Goal: Information Seeking & Learning: Check status

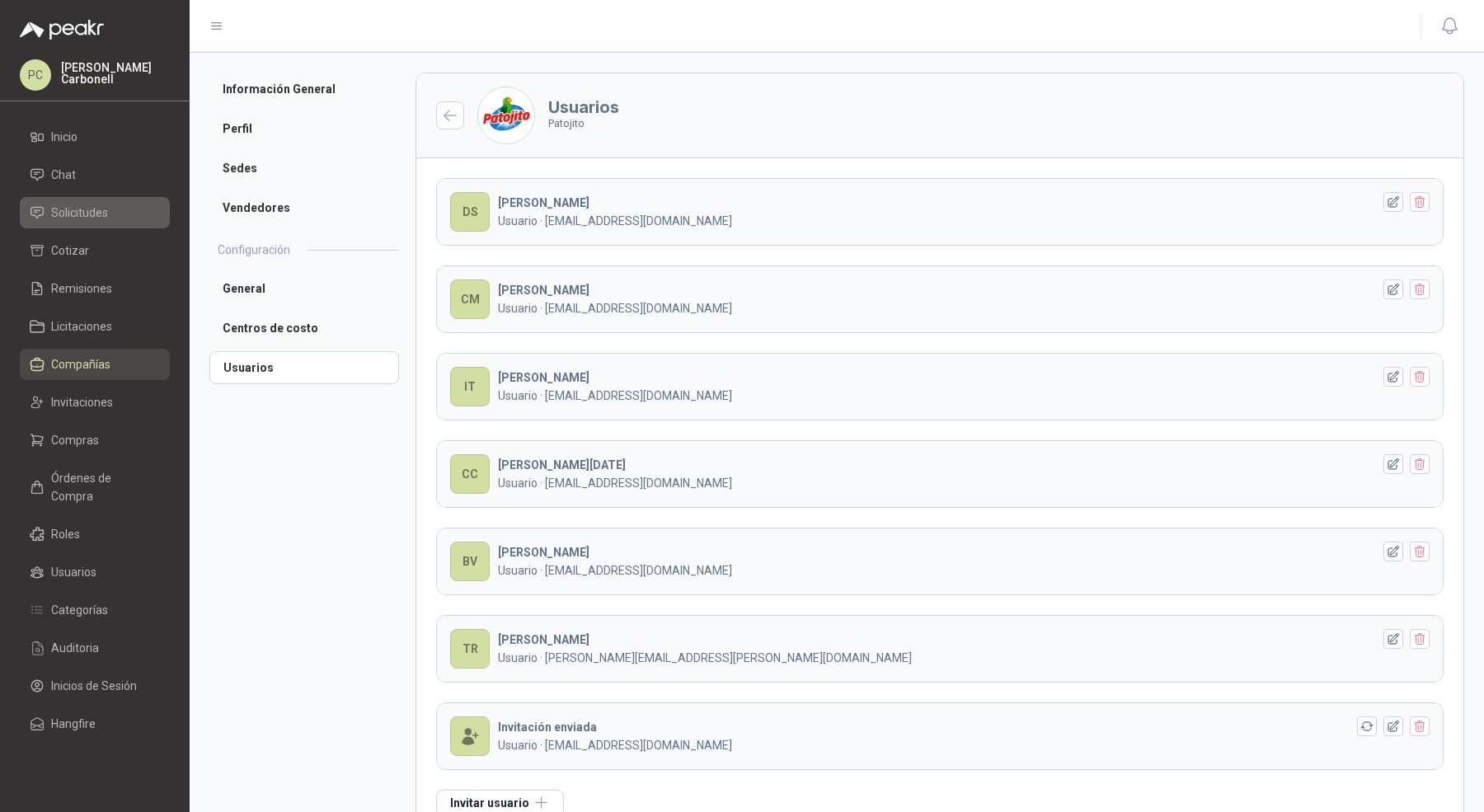
click at [85, 214] on span "Solicitudes" at bounding box center [80, 213] width 57 height 18
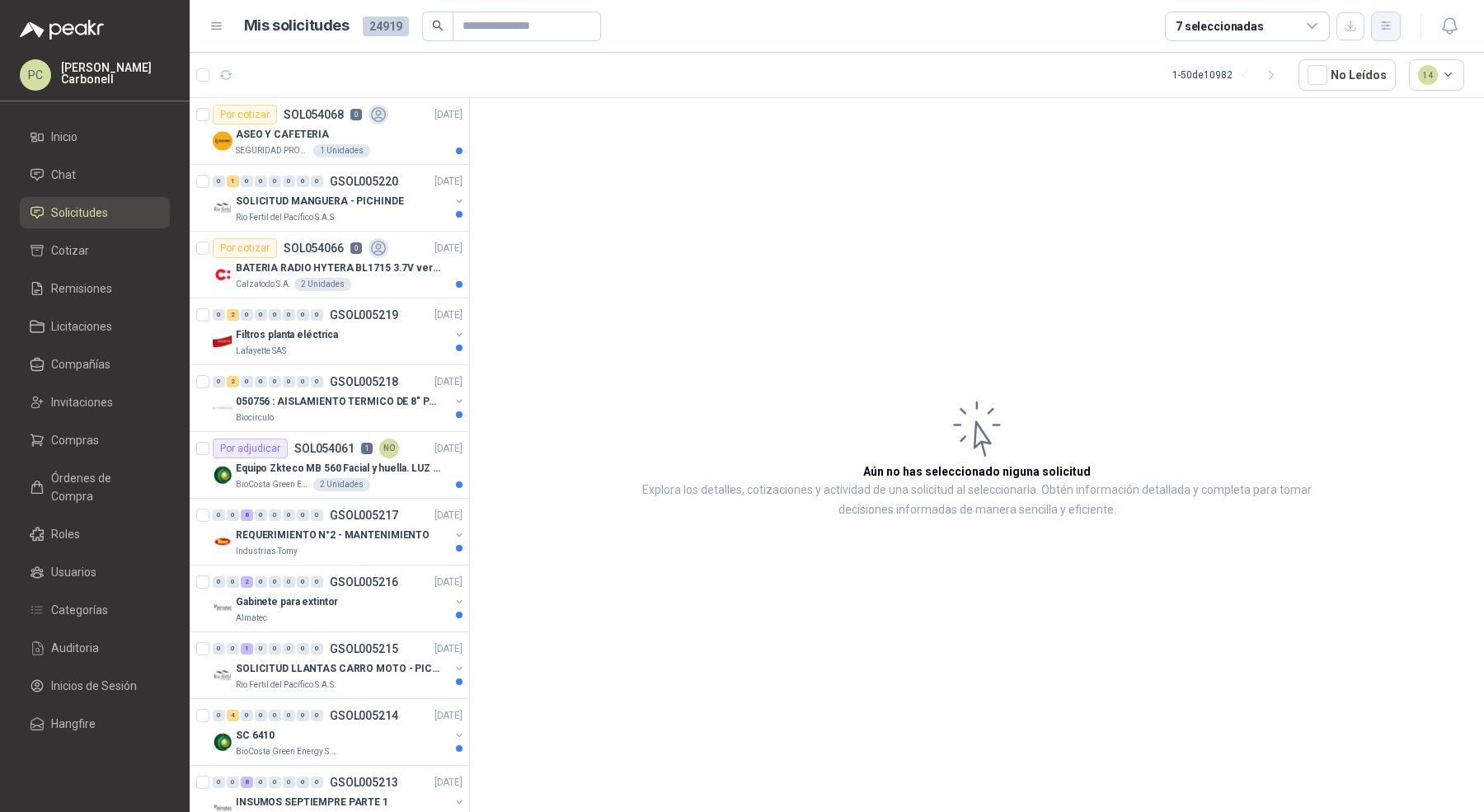
click at [1379, 30] on icon "button" at bounding box center [1386, 26] width 14 height 14
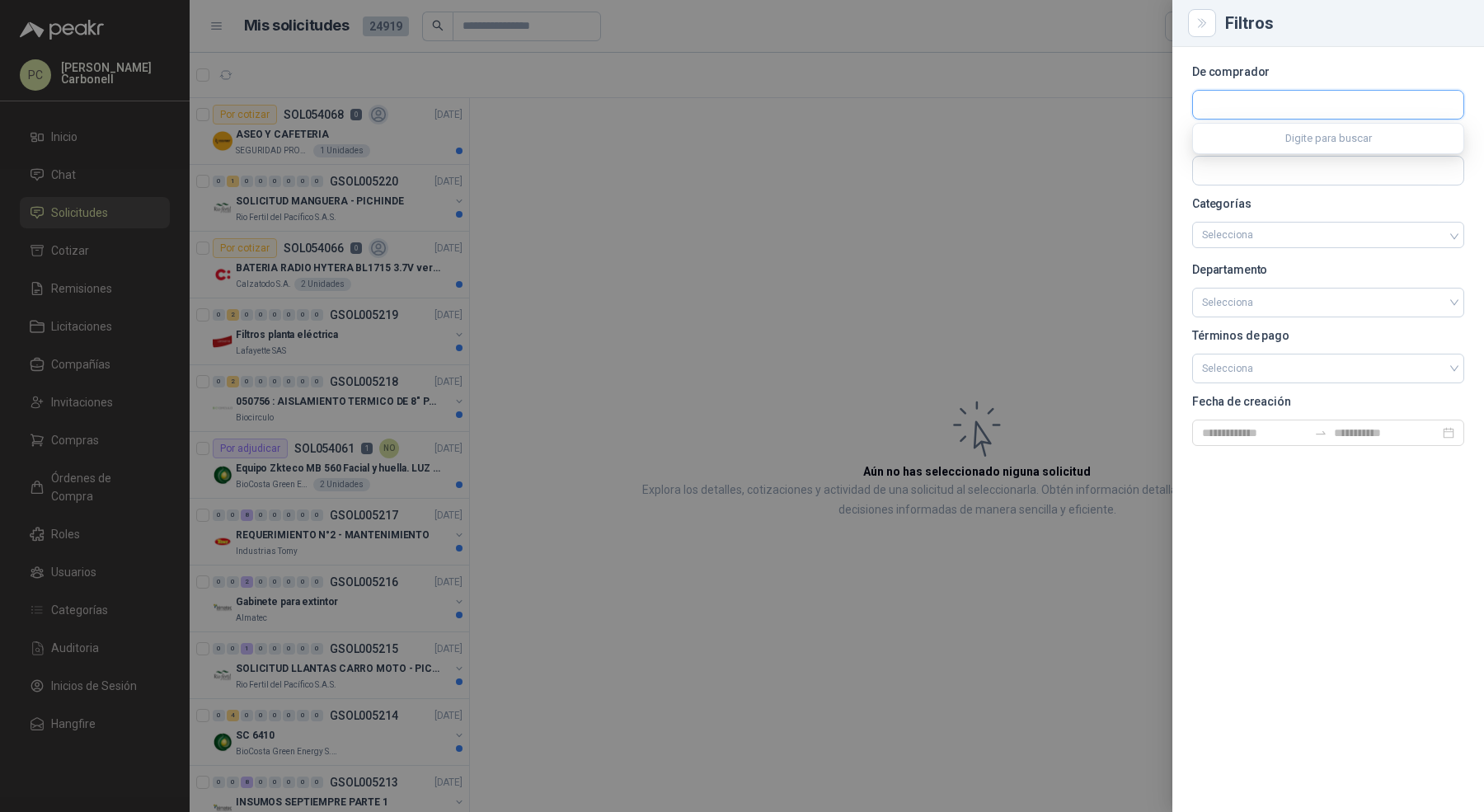
click at [1275, 105] on input "text" at bounding box center [1328, 105] width 270 height 28
type input "*****"
click at [756, 206] on div at bounding box center [742, 406] width 1484 height 812
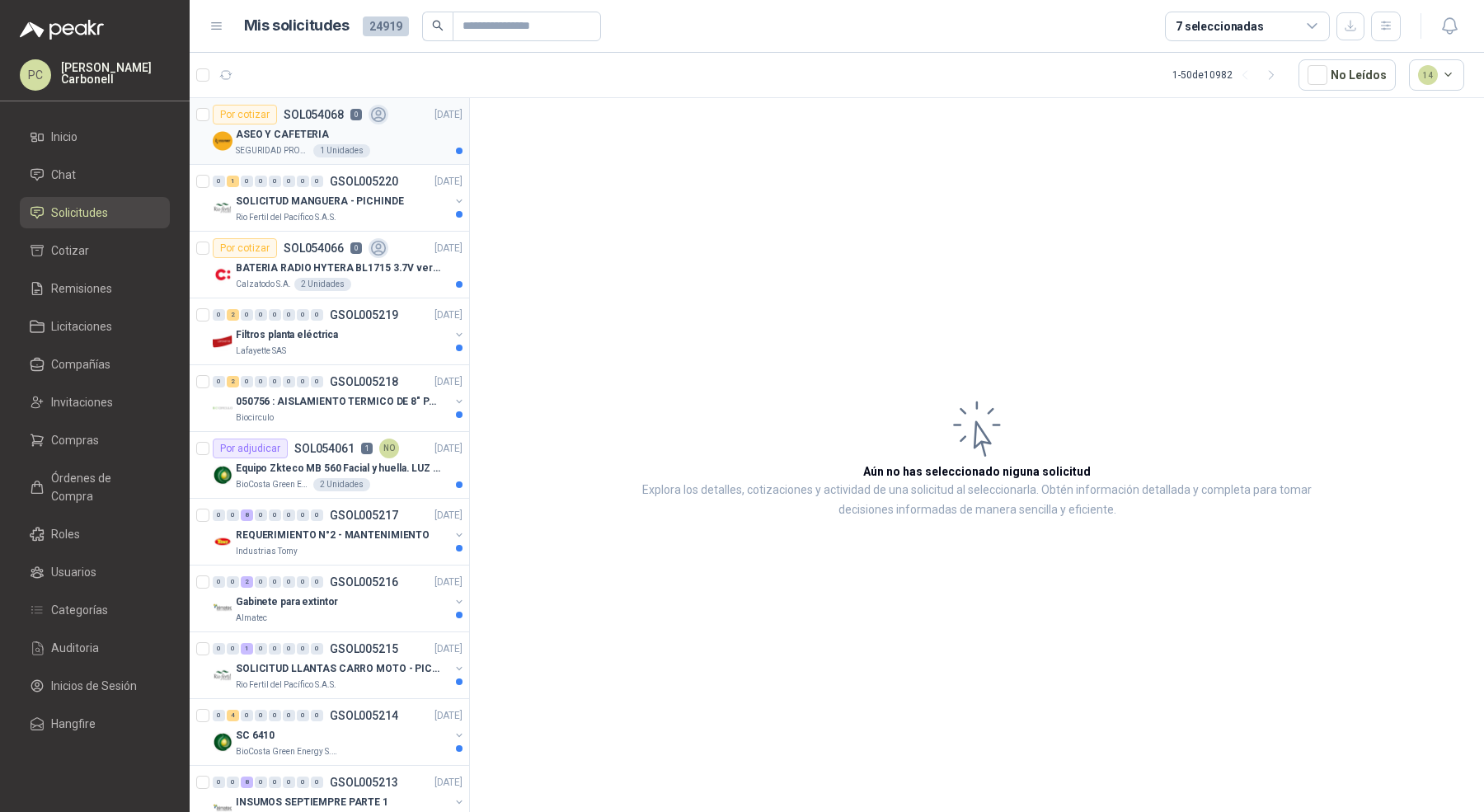
click at [362, 123] on div "Por cotizar SOL054068 0" at bounding box center [300, 115] width 176 height 20
click at [383, 132] on div "ASEO Y CAFETERIA" at bounding box center [349, 134] width 227 height 20
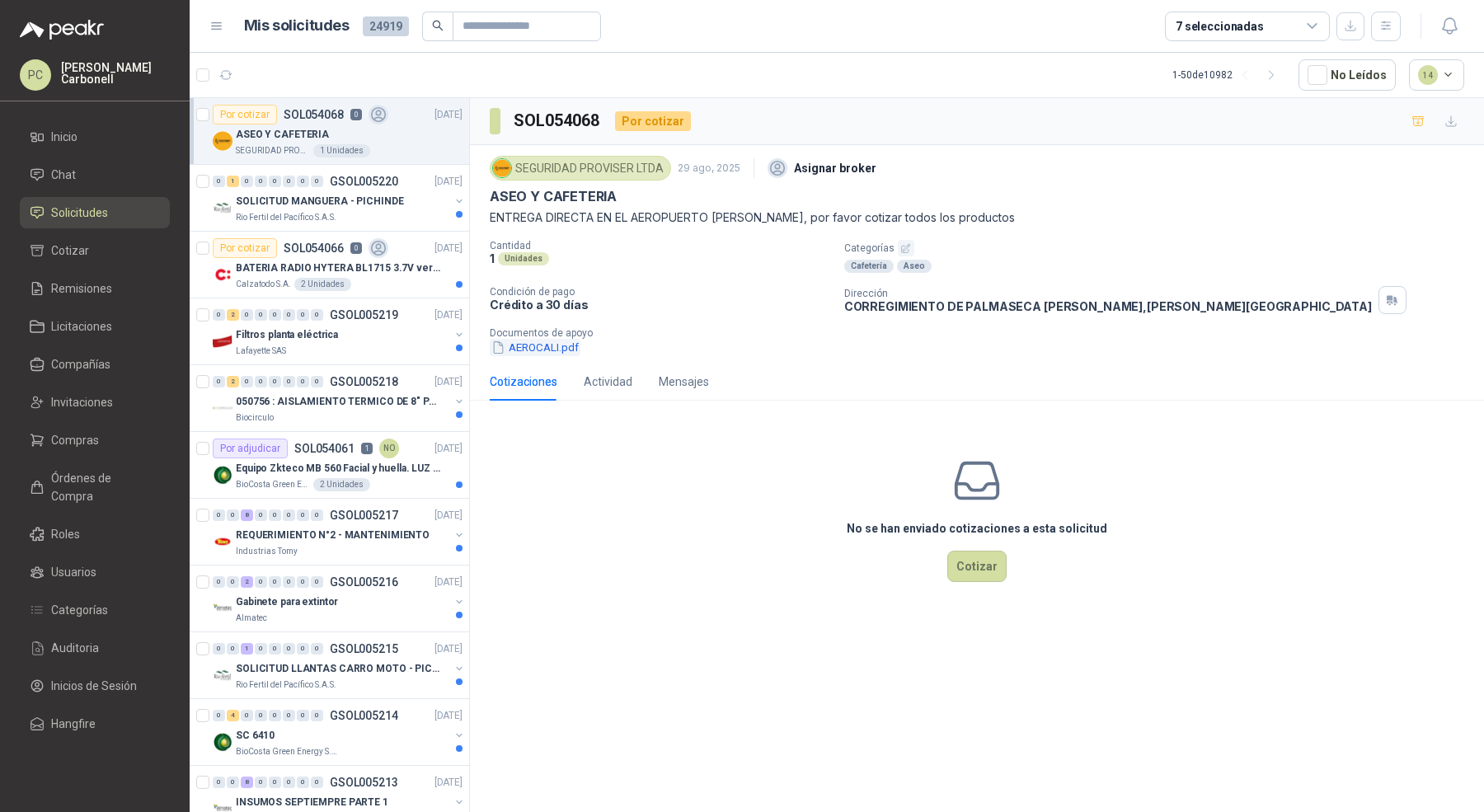
click at [528, 341] on button "AEROCALI.pdf" at bounding box center [535, 347] width 91 height 17
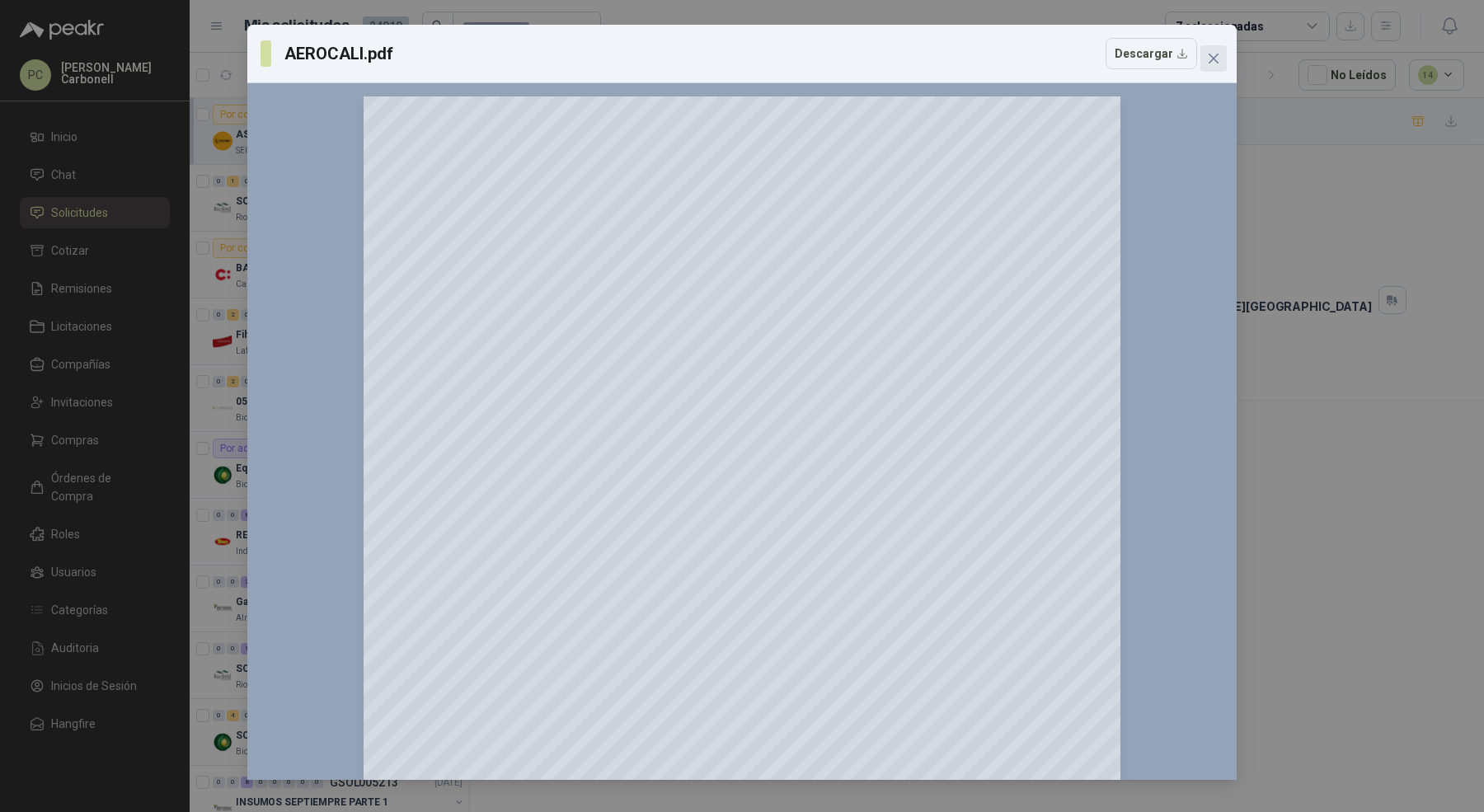
click at [1215, 57] on icon "close" at bounding box center [1213, 58] width 10 height 10
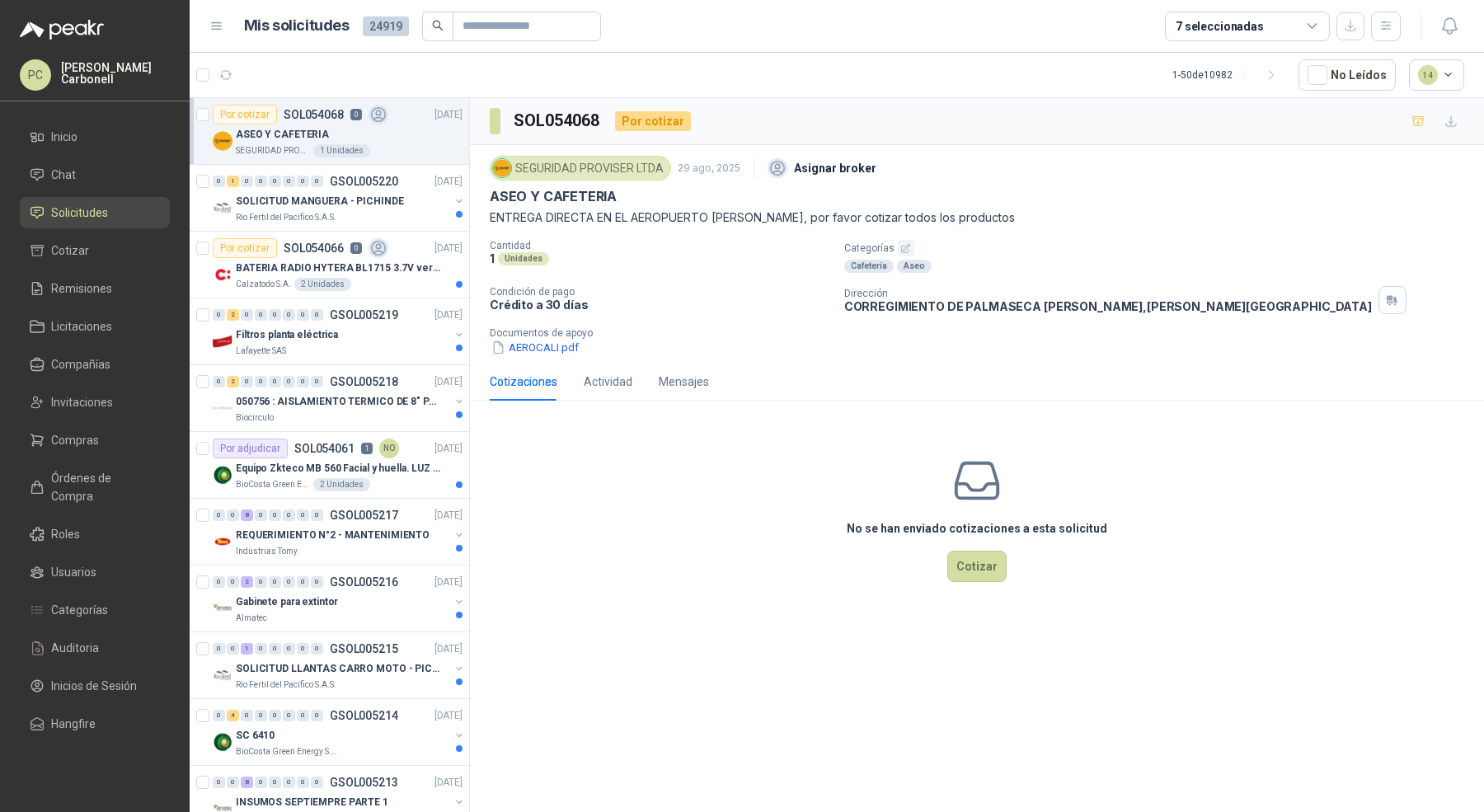
click at [1170, 250] on p "Categorías" at bounding box center [1161, 248] width 633 height 17
click at [537, 345] on button "AEROCALI.pdf" at bounding box center [535, 347] width 91 height 17
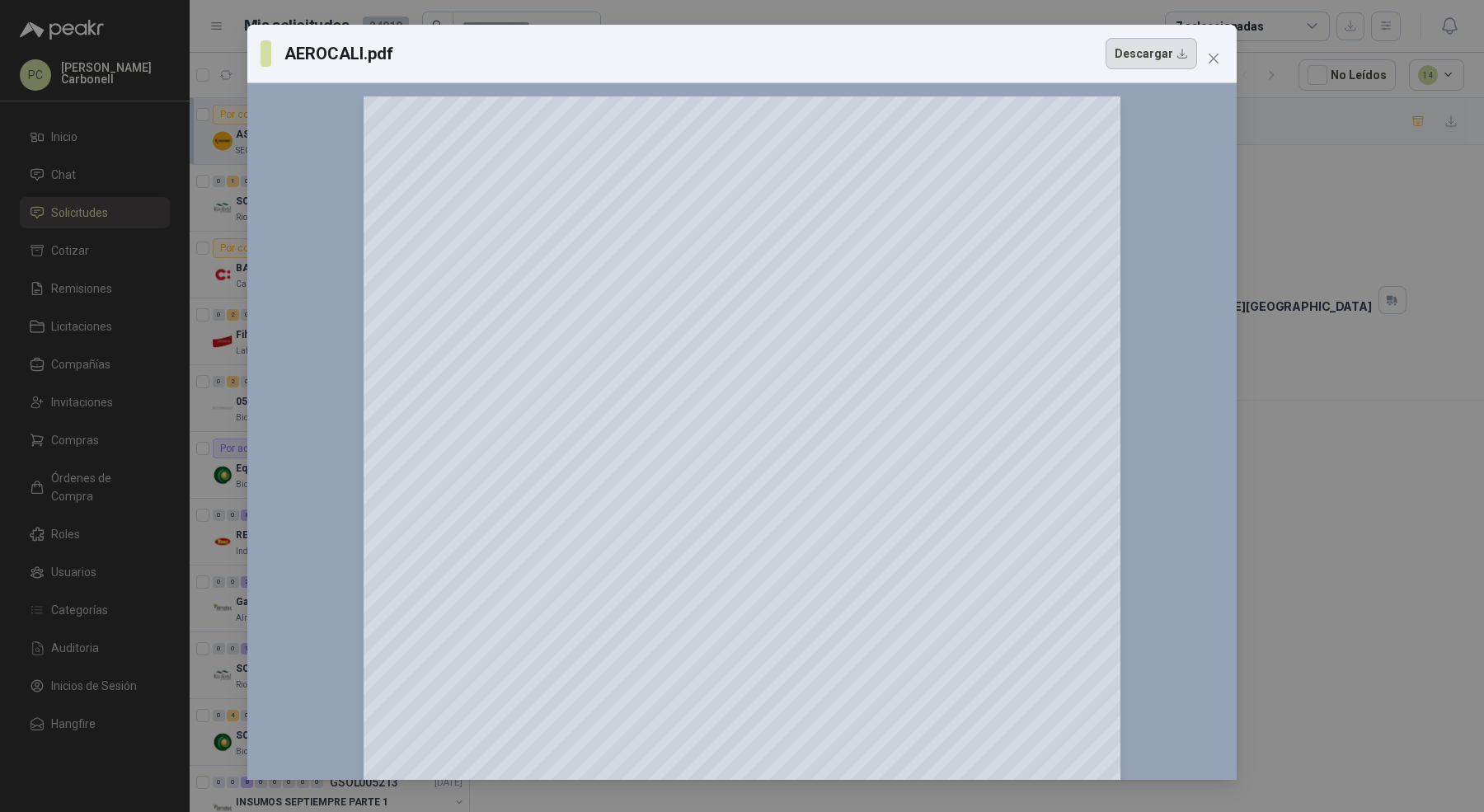
click at [1129, 46] on button "Descargar" at bounding box center [1151, 53] width 92 height 31
click at [1226, 53] on span "Close" at bounding box center [1213, 59] width 27 height 13
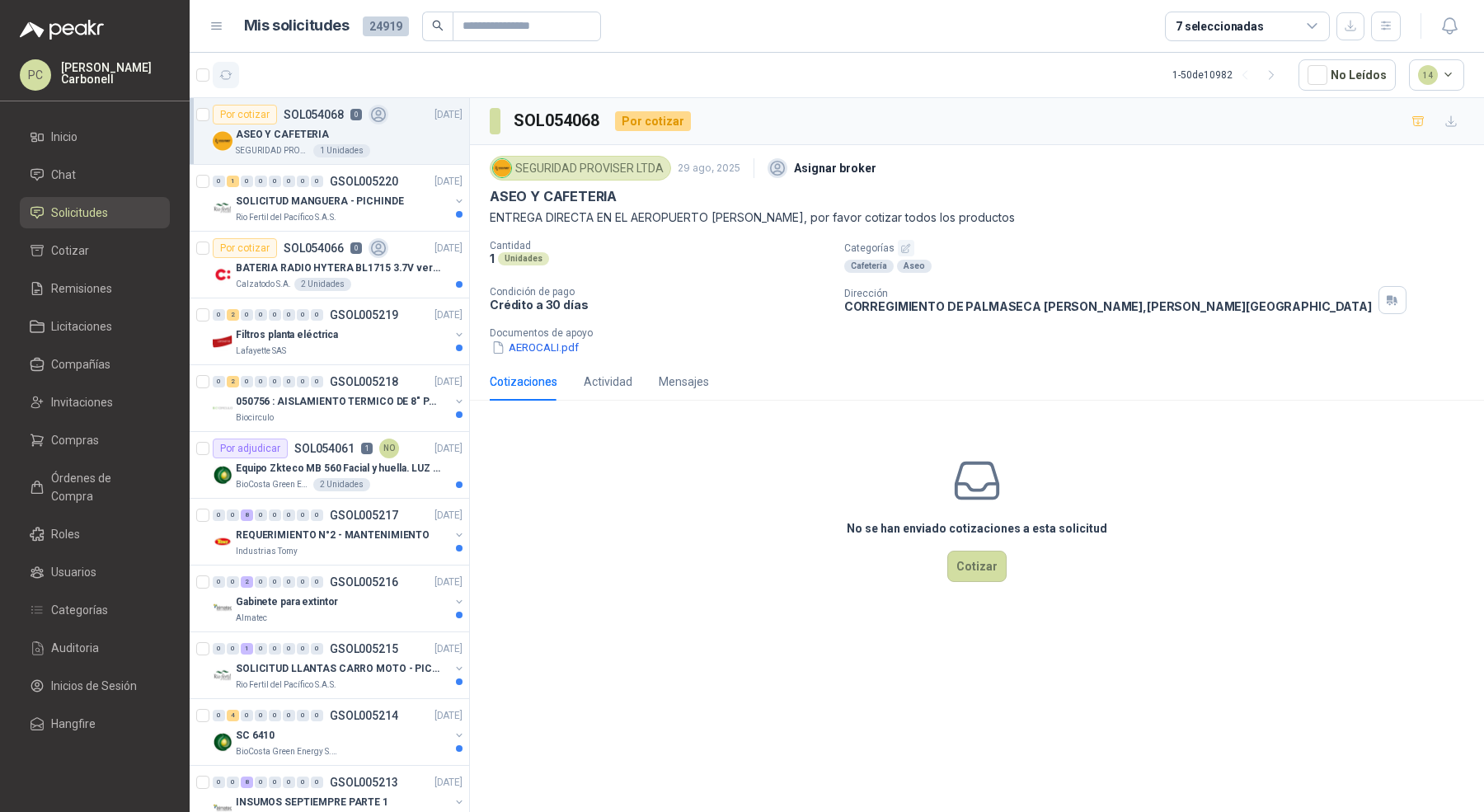
click at [228, 78] on icon "button" at bounding box center [226, 74] width 14 height 14
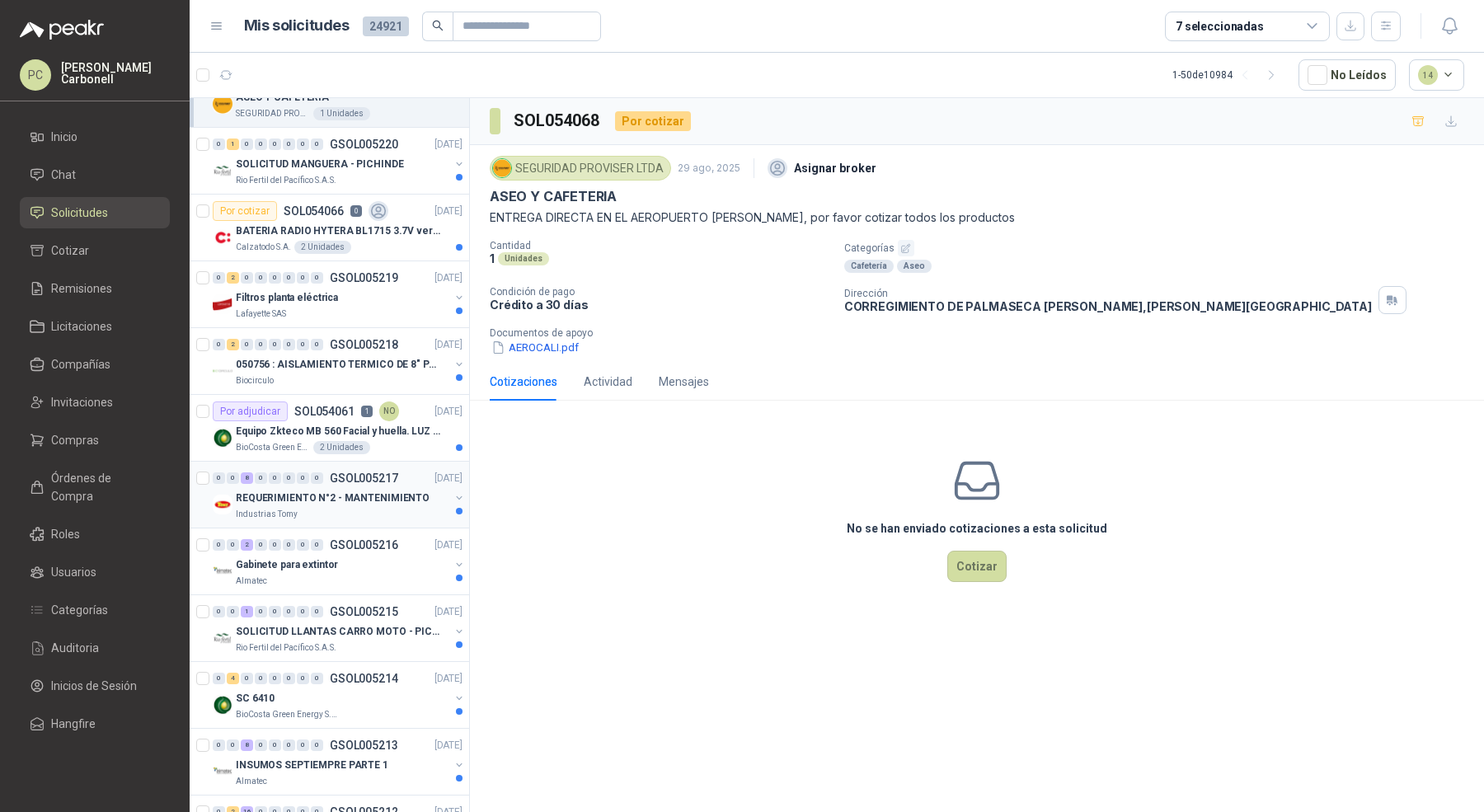
scroll to position [195, 0]
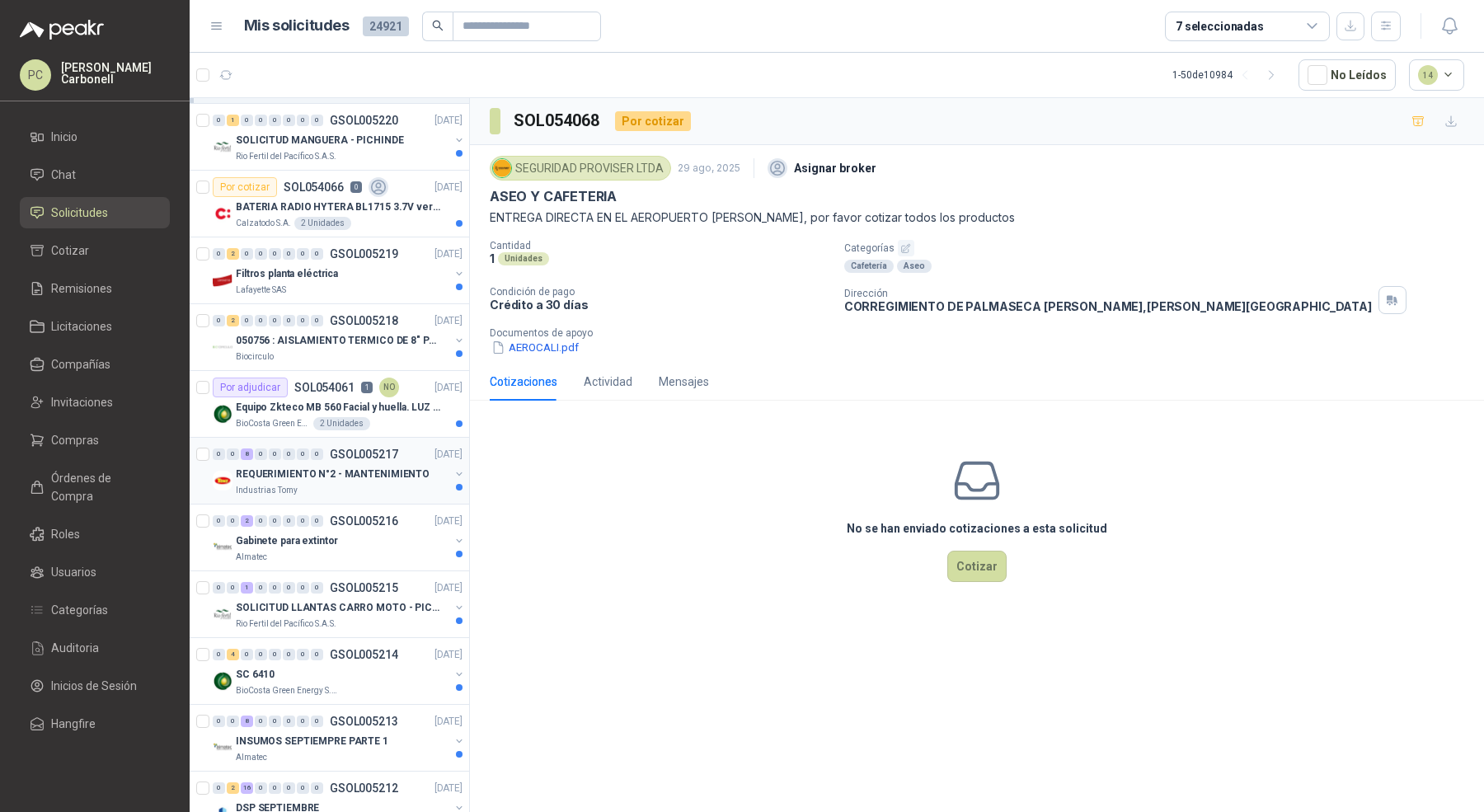
click at [338, 484] on div "Industrias Tomy" at bounding box center [343, 491] width 213 height 13
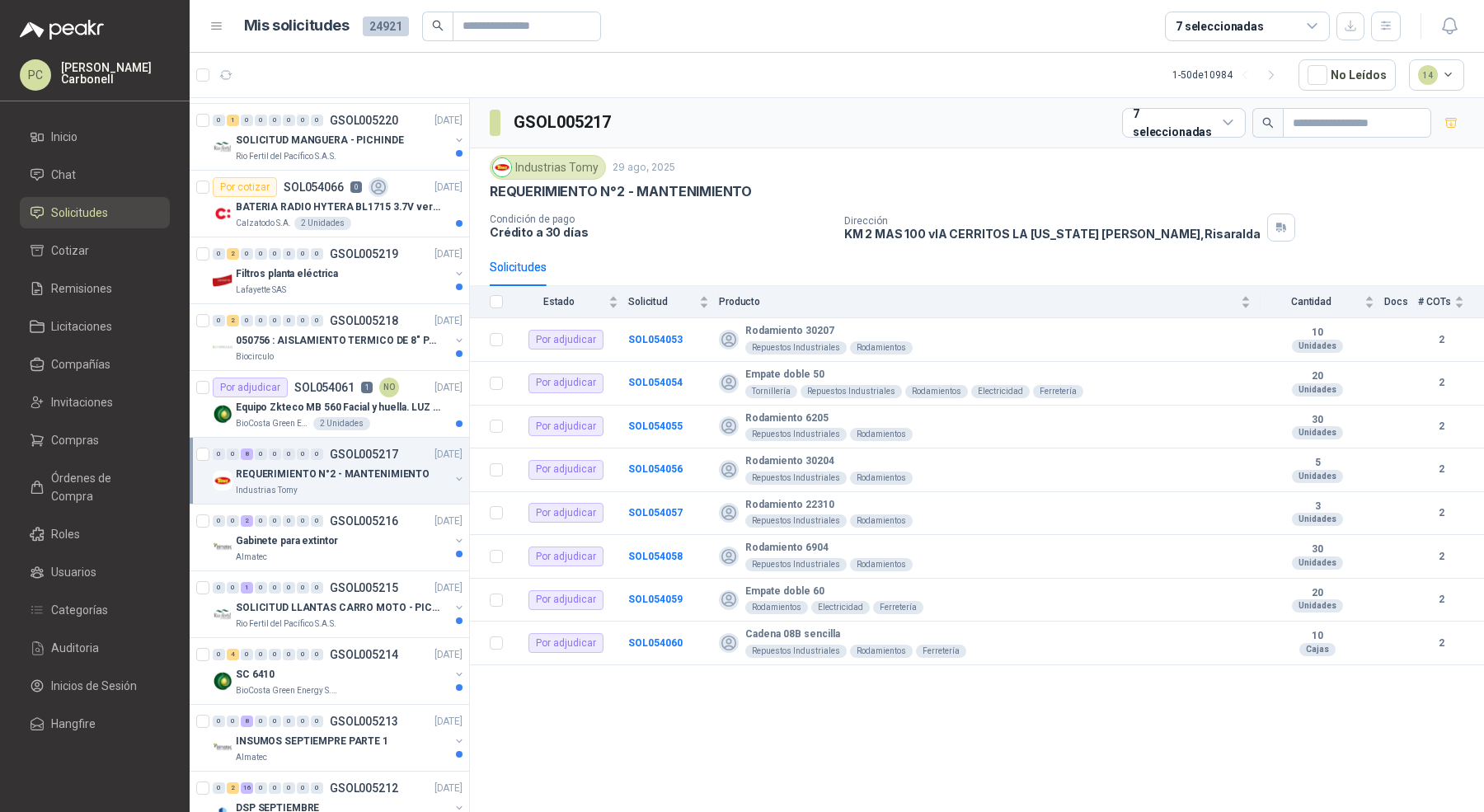
click at [364, 468] on p "REQUERIMIENTO N°2 - MANTENIMIENTO" at bounding box center [333, 474] width 194 height 16
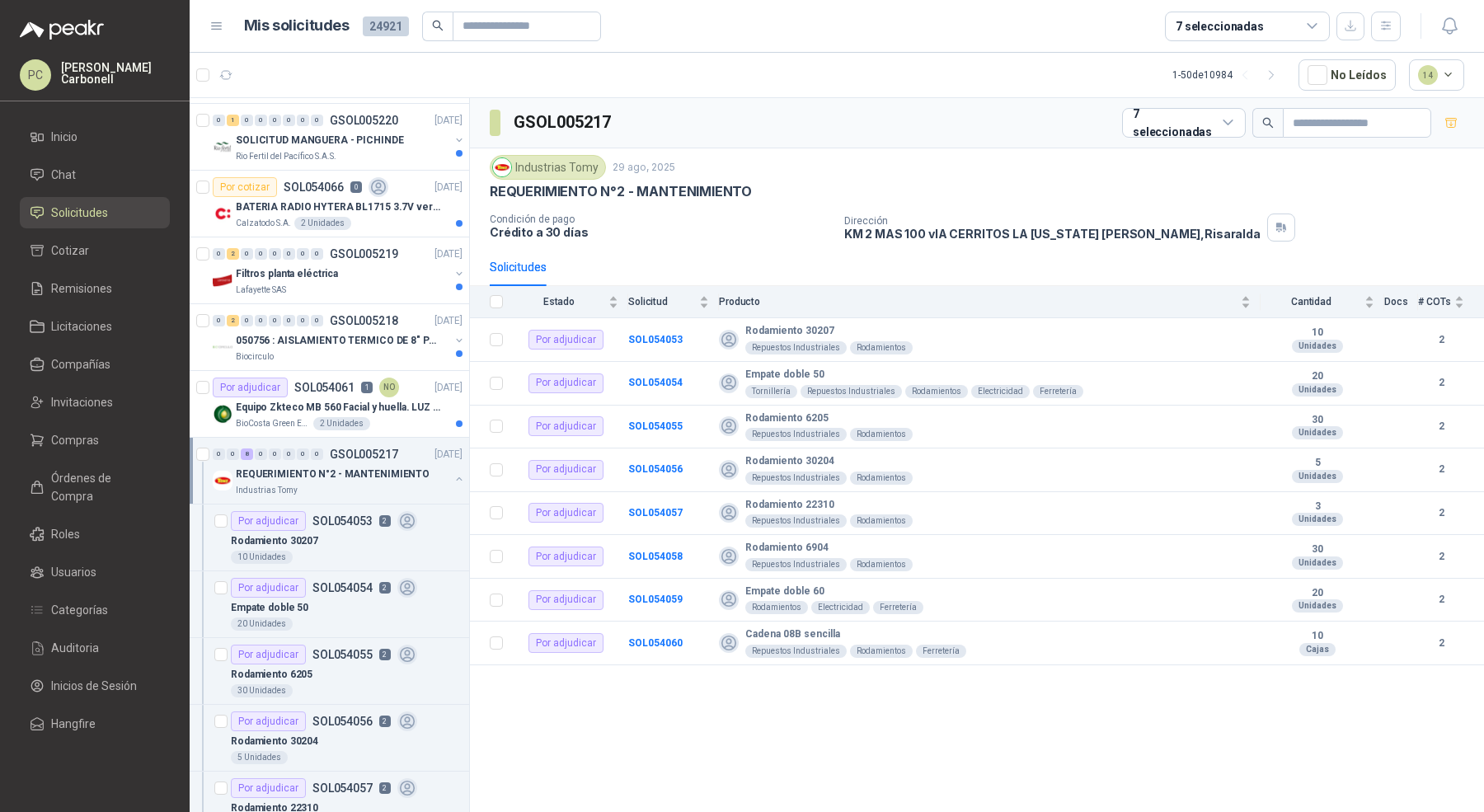
click at [364, 468] on p "REQUERIMIENTO N°2 - MANTENIMIENTO" at bounding box center [333, 474] width 194 height 16
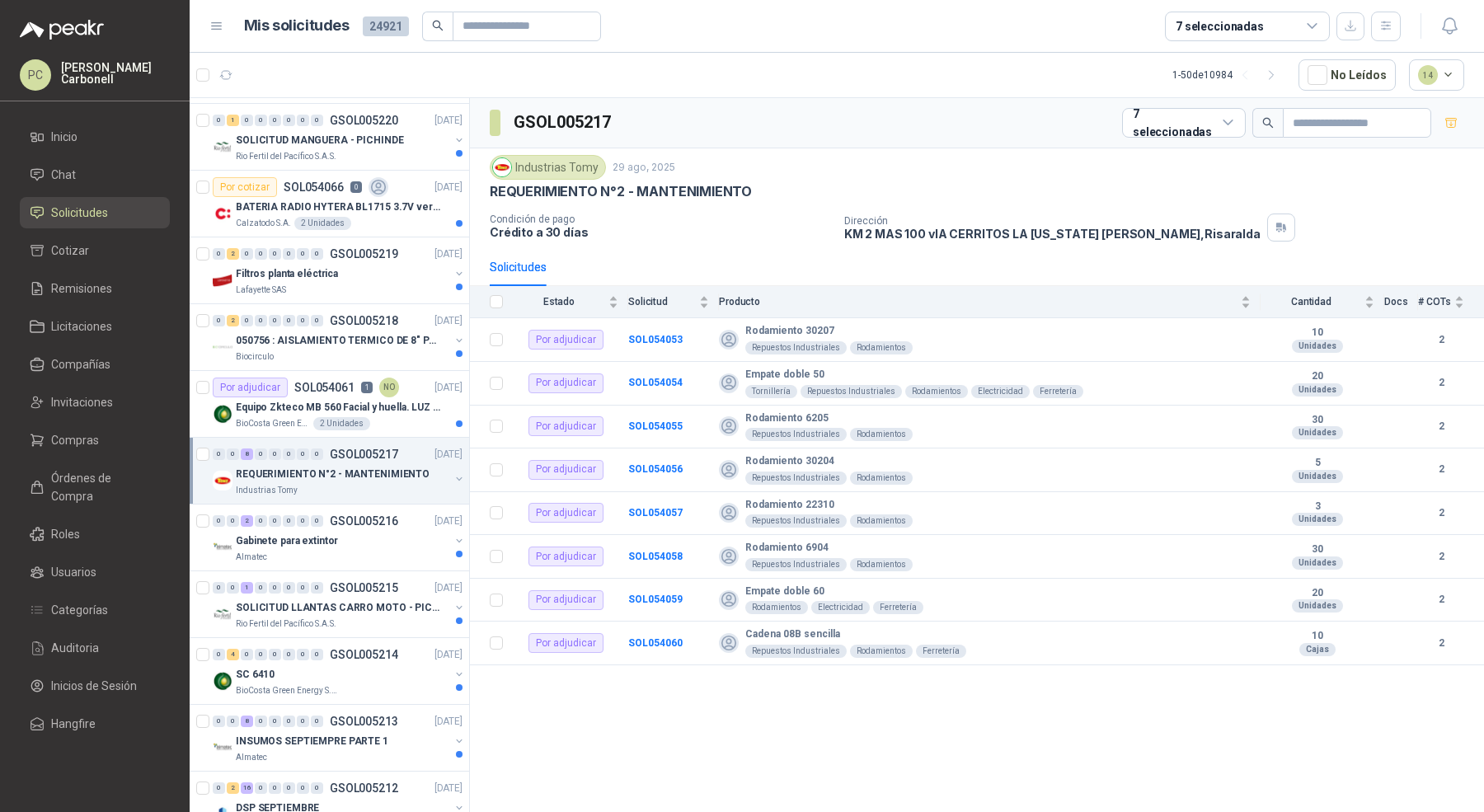
click at [364, 468] on p "REQUERIMIENTO N°2 - MANTENIMIENTO" at bounding box center [333, 474] width 194 height 16
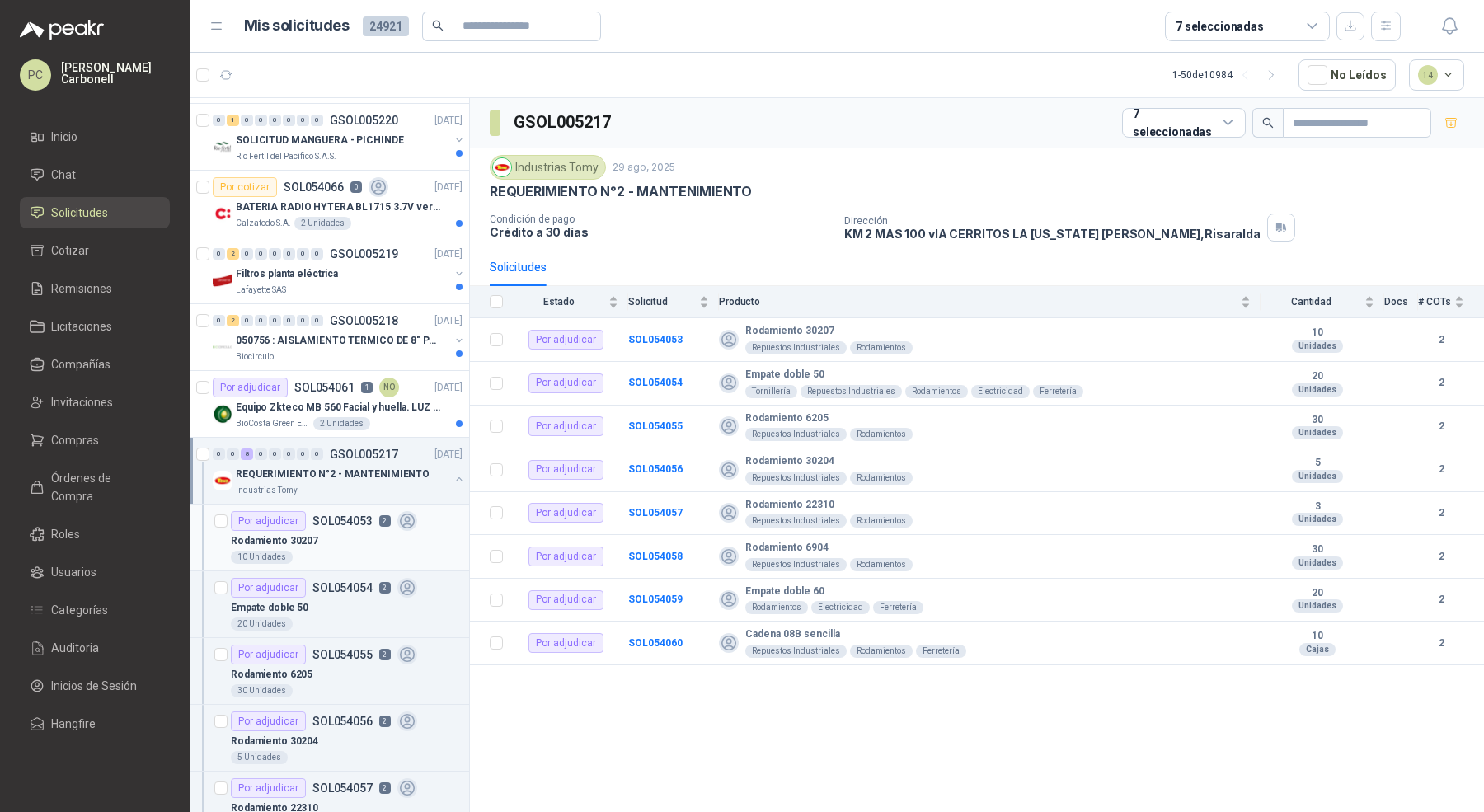
click at [357, 539] on div "Rodamiento 30207" at bounding box center [346, 541] width 232 height 20
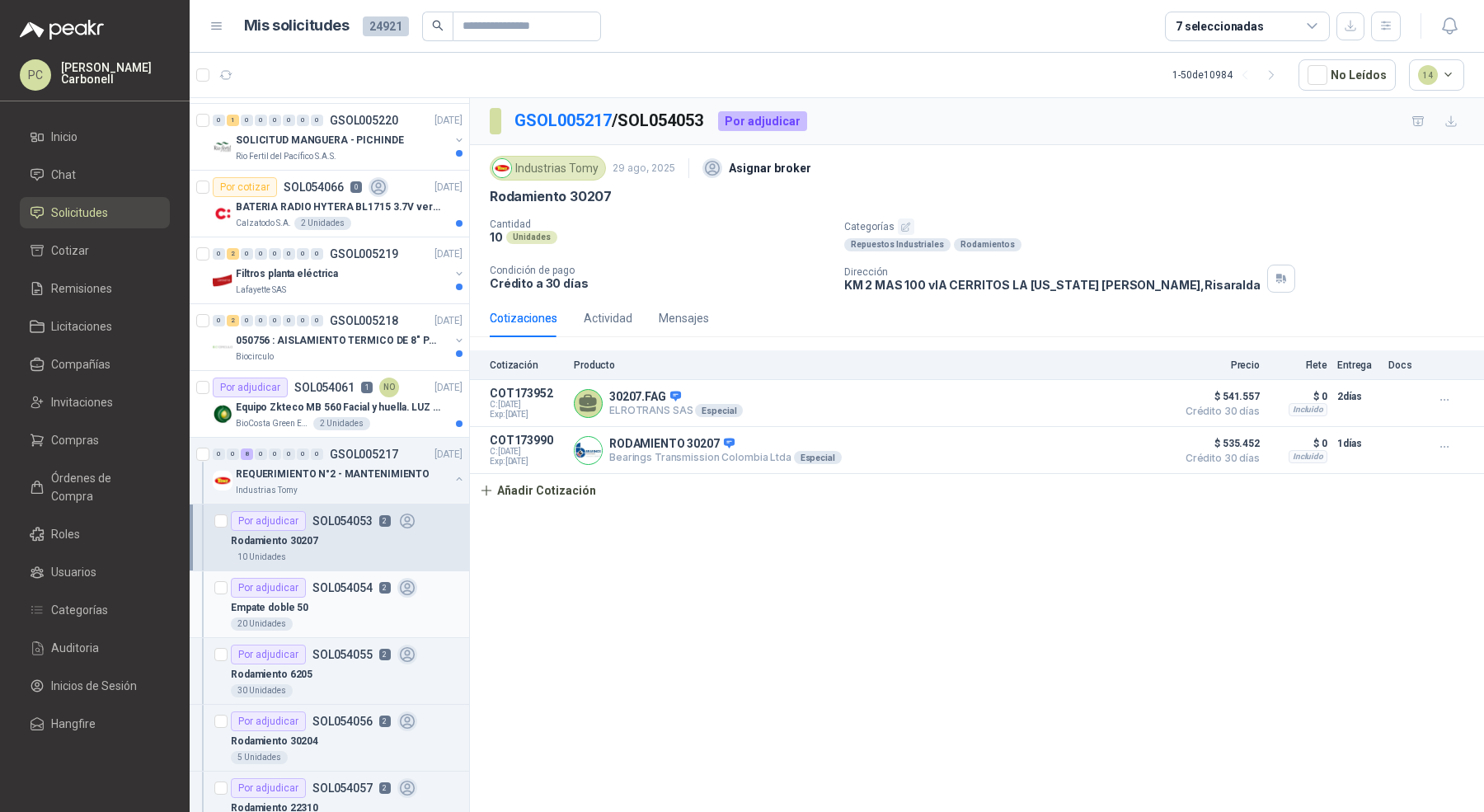
click at [334, 610] on div "Empate doble 50" at bounding box center [346, 607] width 232 height 20
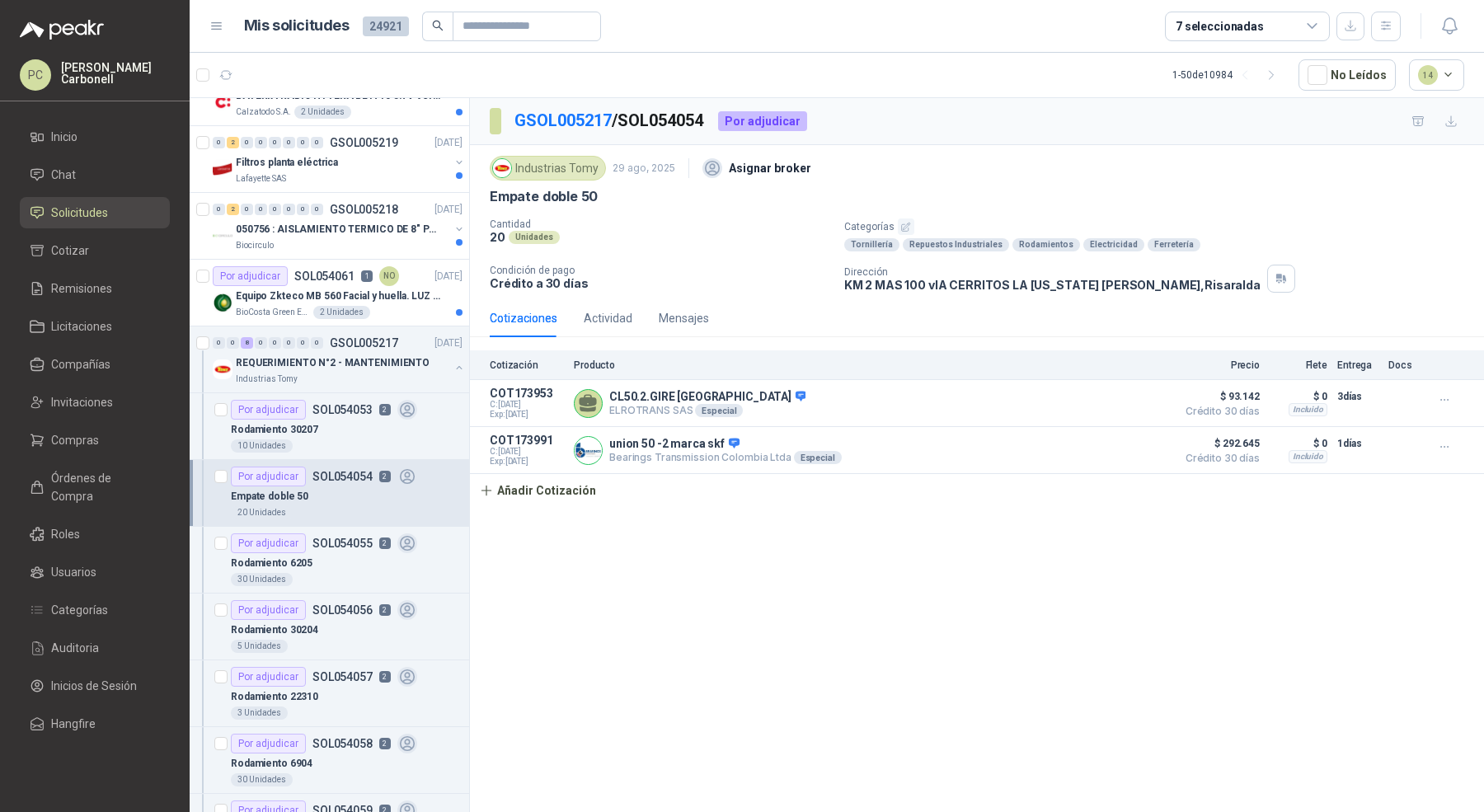
scroll to position [309, 0]
click at [338, 556] on div "Rodamiento 6205" at bounding box center [346, 559] width 232 height 20
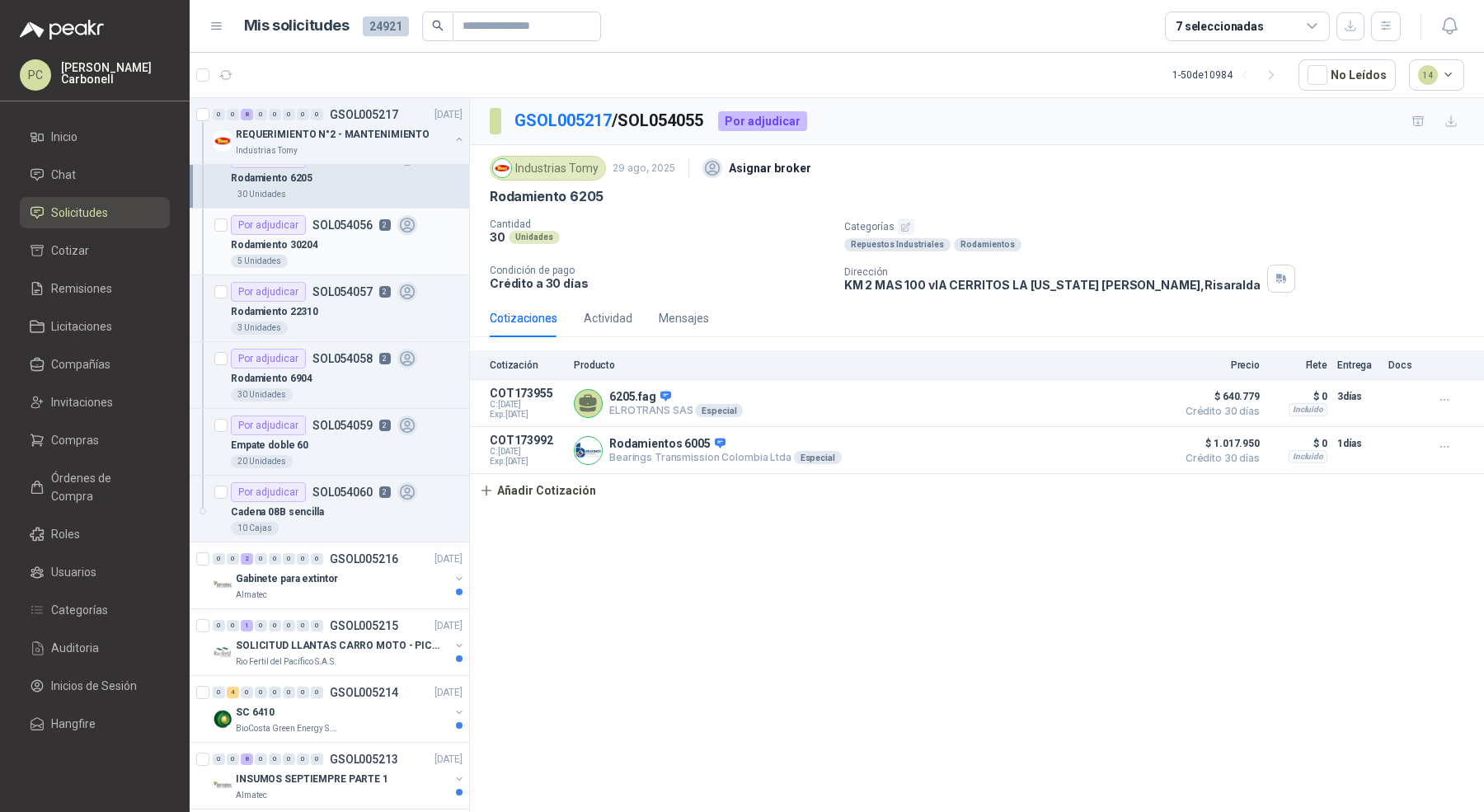
scroll to position [784, 0]
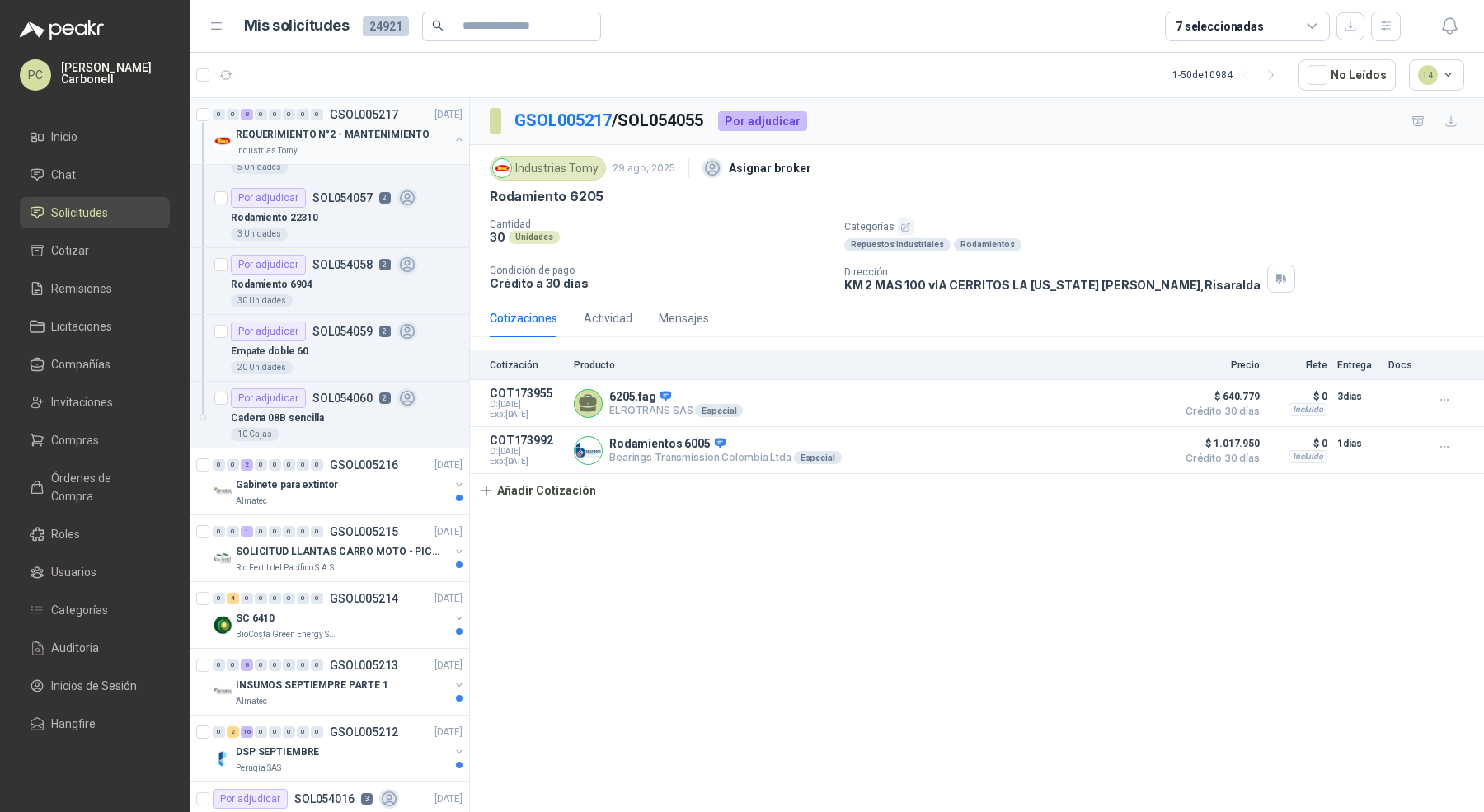
click at [246, 155] on p "Industrias Tomy" at bounding box center [266, 151] width 62 height 13
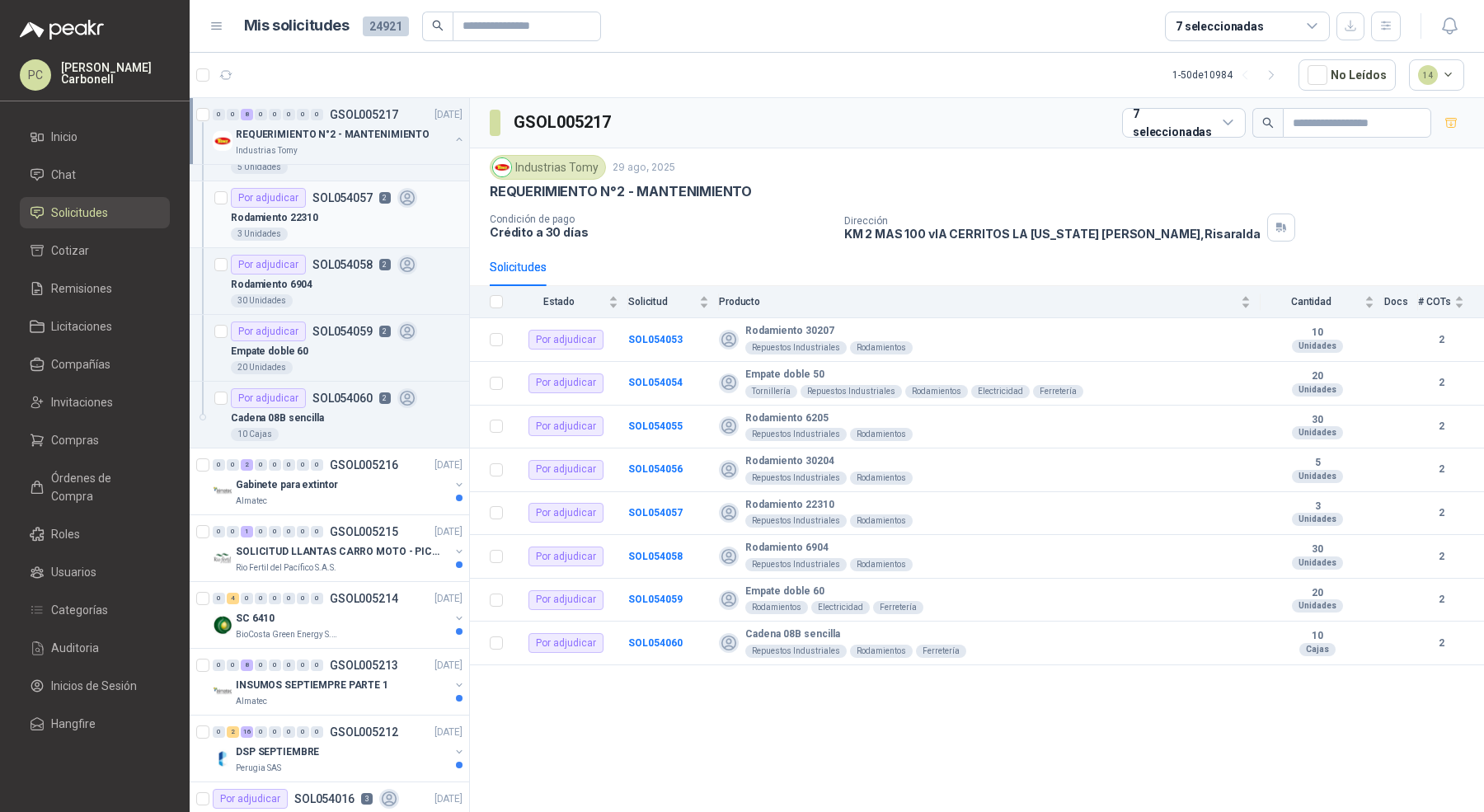
click at [346, 228] on div "3 Unidades" at bounding box center [346, 234] width 232 height 13
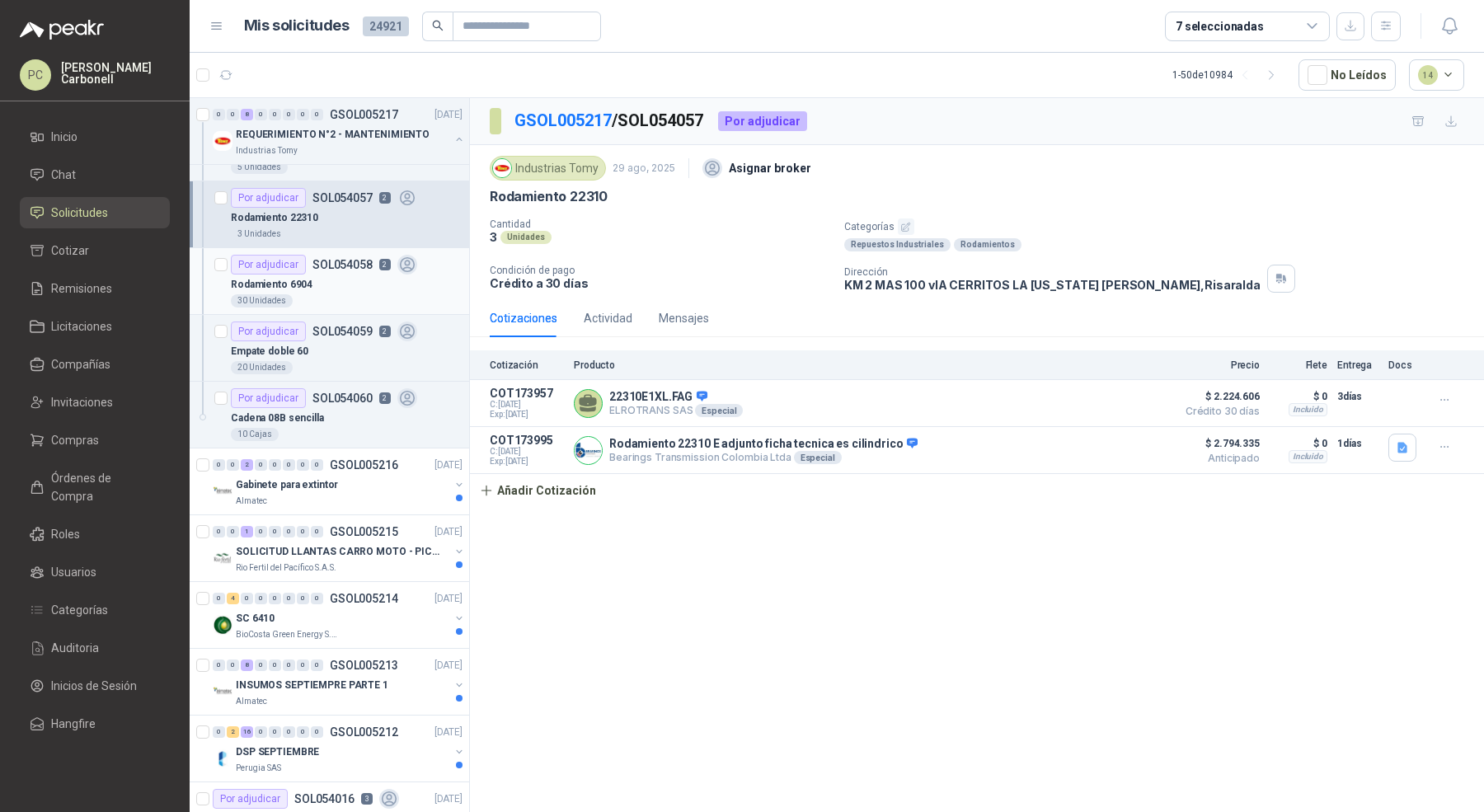
click at [349, 294] on div "30 Unidades" at bounding box center [346, 300] width 232 height 13
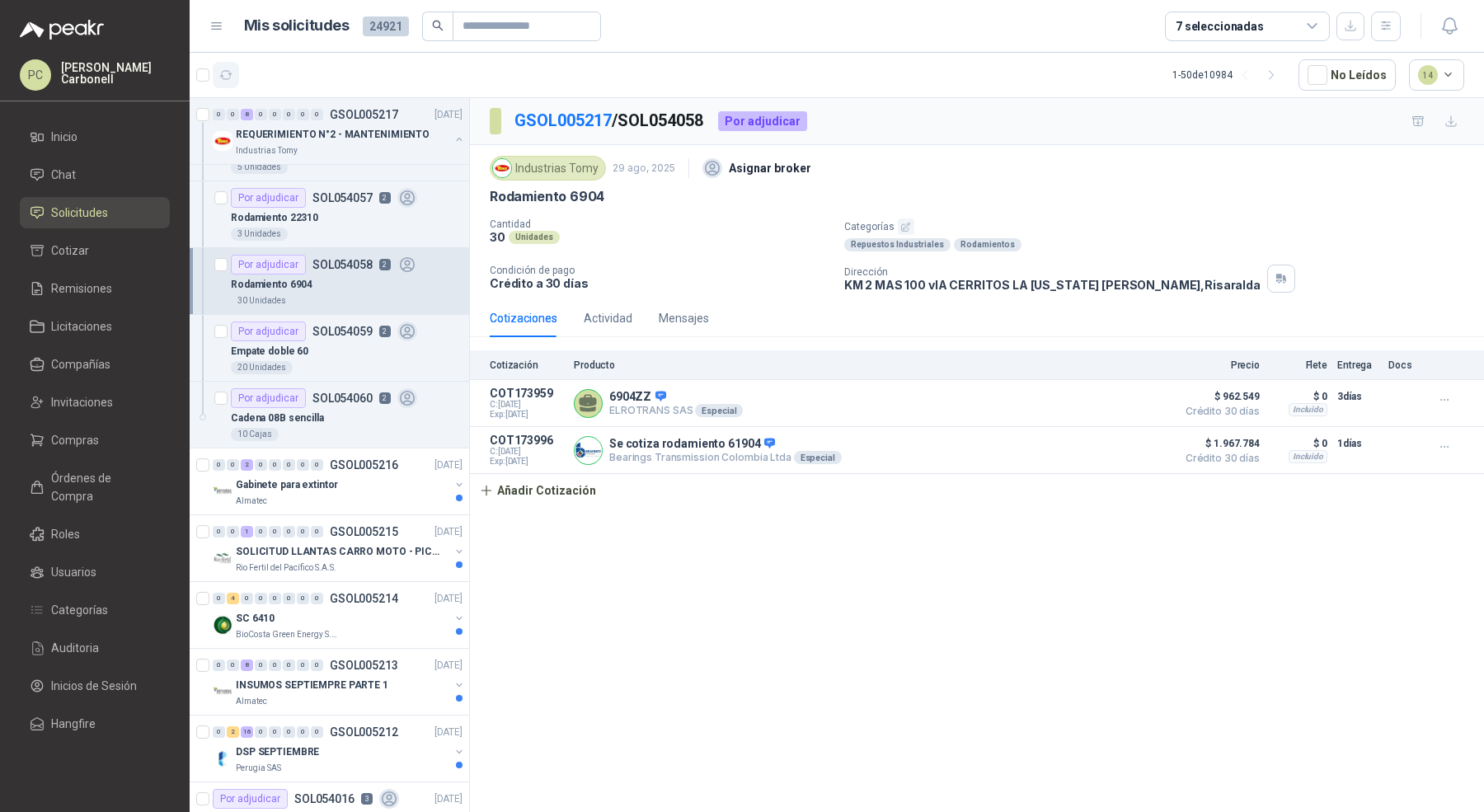
click at [232, 73] on icon "button" at bounding box center [226, 74] width 14 height 14
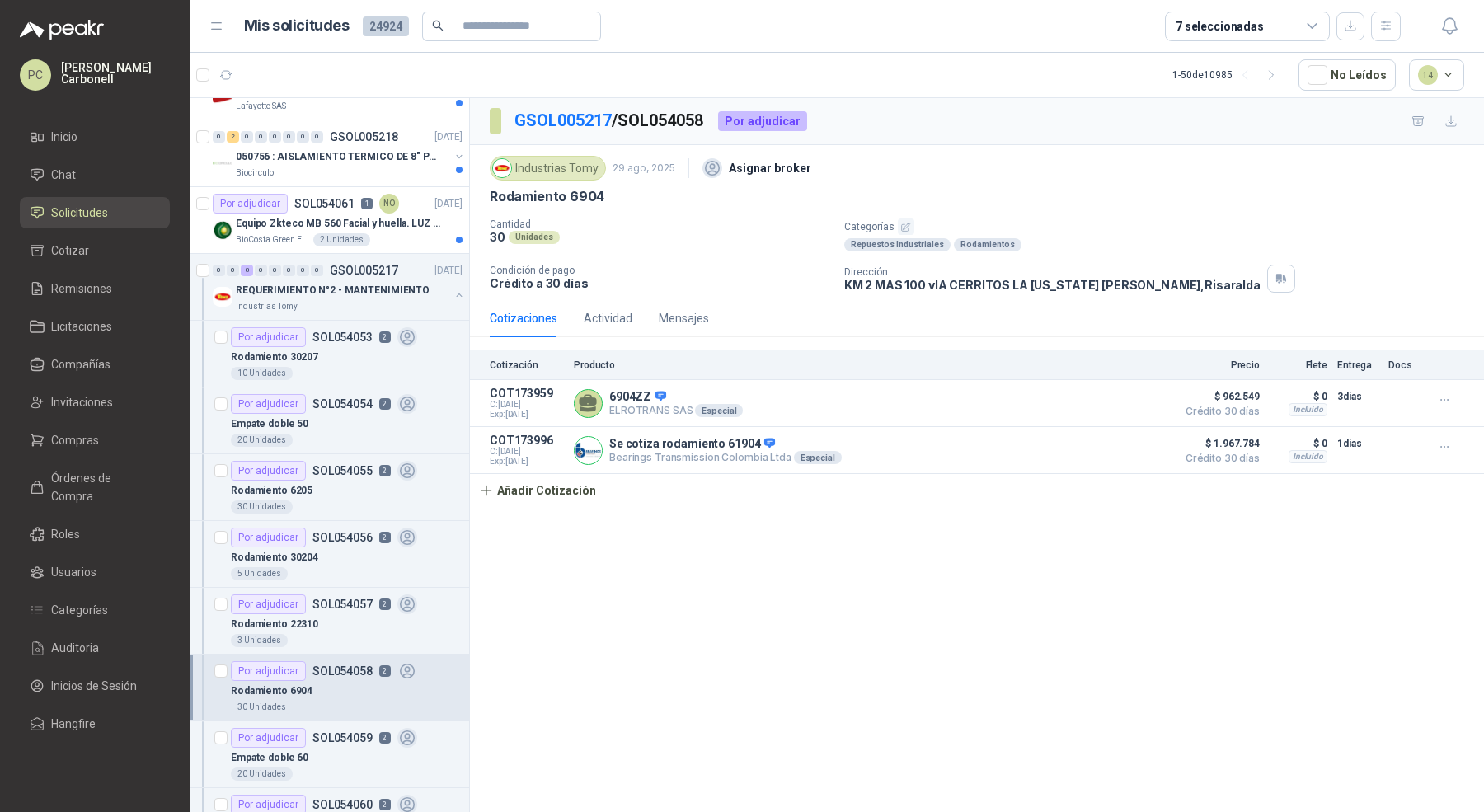
scroll to position [455, 0]
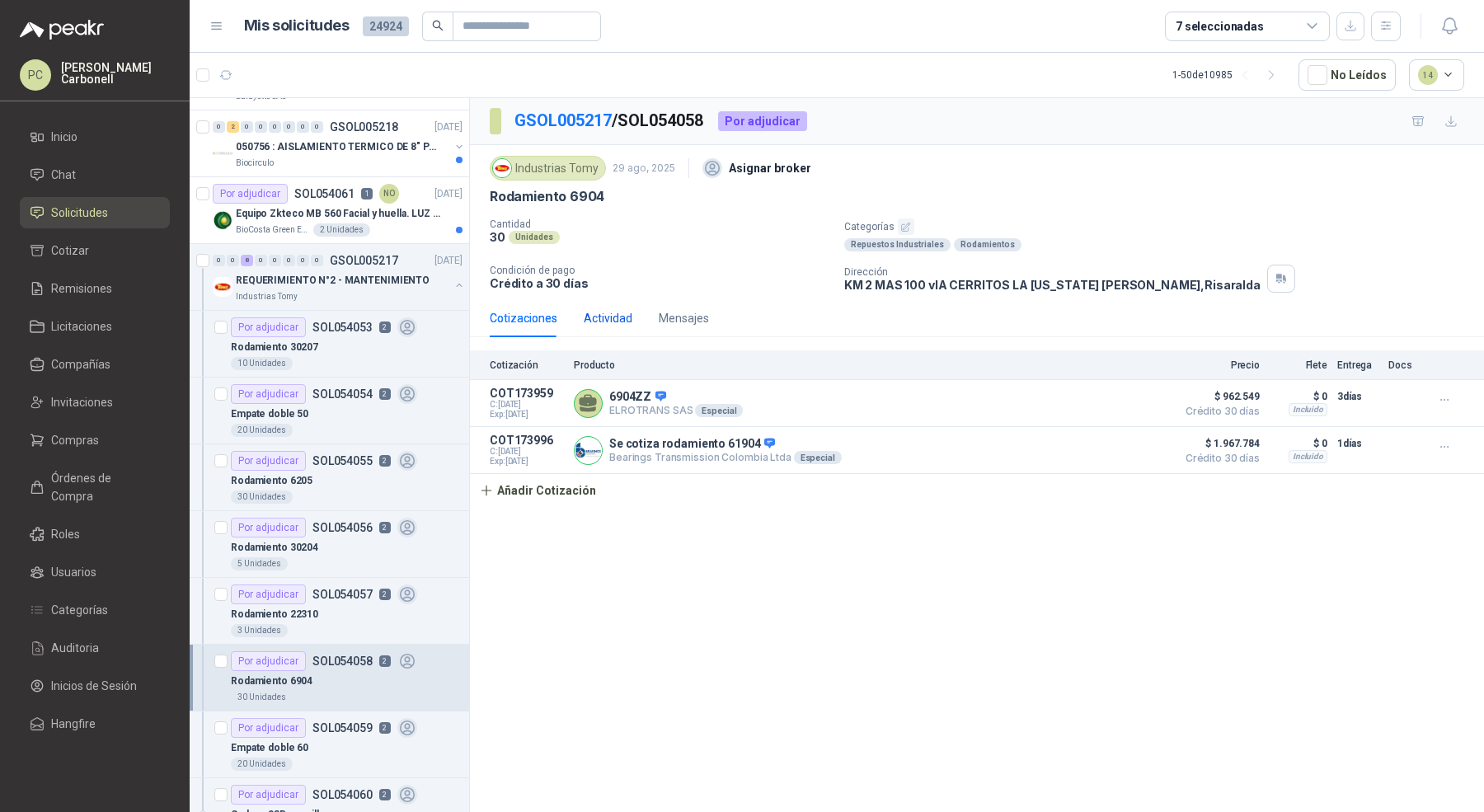
click at [595, 317] on div "Actividad" at bounding box center [607, 318] width 49 height 18
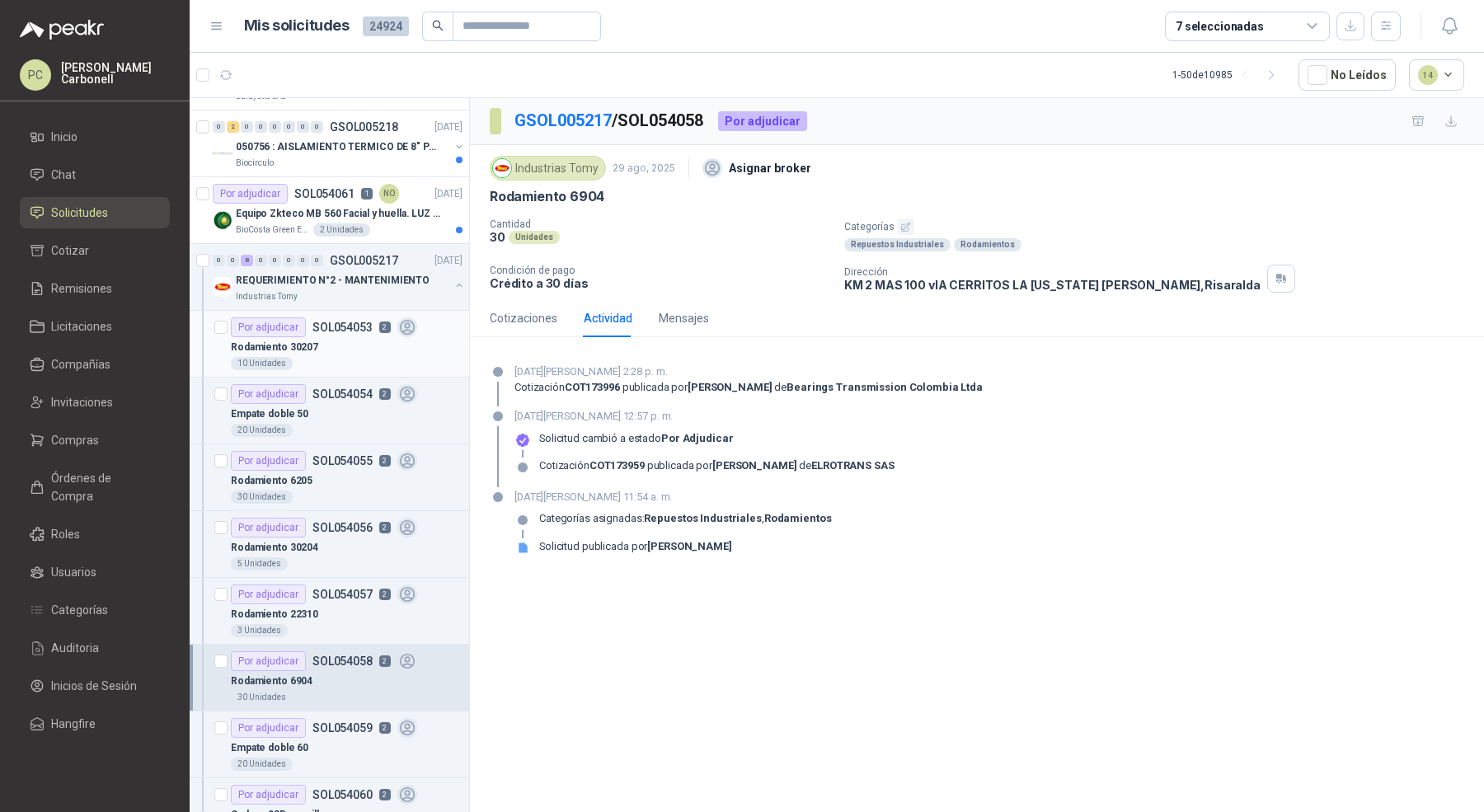
click at [330, 338] on div "Rodamiento 30207" at bounding box center [346, 347] width 232 height 20
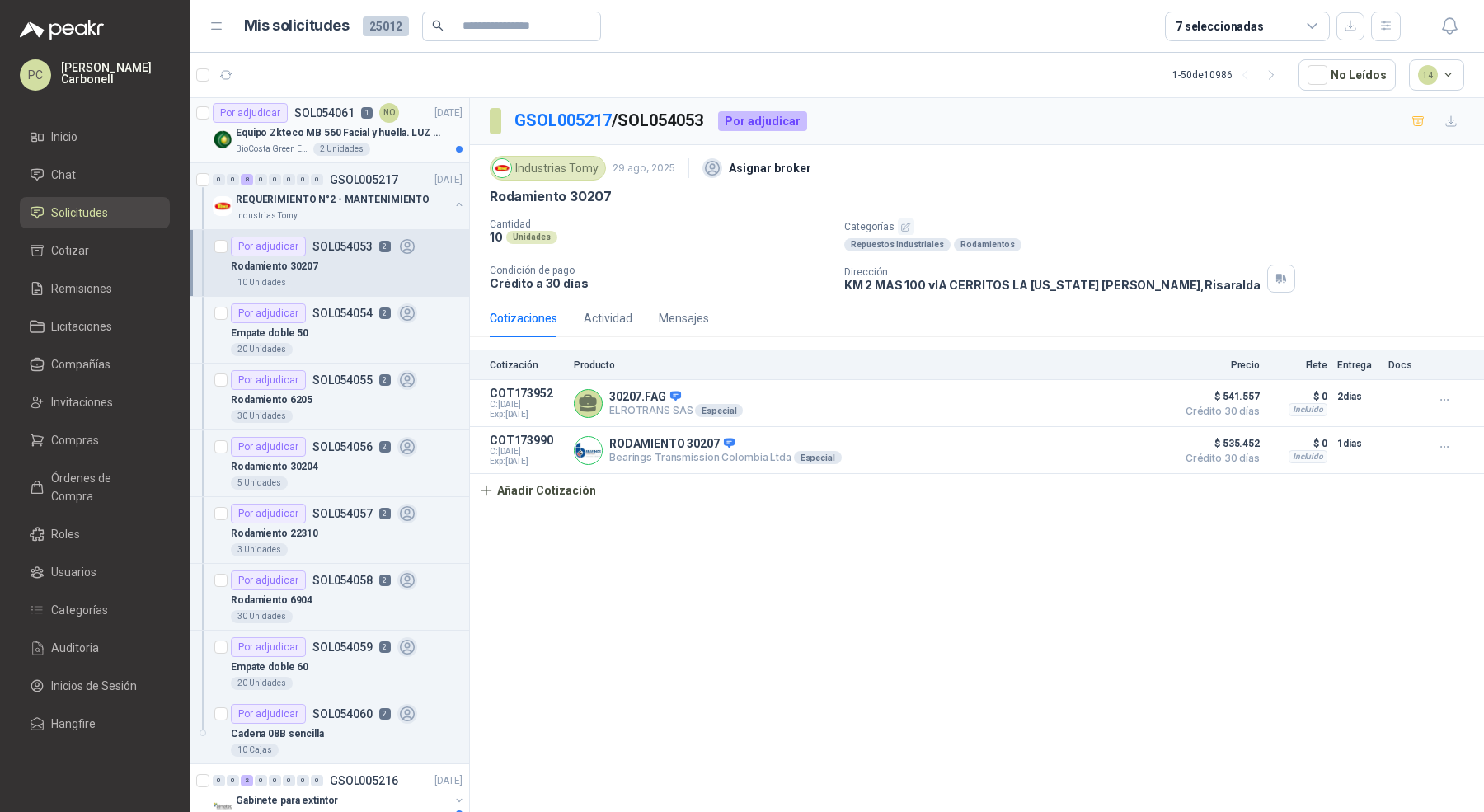
scroll to position [619, 0]
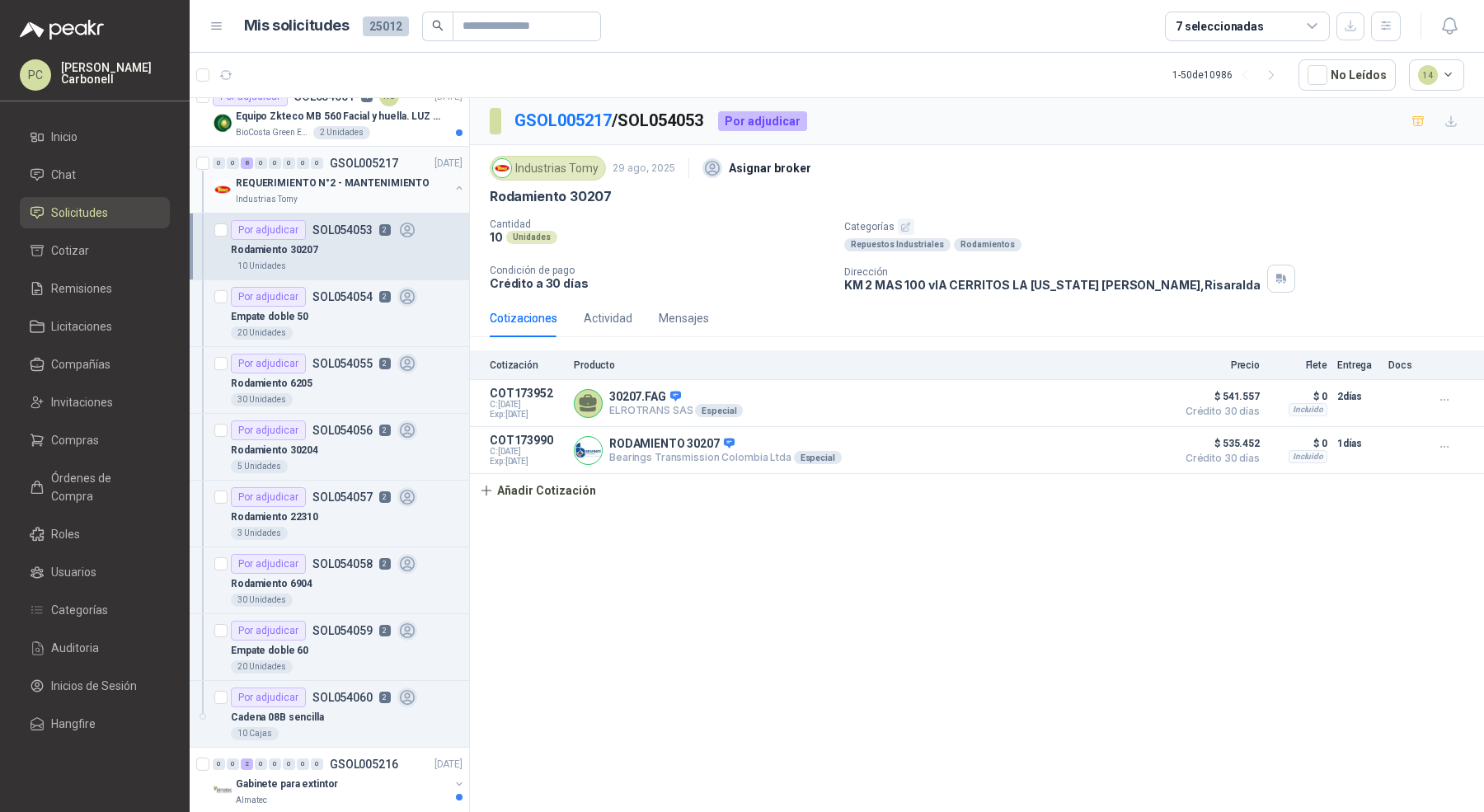
click at [452, 186] on button "button" at bounding box center [459, 187] width 13 height 13
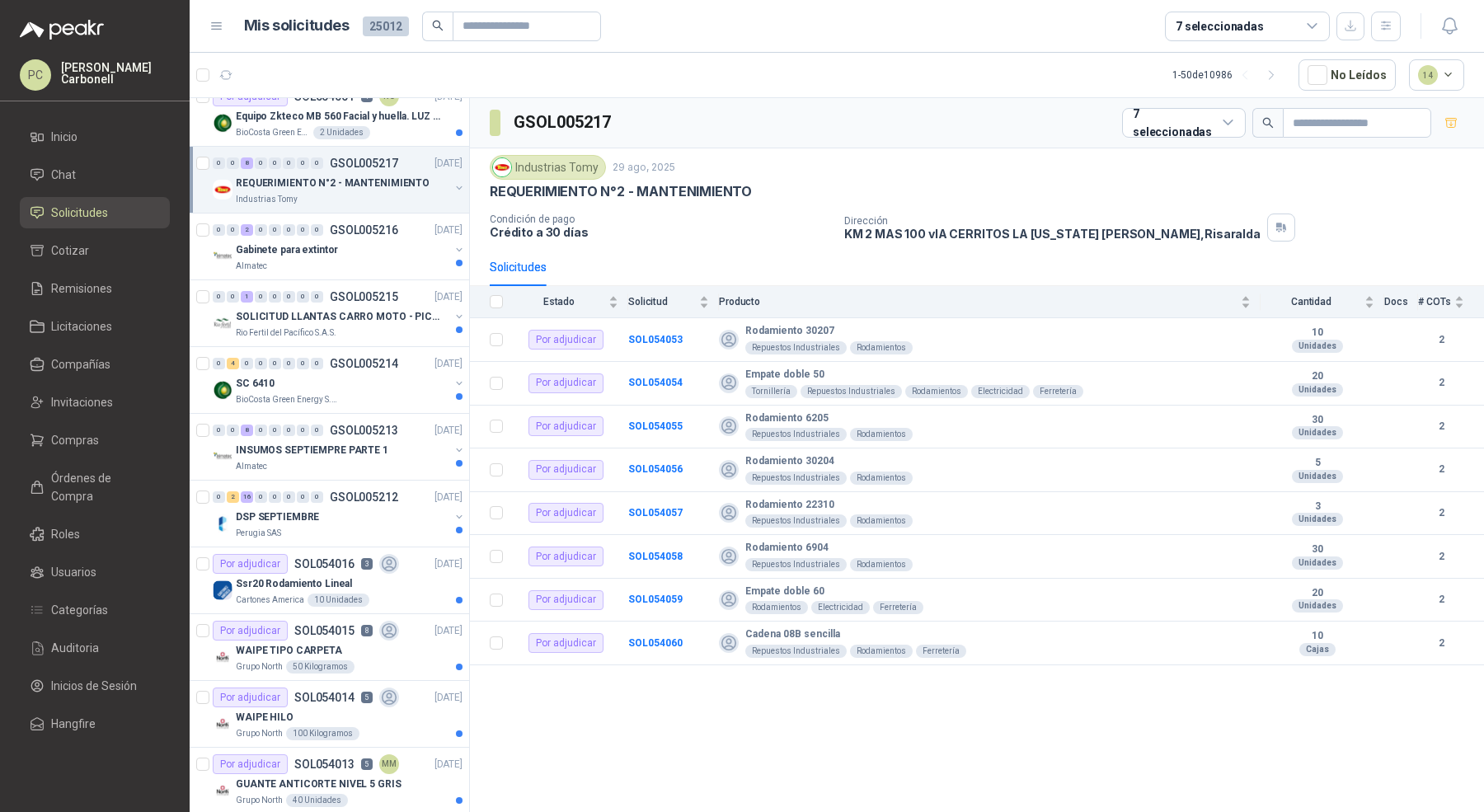
click at [452, 186] on button "button" at bounding box center [459, 187] width 13 height 13
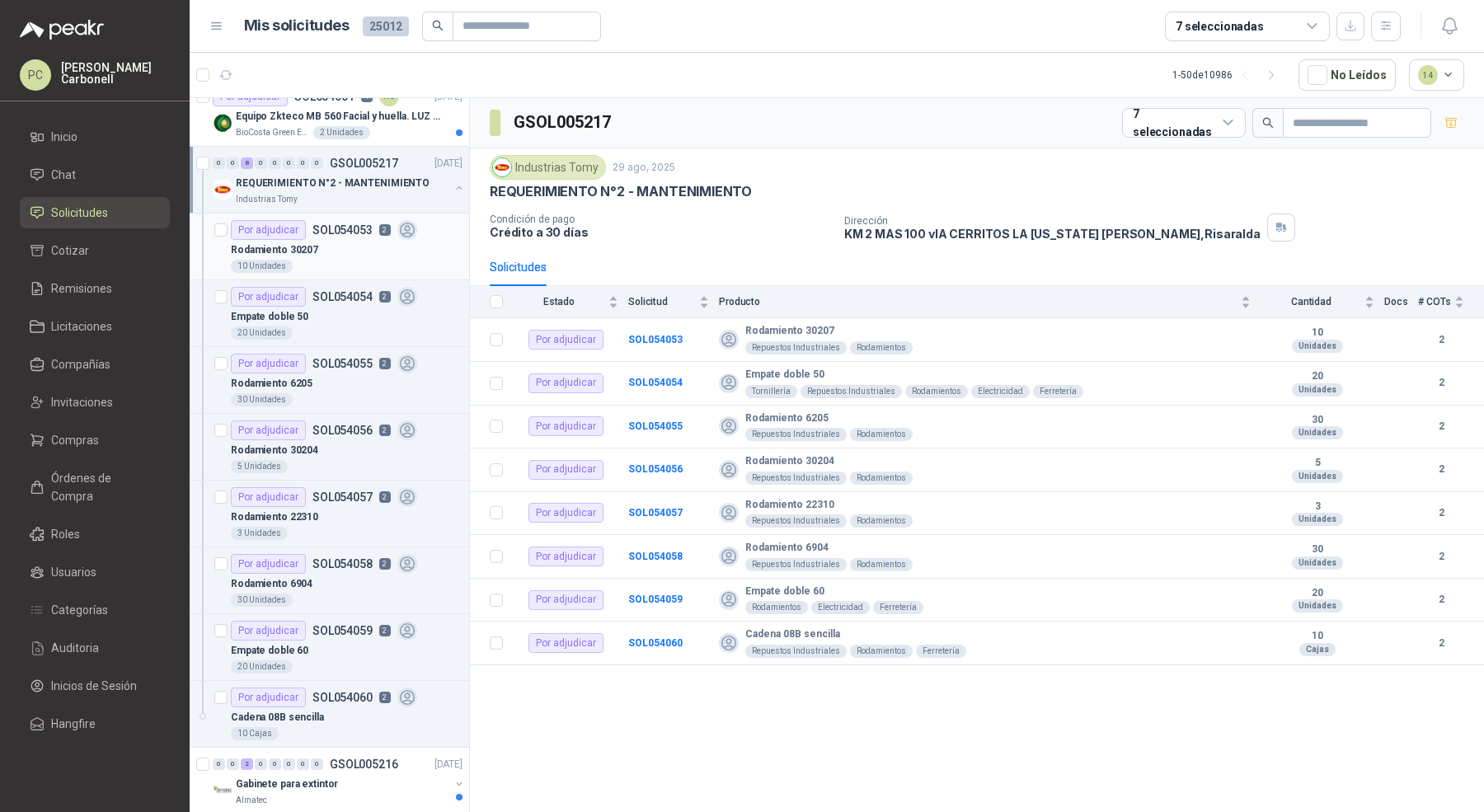
click at [436, 260] on div "10 Unidades" at bounding box center [346, 266] width 232 height 13
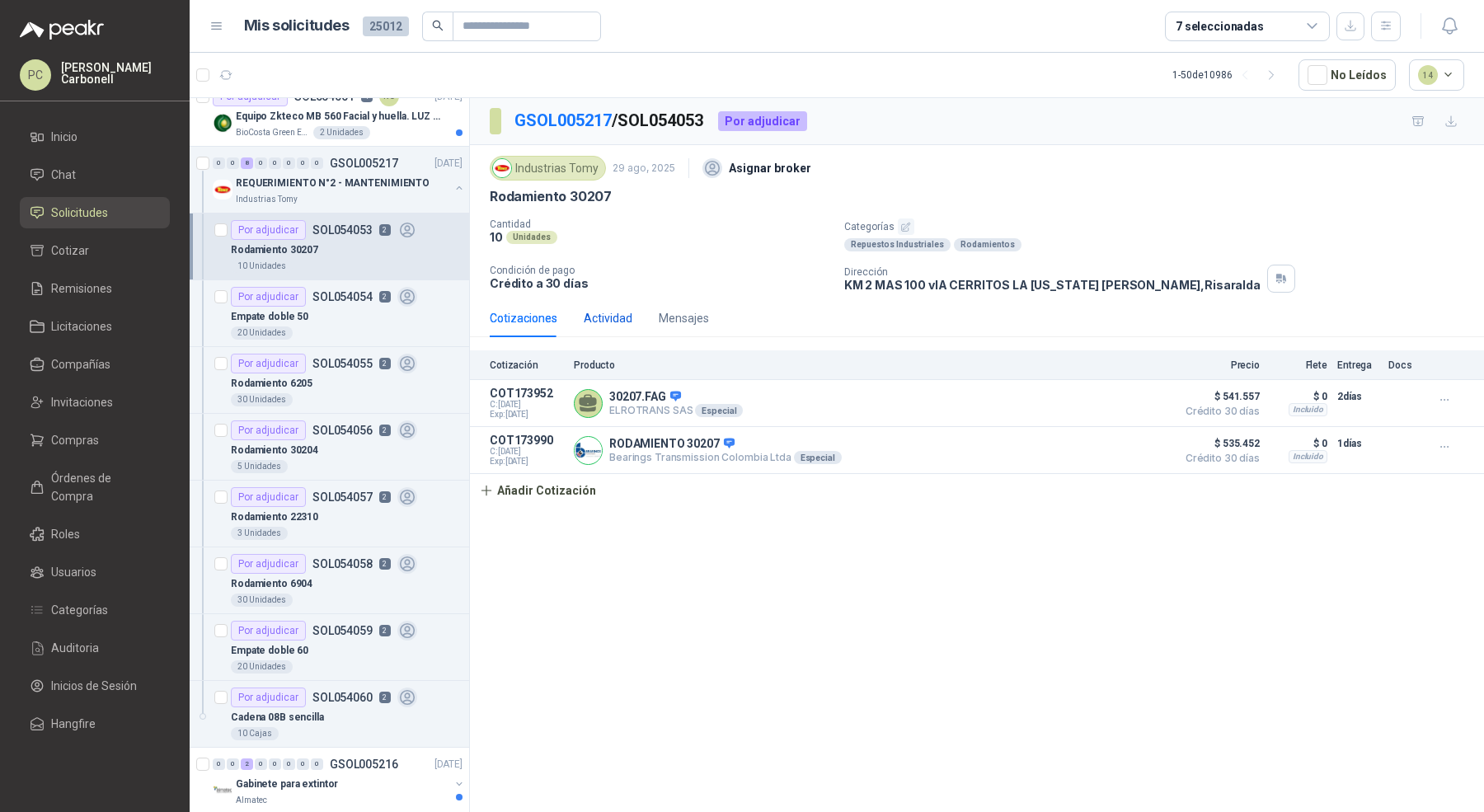
click at [587, 309] on div "Actividad" at bounding box center [607, 318] width 49 height 18
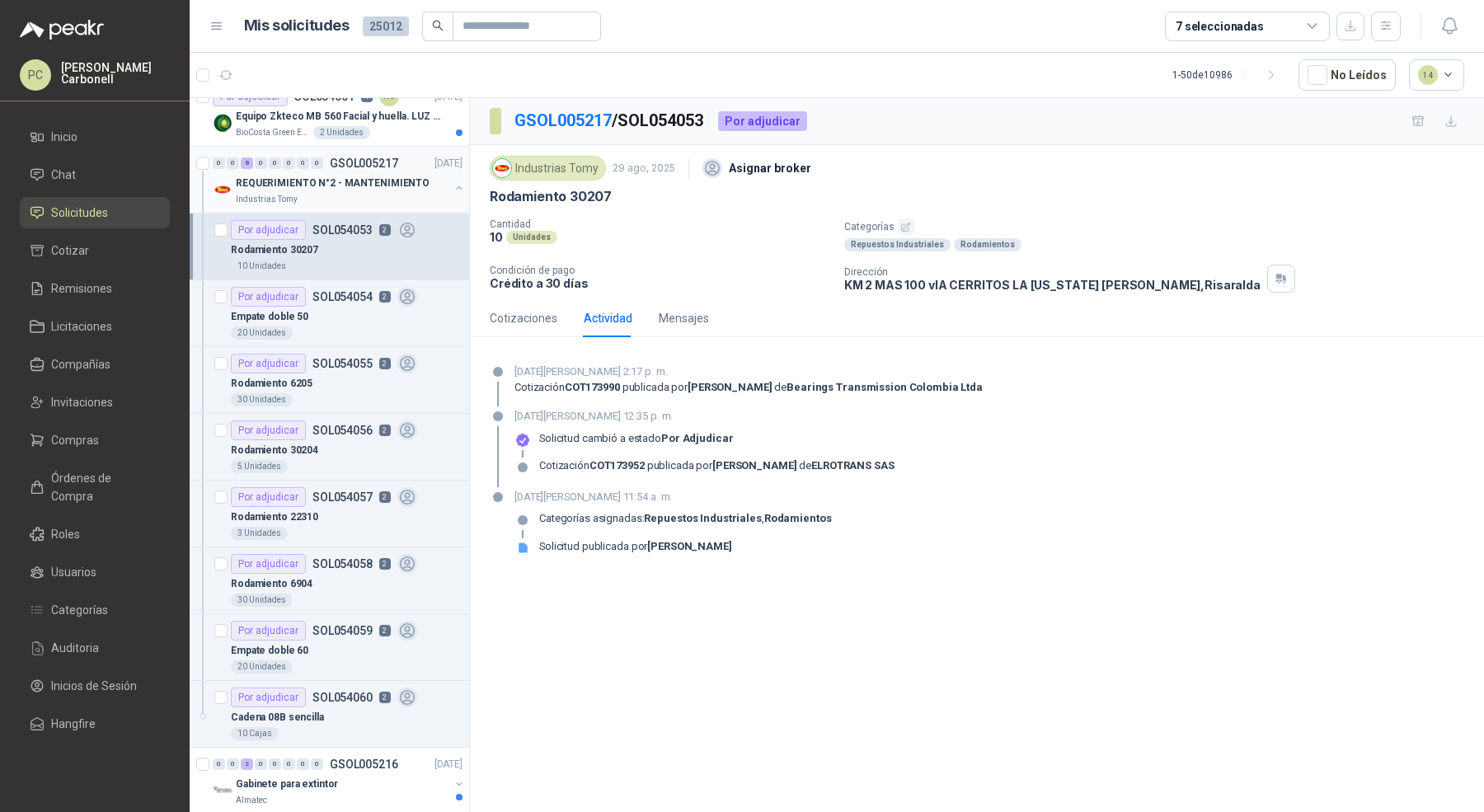
click at [452, 181] on button "button" at bounding box center [459, 187] width 13 height 13
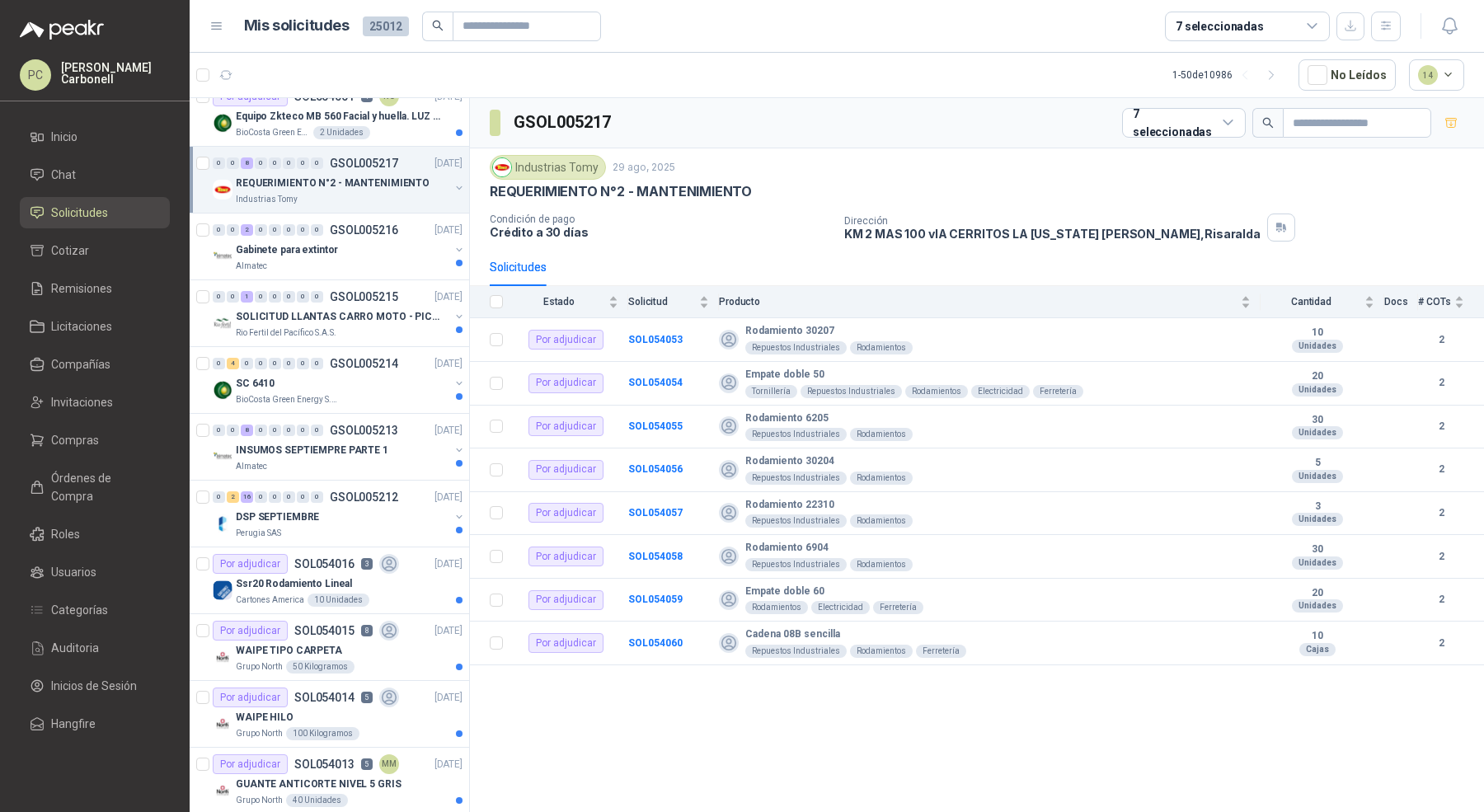
click at [1388, 10] on header "Mis solicitudes 25012 7 seleccionadas" at bounding box center [836, 26] width 1294 height 52
click at [1384, 21] on icon "button" at bounding box center [1386, 26] width 14 height 14
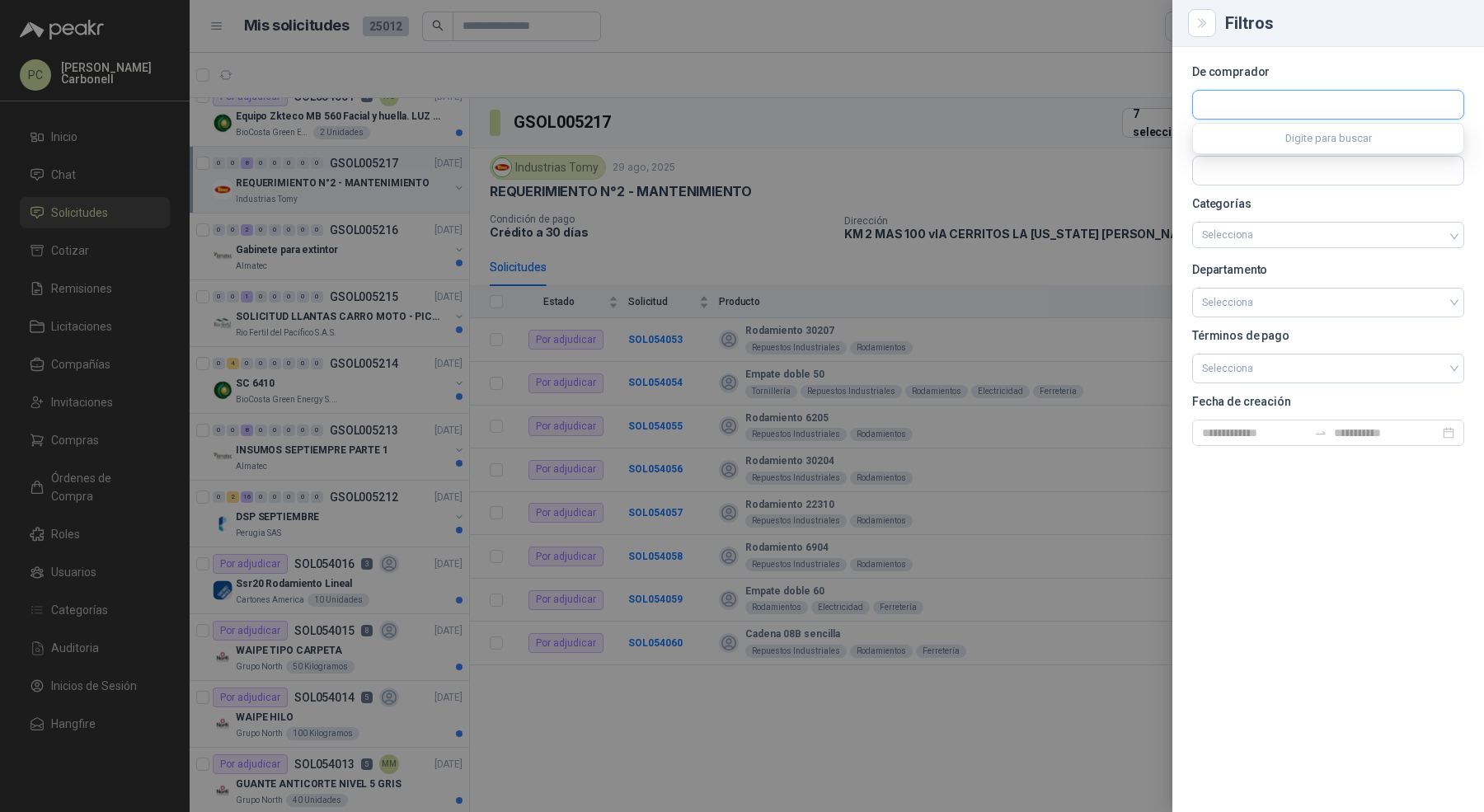
click at [1217, 107] on input "text" at bounding box center [1328, 105] width 270 height 28
type input "*"
type input "****"
click at [1233, 146] on span "Industrias Tomy -" at bounding box center [1262, 149] width 62 height 8
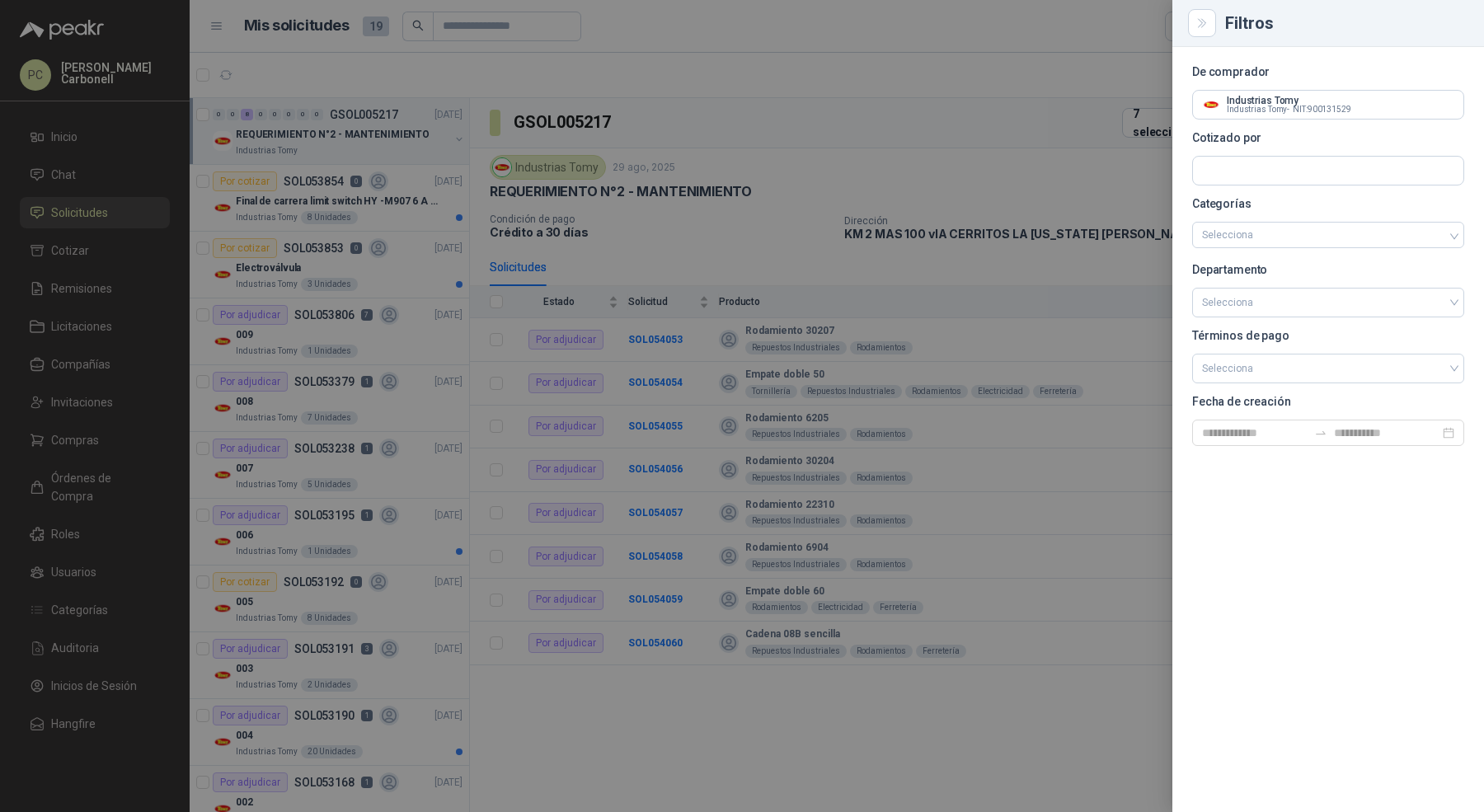
click at [330, 331] on div at bounding box center [742, 406] width 1484 height 812
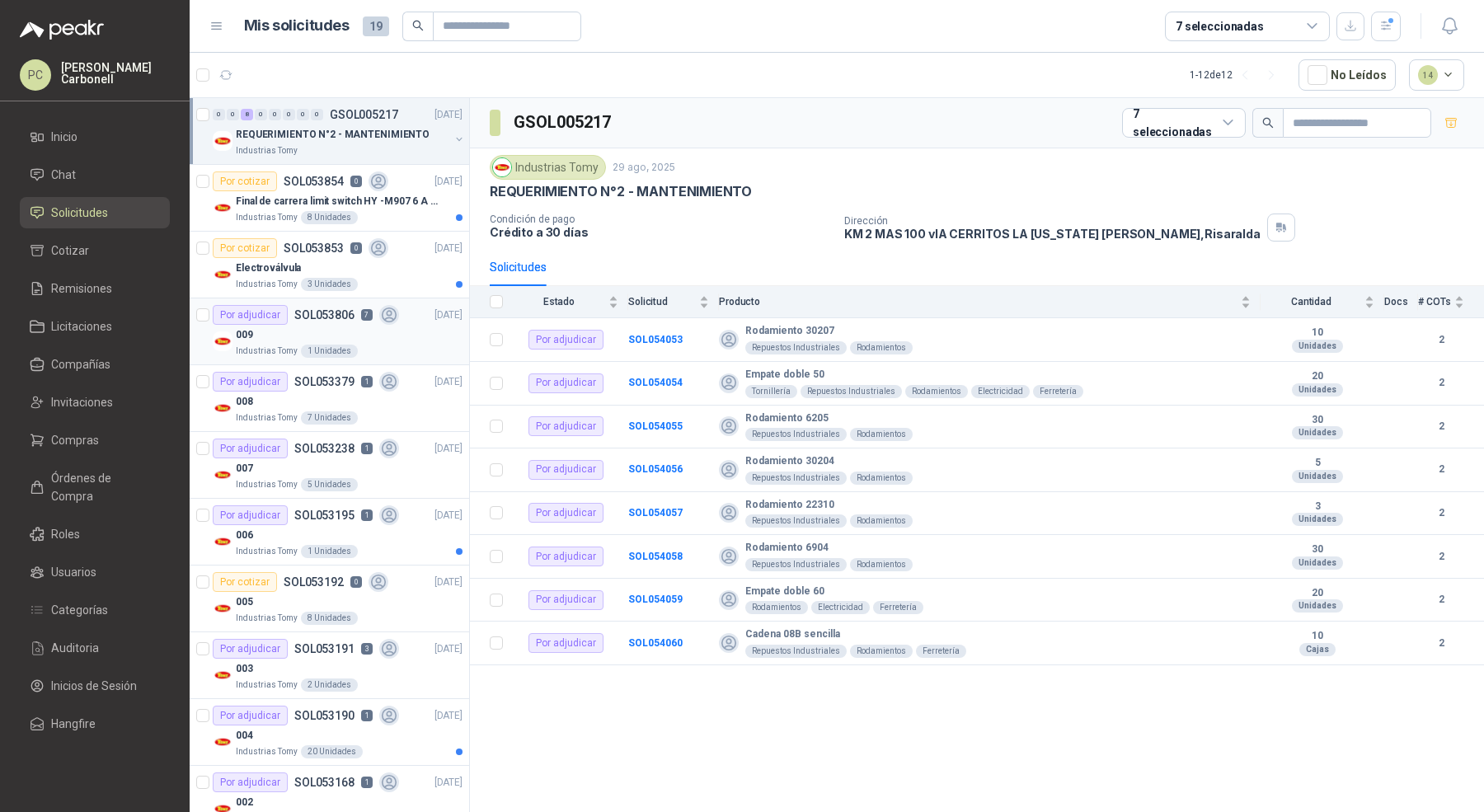
click at [388, 328] on div "009" at bounding box center [349, 334] width 227 height 20
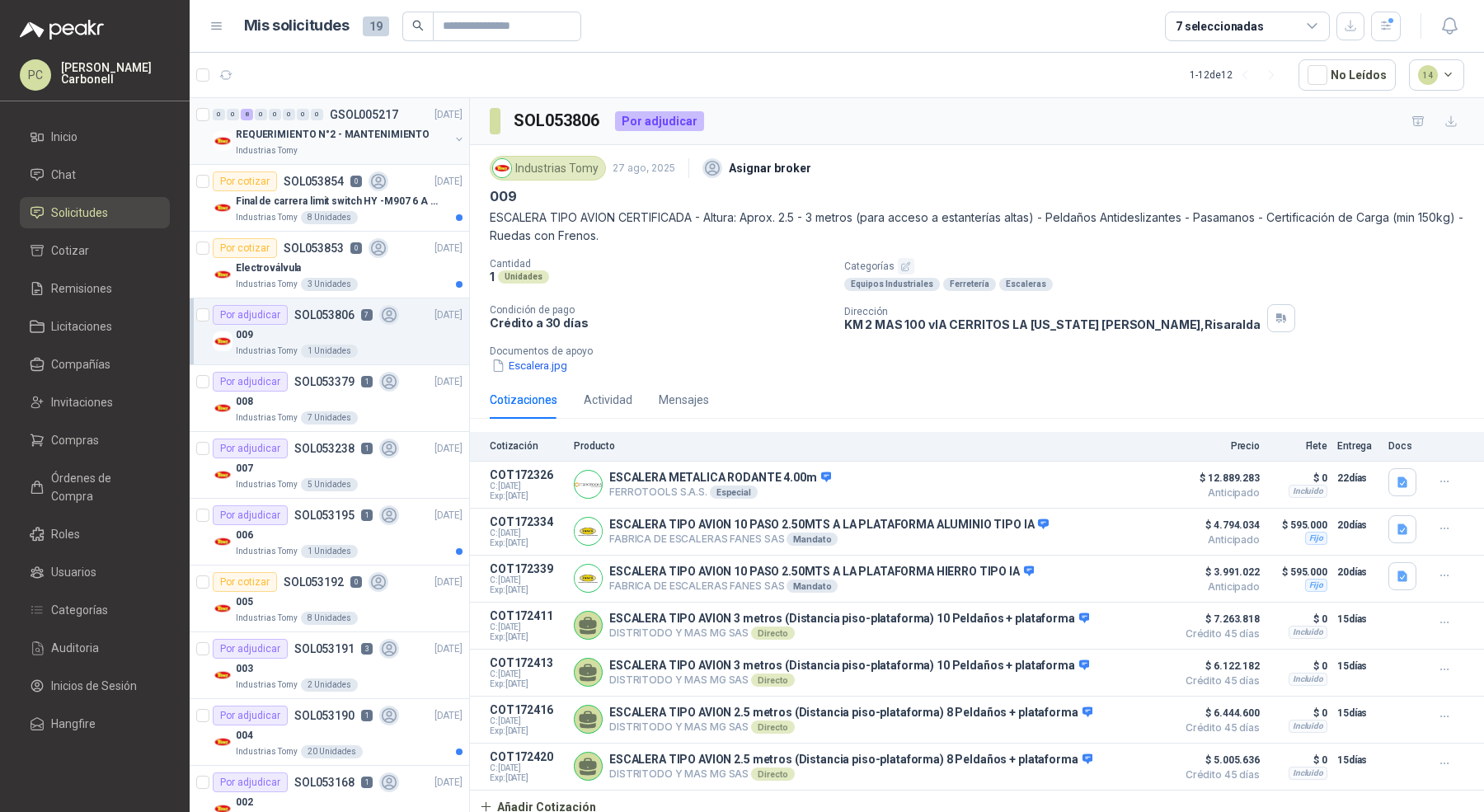
click at [453, 141] on icon "button" at bounding box center [459, 139] width 12 height 12
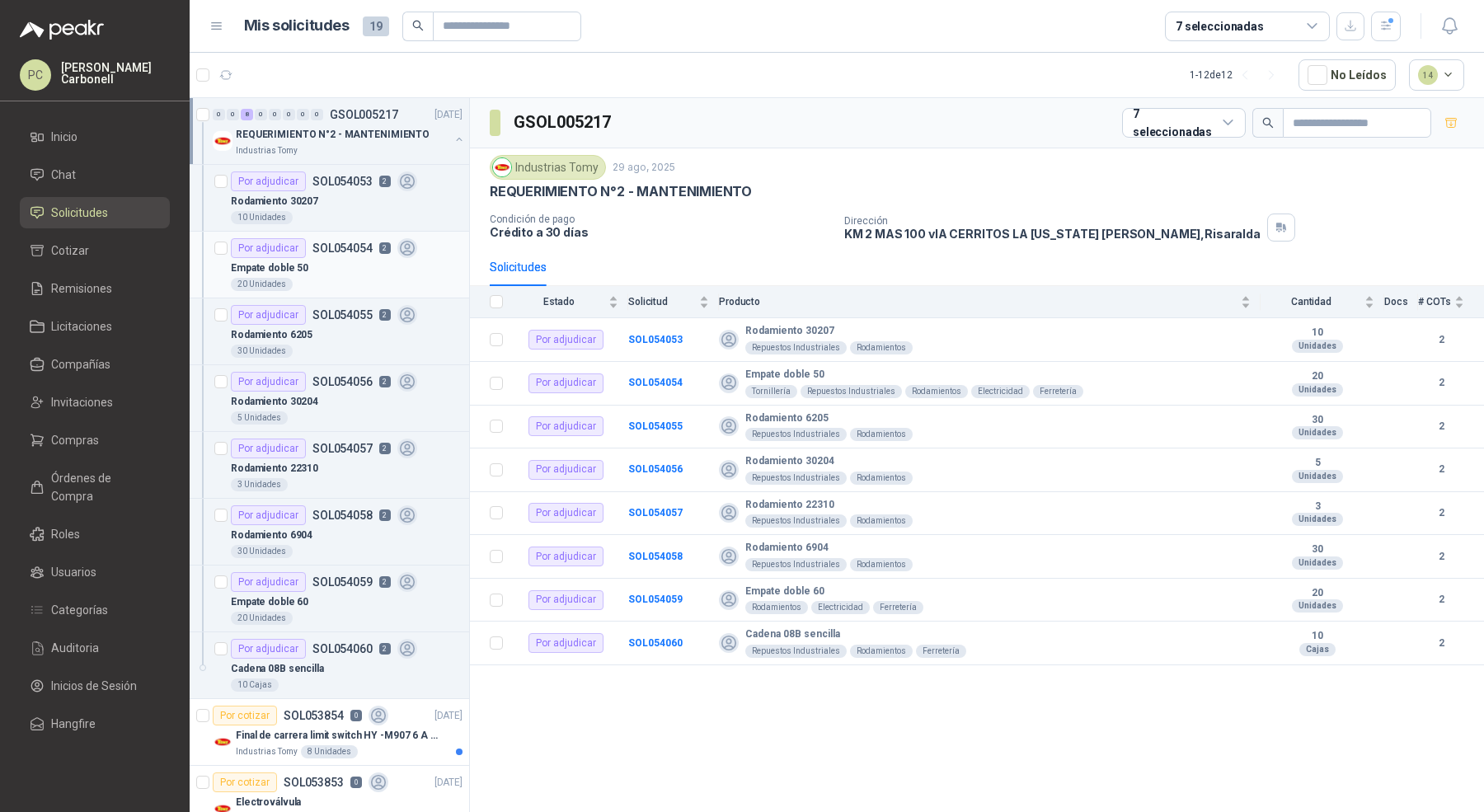
click at [391, 277] on div "20 Unidades" at bounding box center [346, 284] width 232 height 13
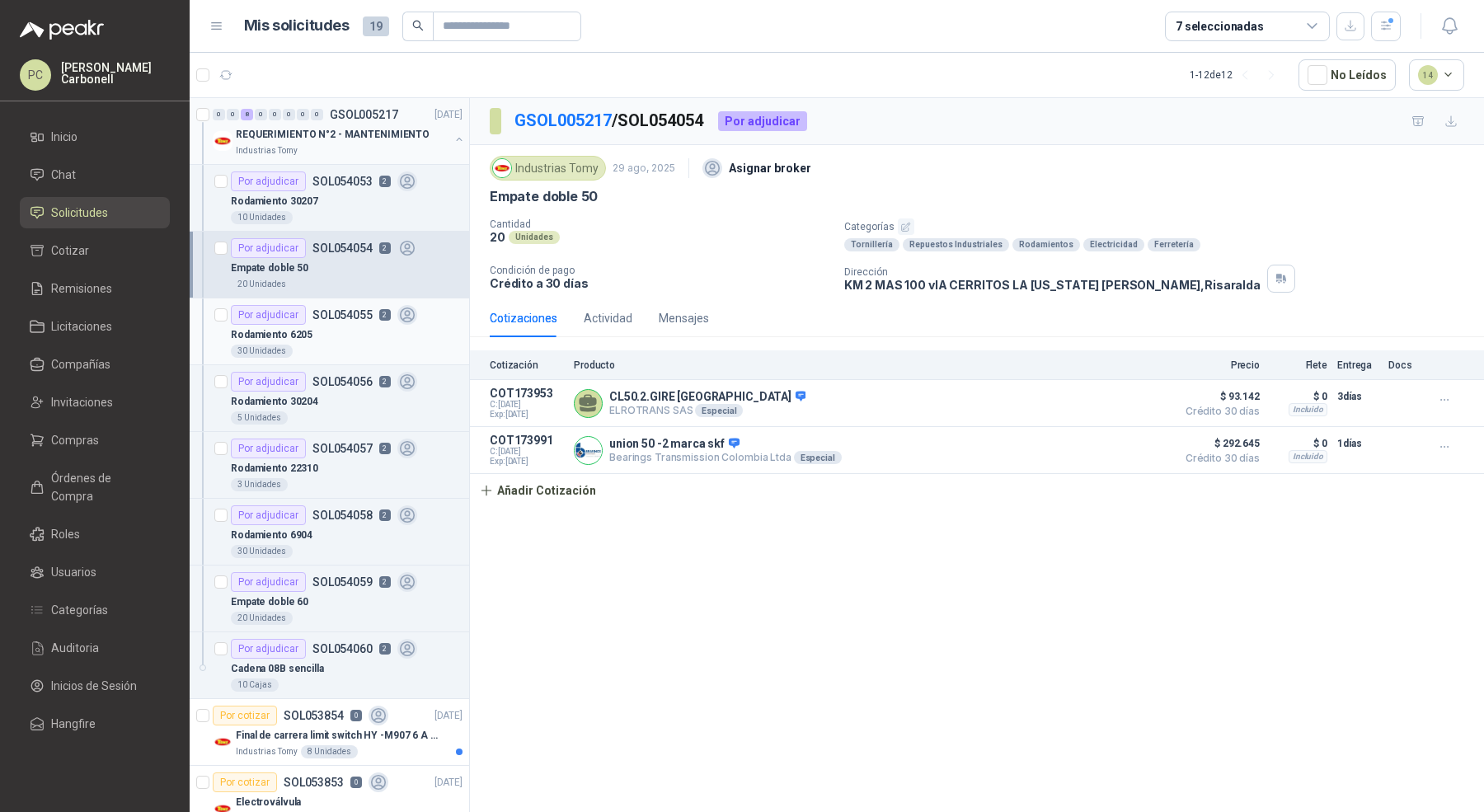
click at [378, 330] on div "Rodamiento 6205" at bounding box center [346, 334] width 232 height 20
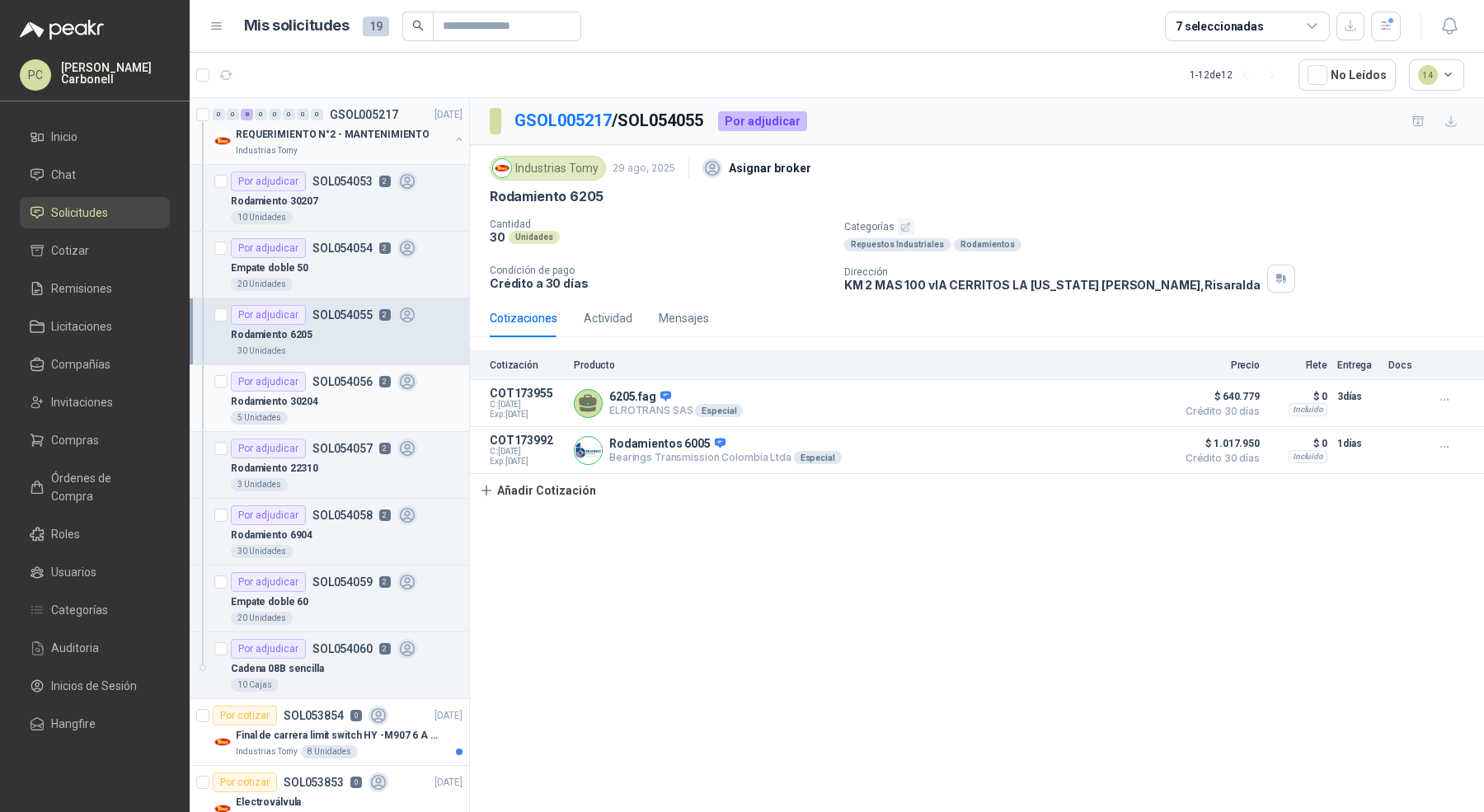
click at [371, 403] on div "Rodamiento 30204" at bounding box center [346, 401] width 232 height 20
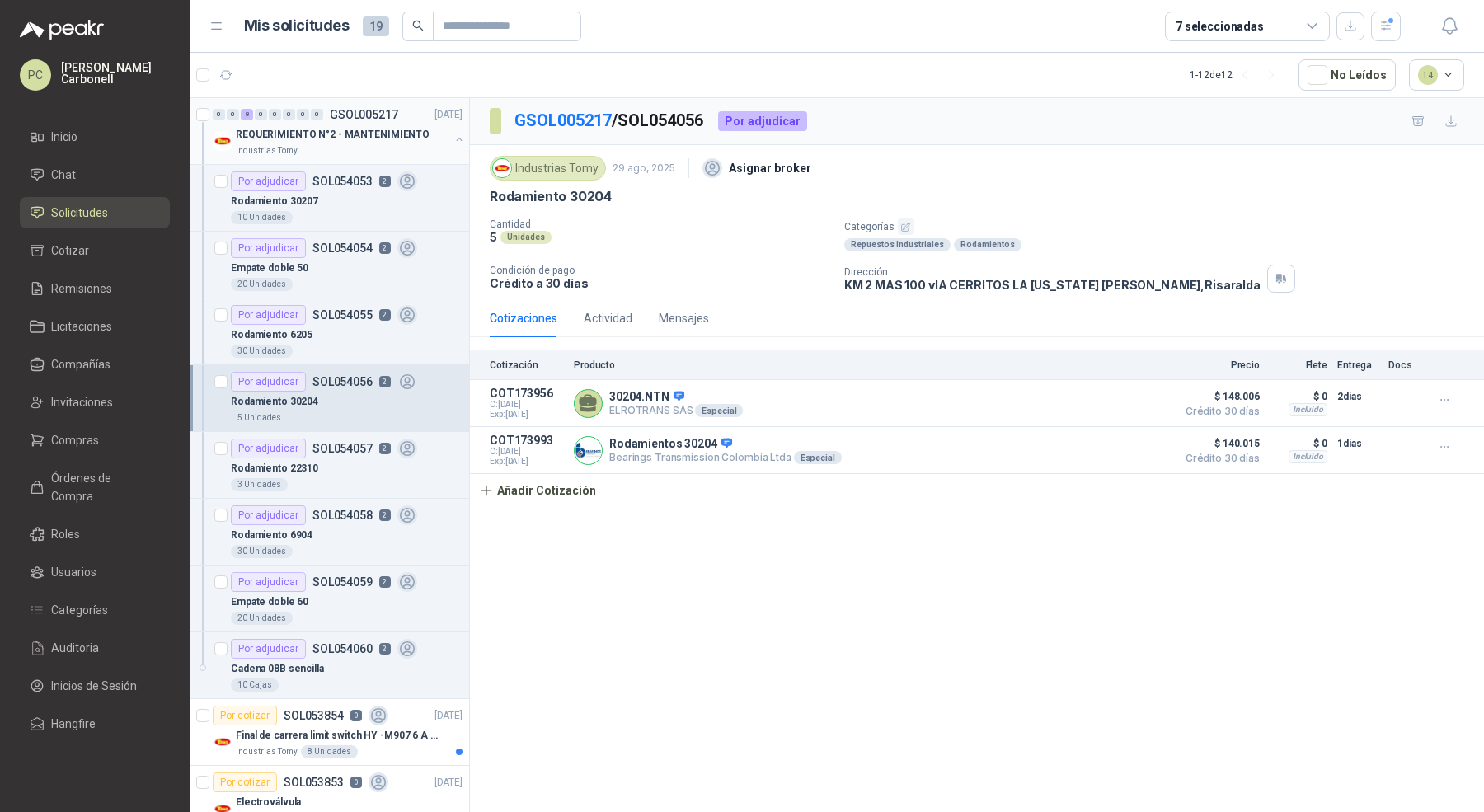
click at [452, 141] on button "button" at bounding box center [459, 139] width 13 height 13
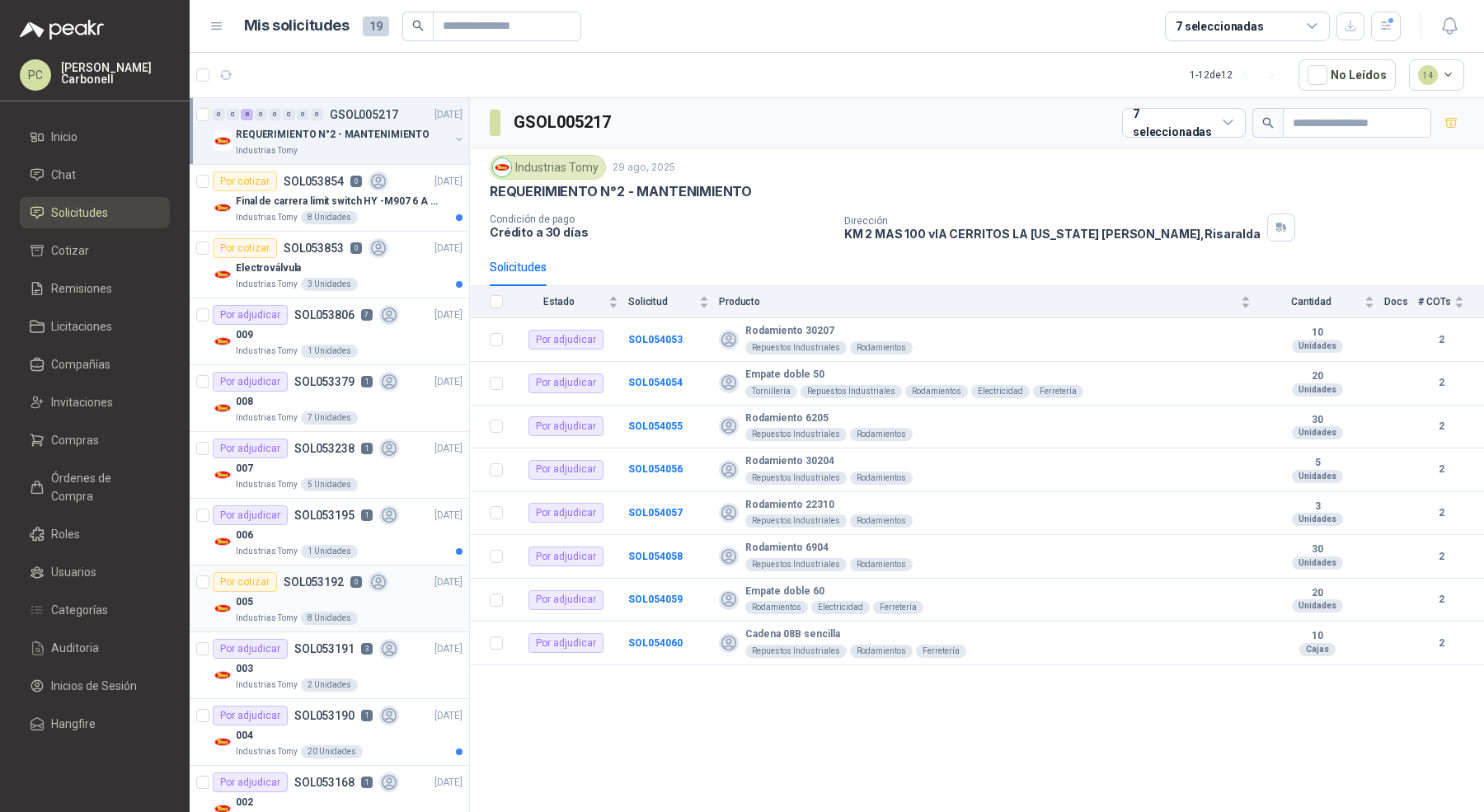
scroll to position [56, 0]
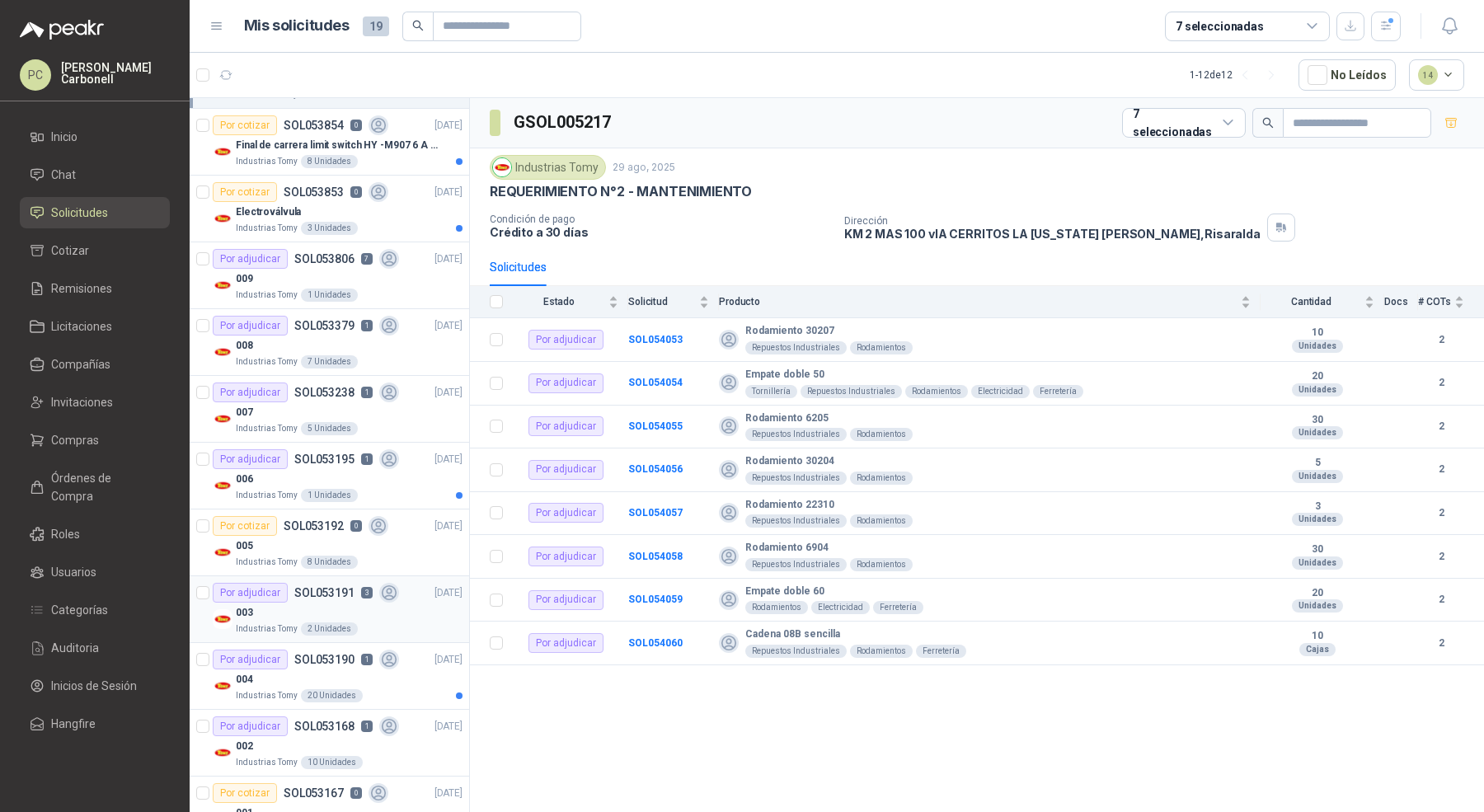
click at [338, 604] on div "003" at bounding box center [349, 613] width 227 height 20
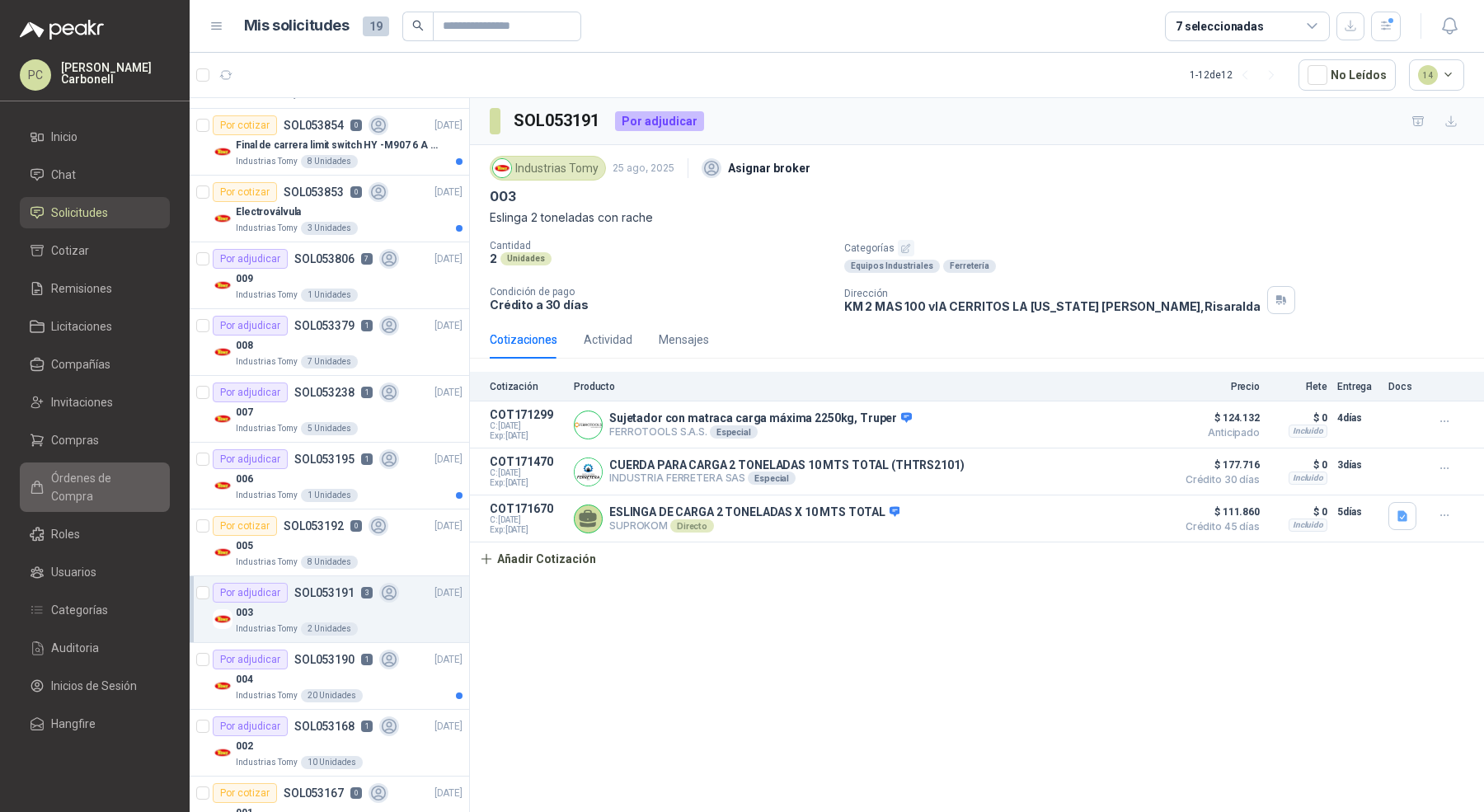
click at [116, 476] on span "Órdenes de Compra" at bounding box center [103, 486] width 103 height 36
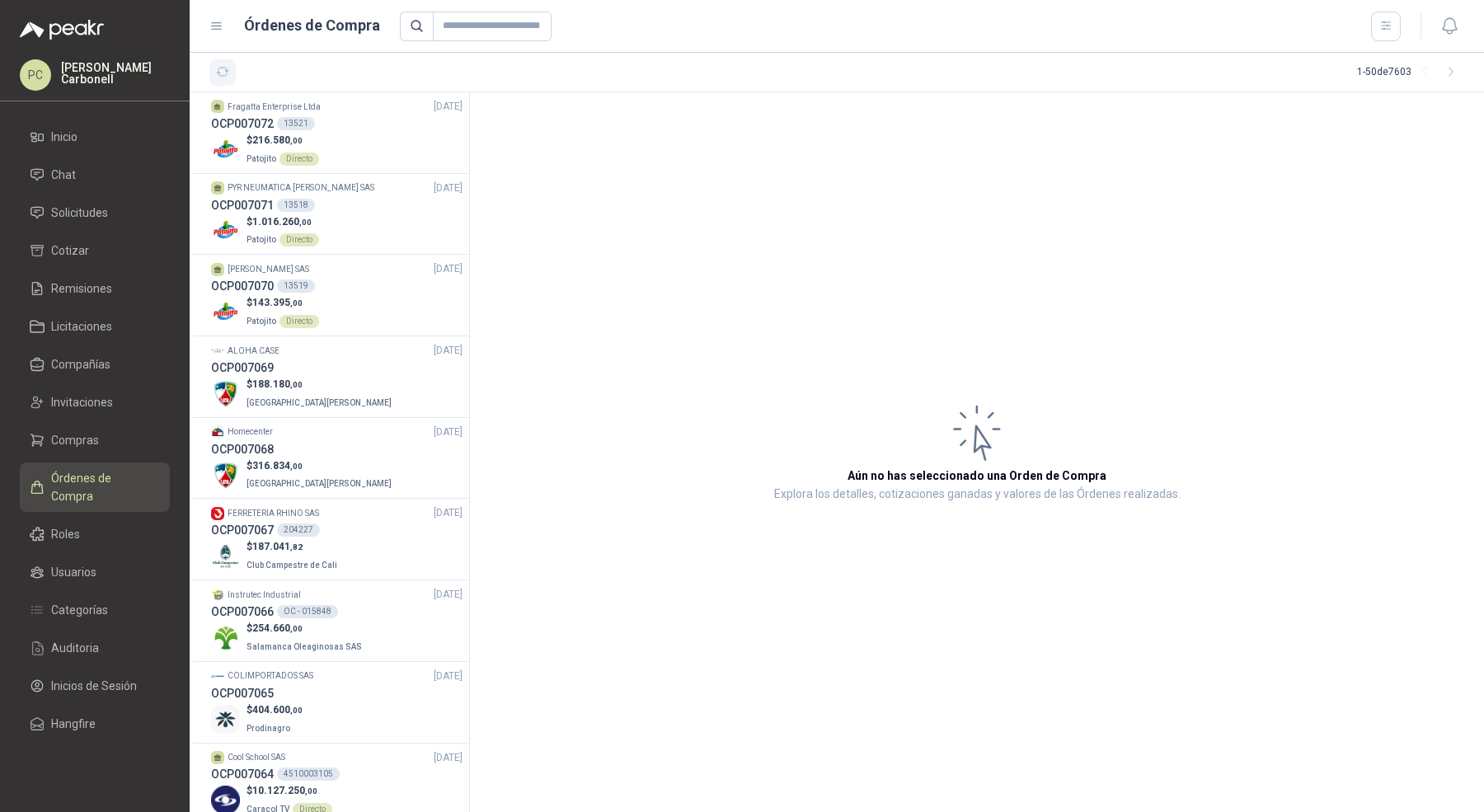
click at [223, 75] on icon "button" at bounding box center [222, 72] width 14 height 14
click at [100, 206] on span "Solicitudes" at bounding box center [80, 213] width 57 height 18
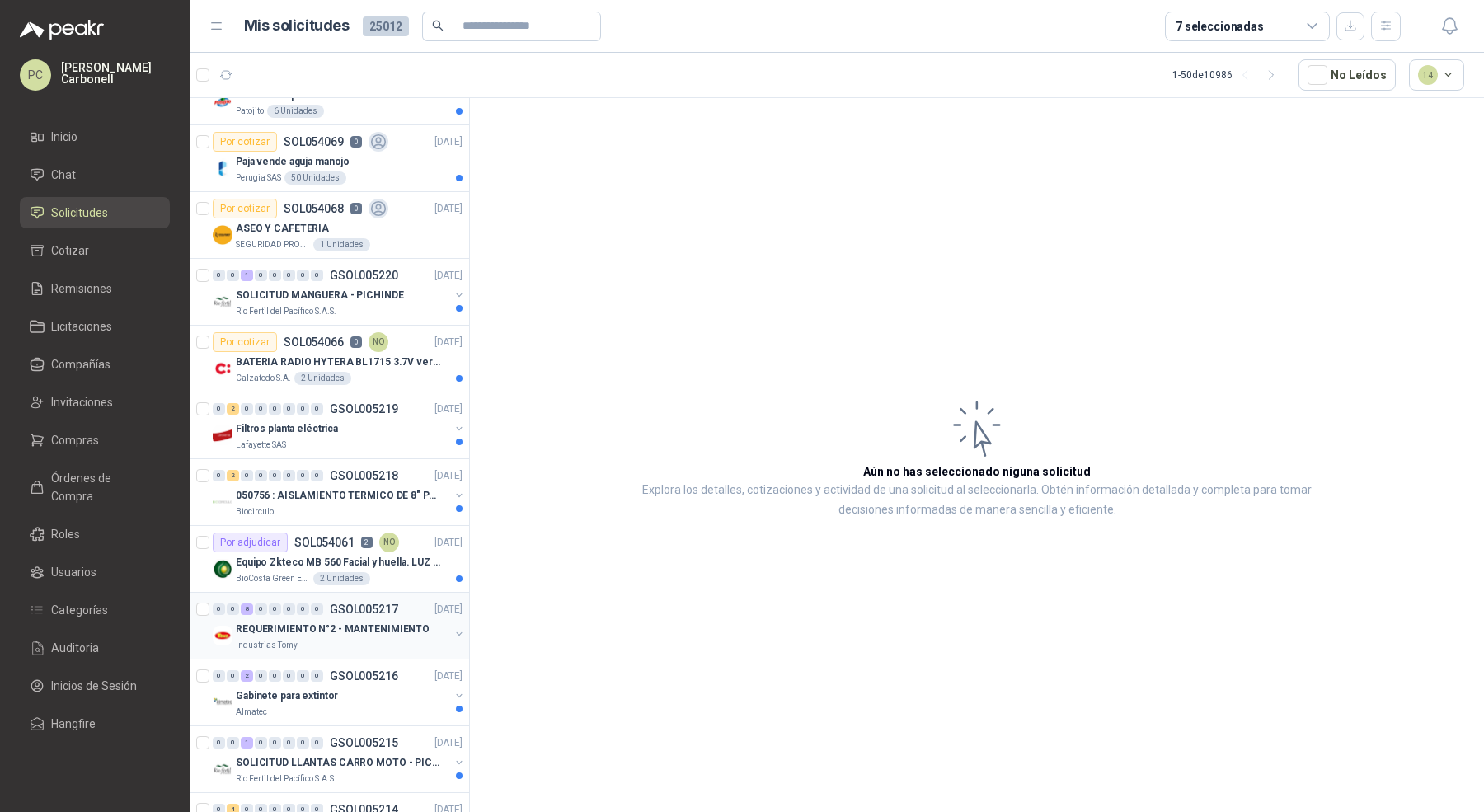
scroll to position [192, 0]
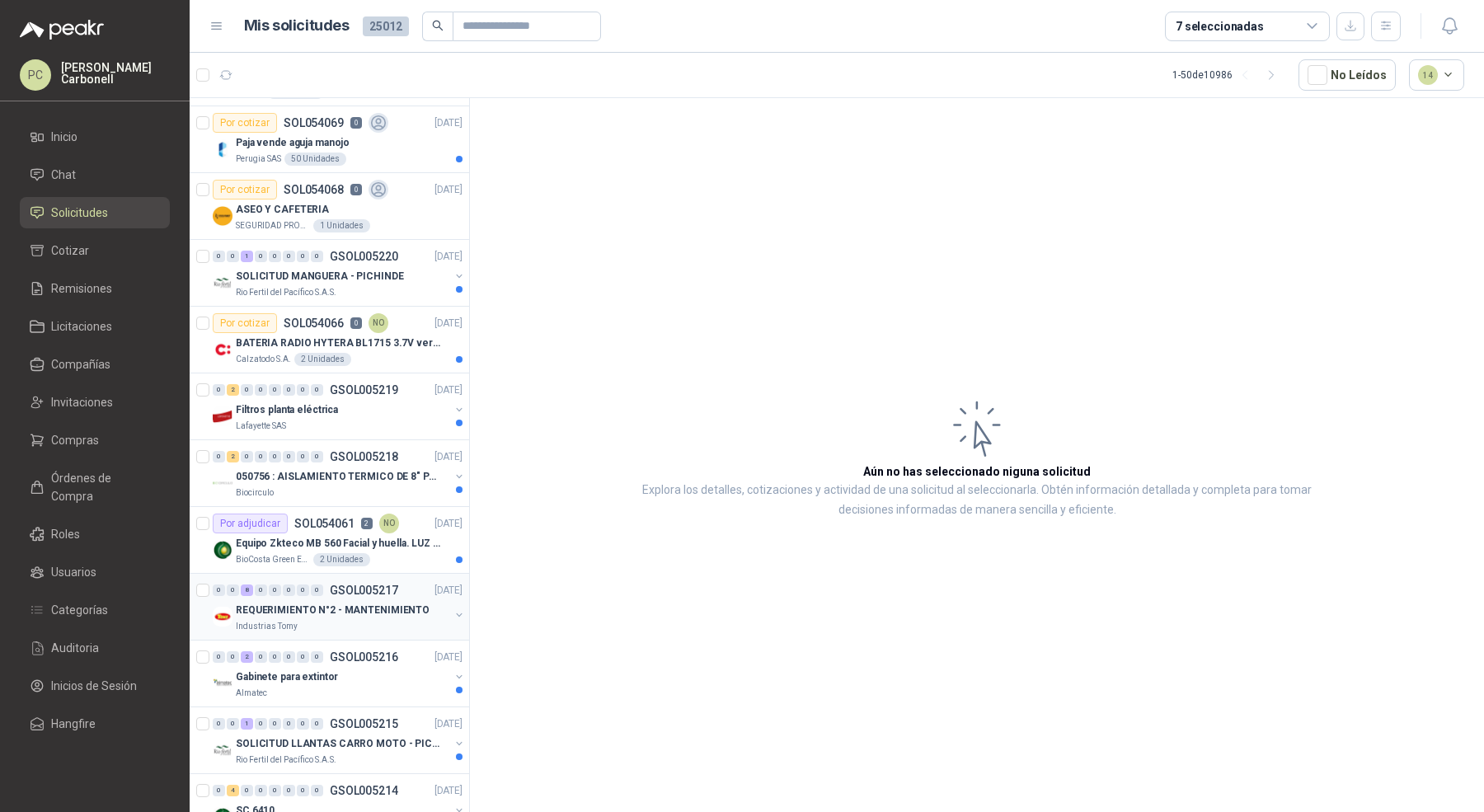
click at [329, 614] on div "REQUERIMIENTO N°2 - MANTENIMIENTO" at bounding box center [343, 610] width 213 height 20
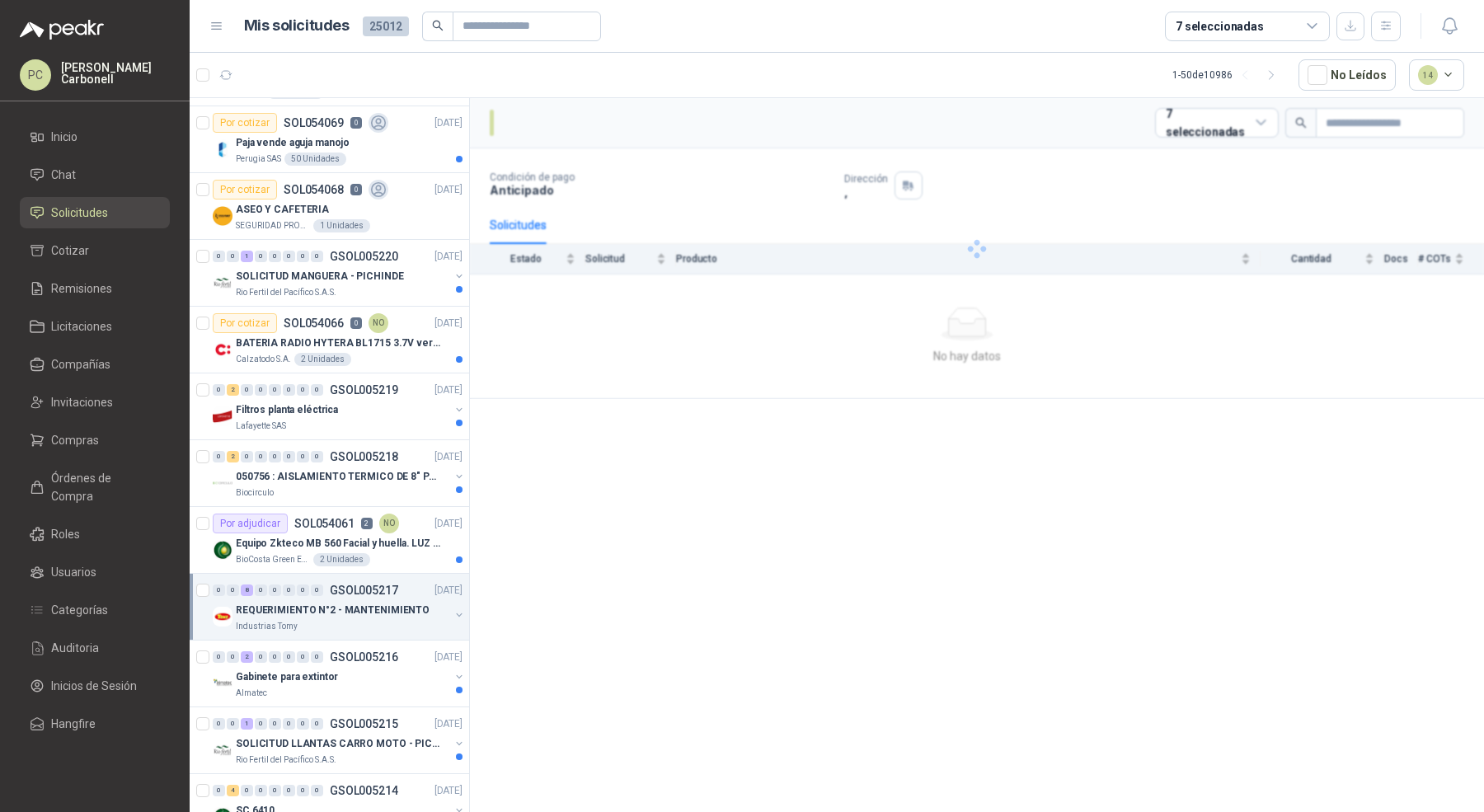
click at [329, 614] on div "REQUERIMIENTO N°2 - MANTENIMIENTO" at bounding box center [343, 610] width 213 height 20
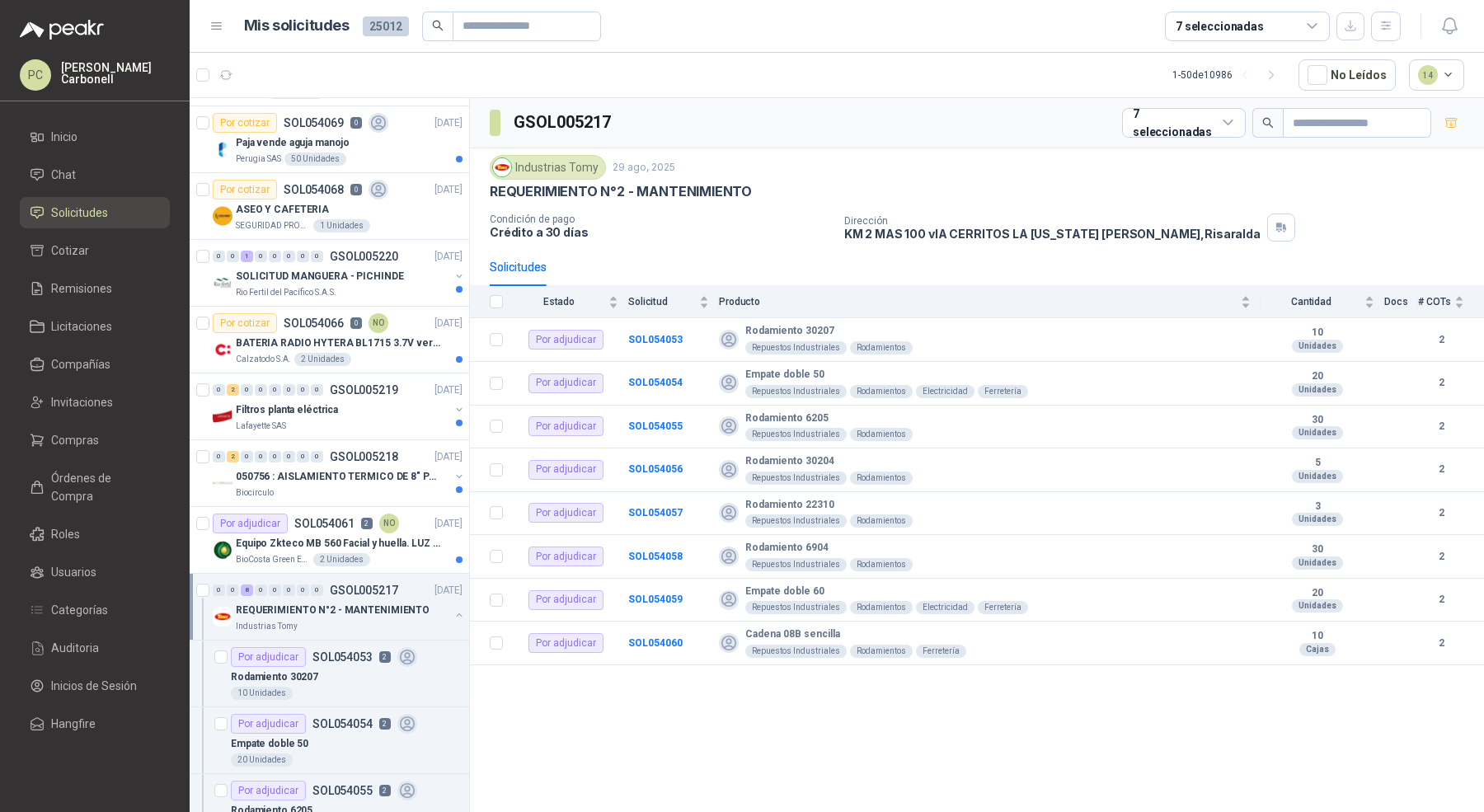
scroll to position [336, 0]
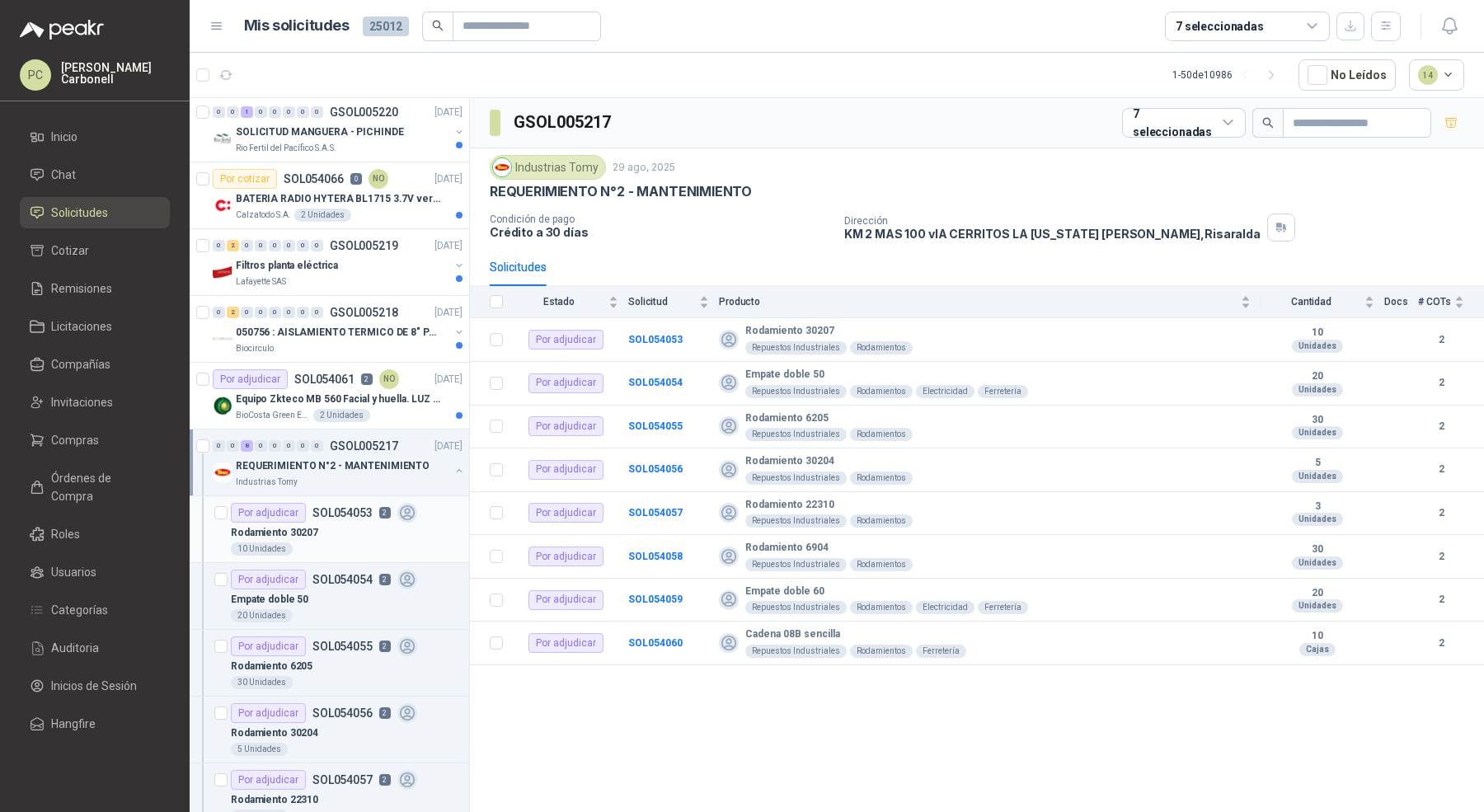
click at [333, 511] on p "SOL054053" at bounding box center [342, 513] width 60 height 12
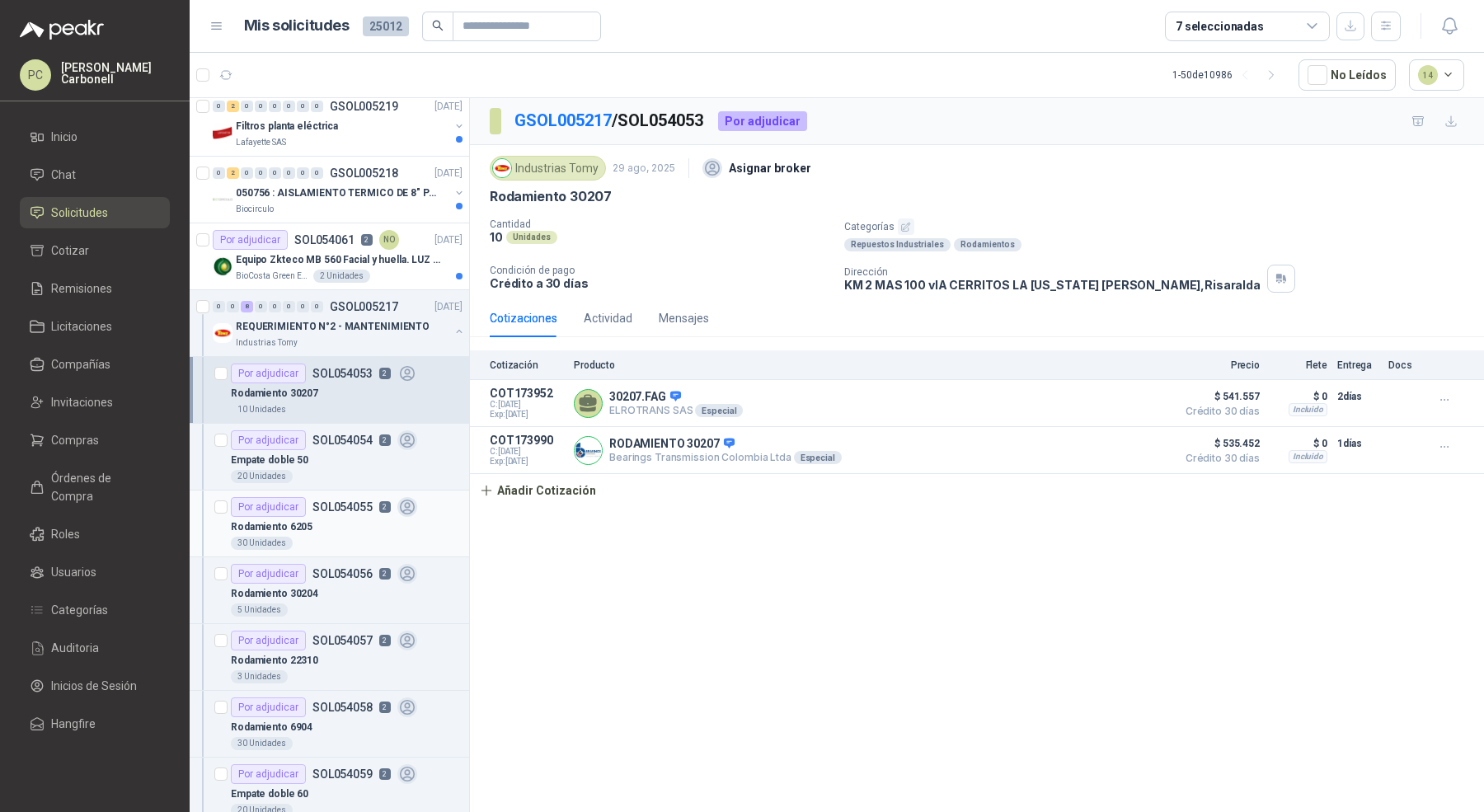
scroll to position [527, 0]
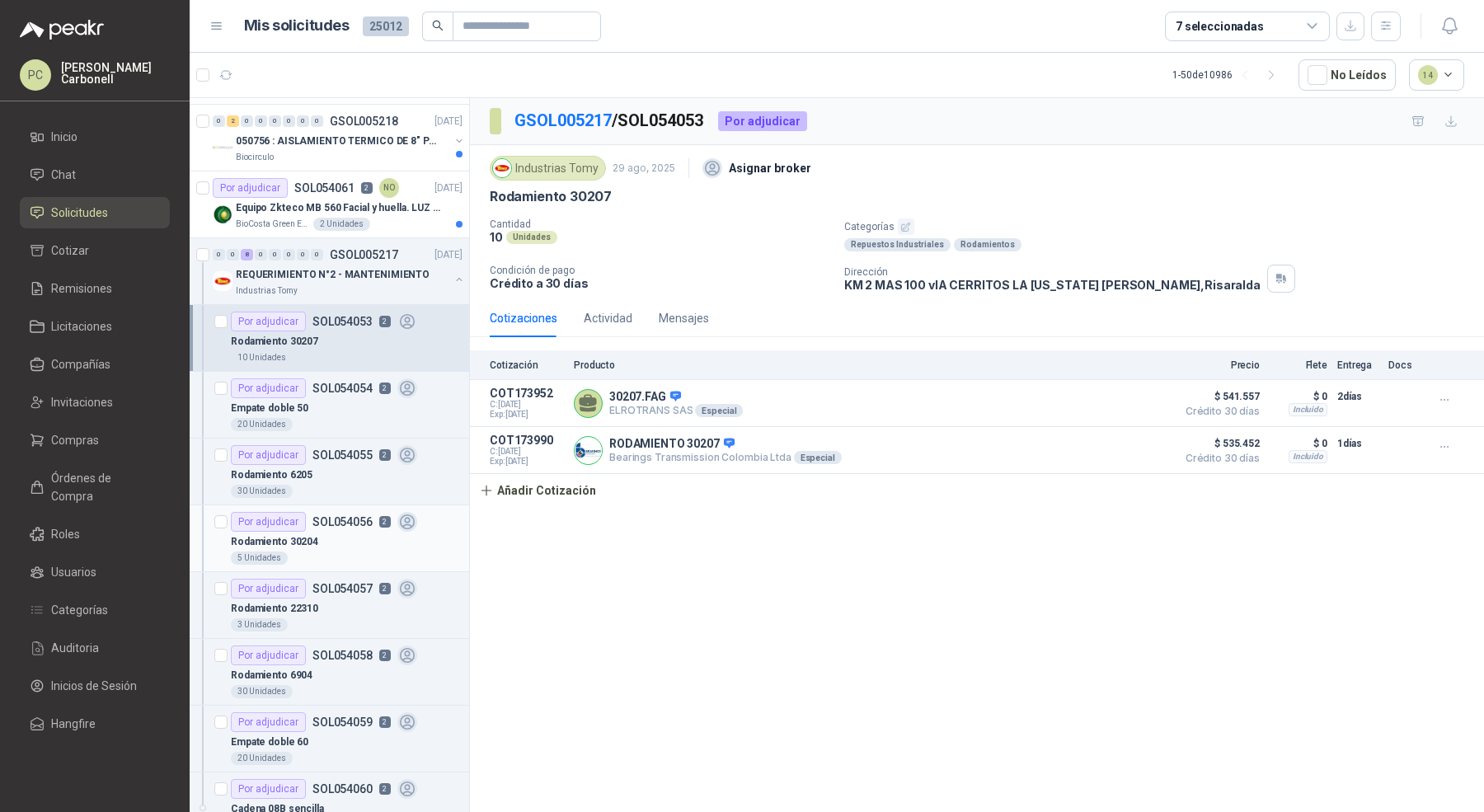
click at [323, 532] on div "Rodamiento 30204" at bounding box center [346, 542] width 232 height 20
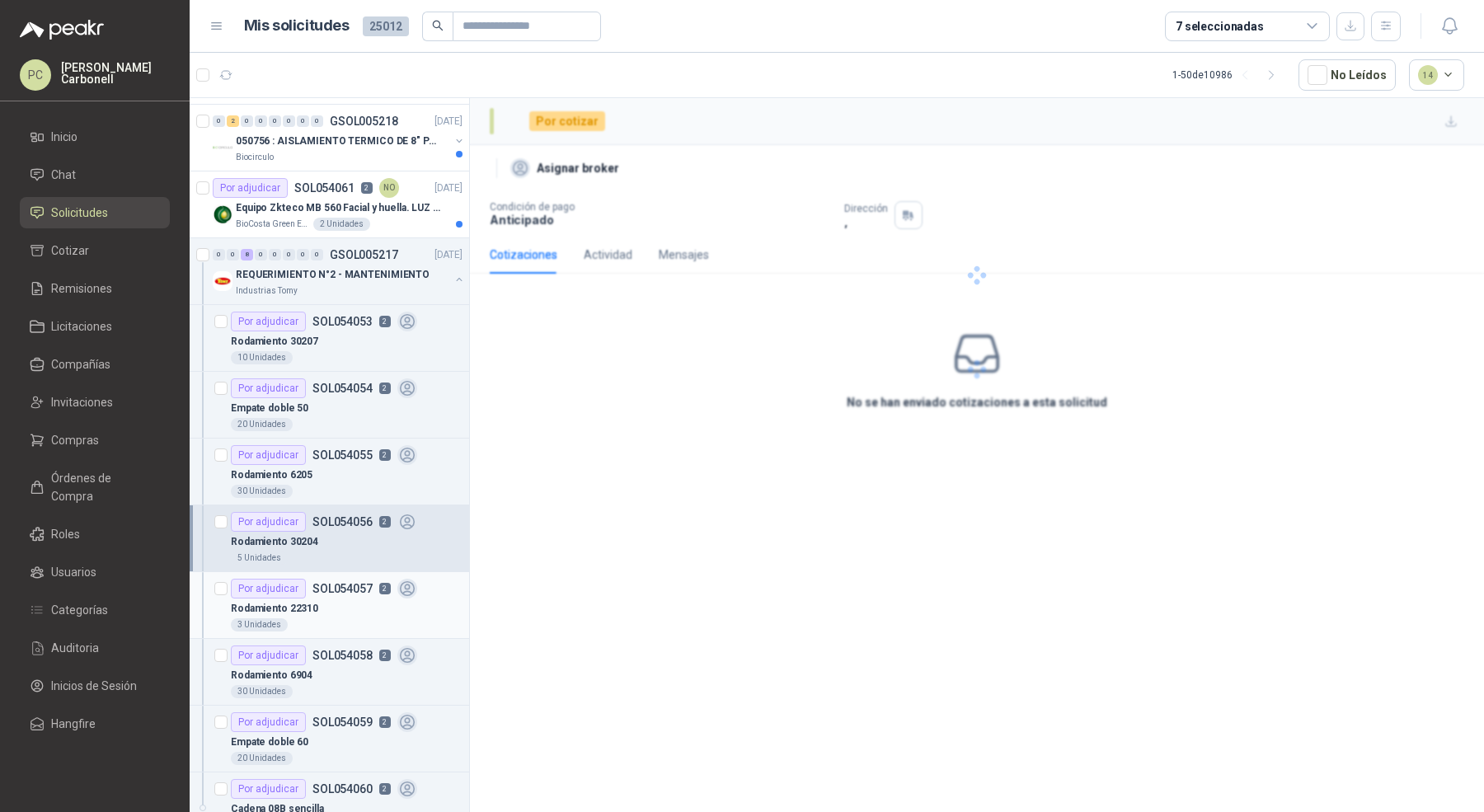
click at [326, 584] on p "SOL054057" at bounding box center [342, 588] width 60 height 12
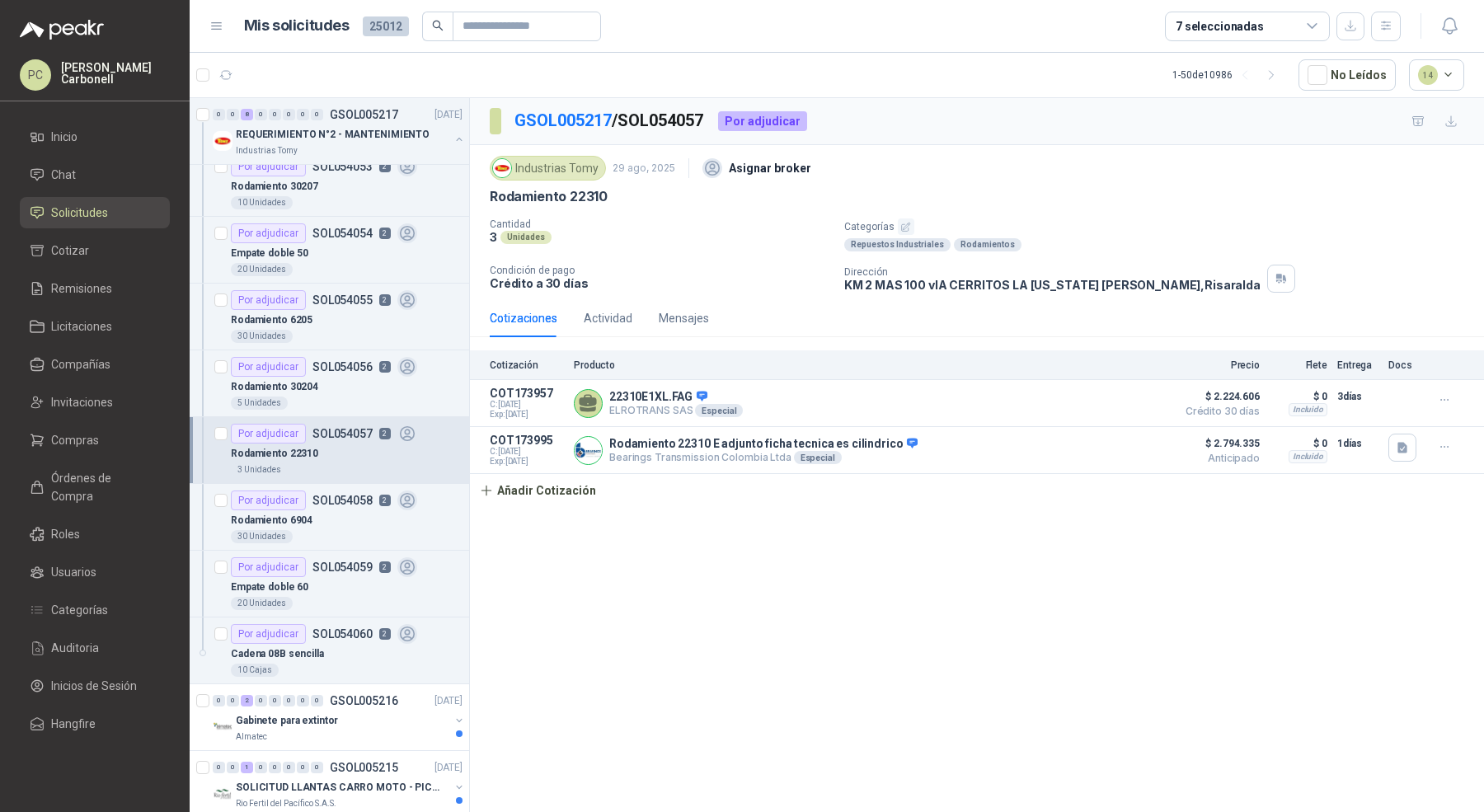
scroll to position [705, 0]
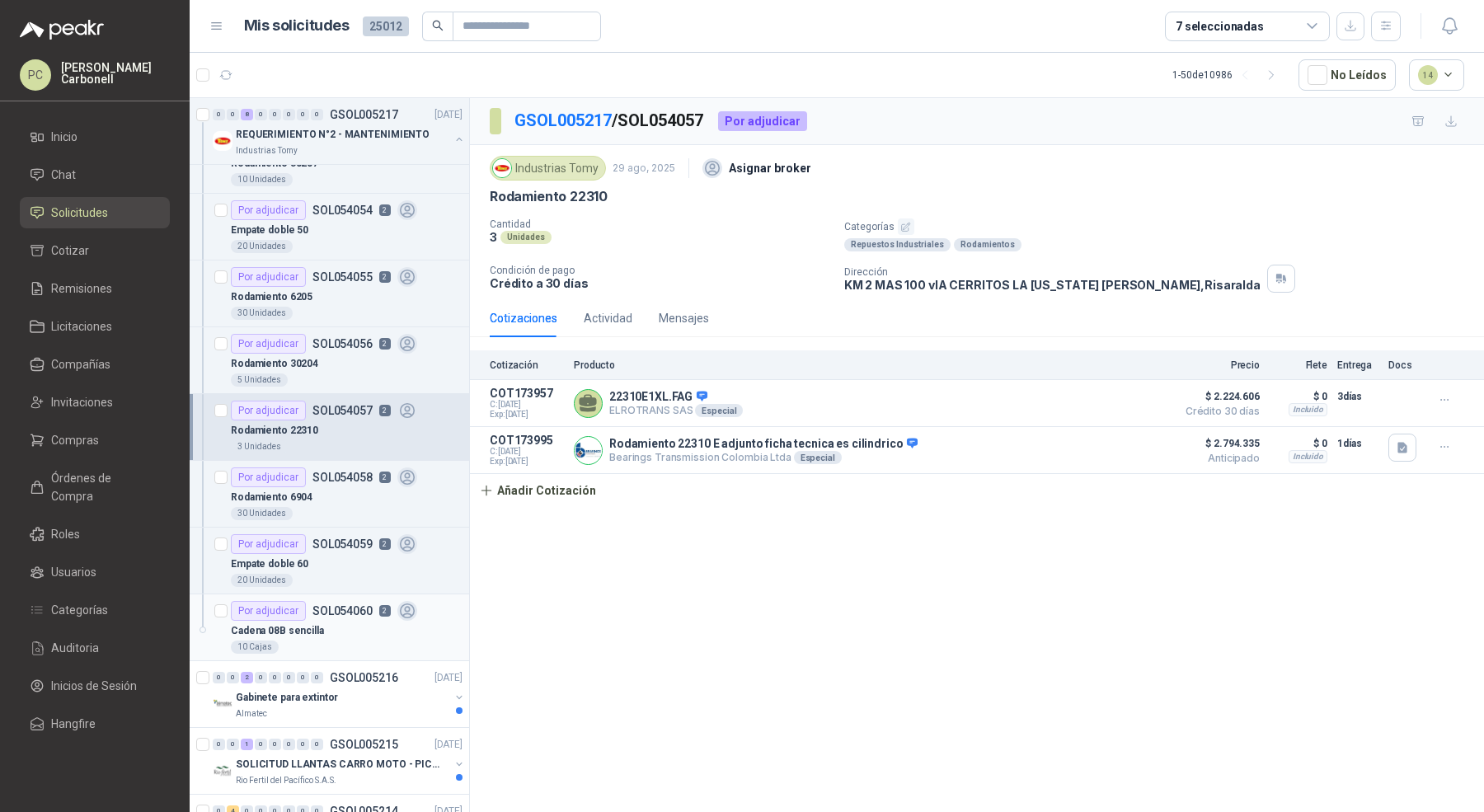
click at [307, 628] on p "Cadena 08B sencilla" at bounding box center [277, 630] width 93 height 16
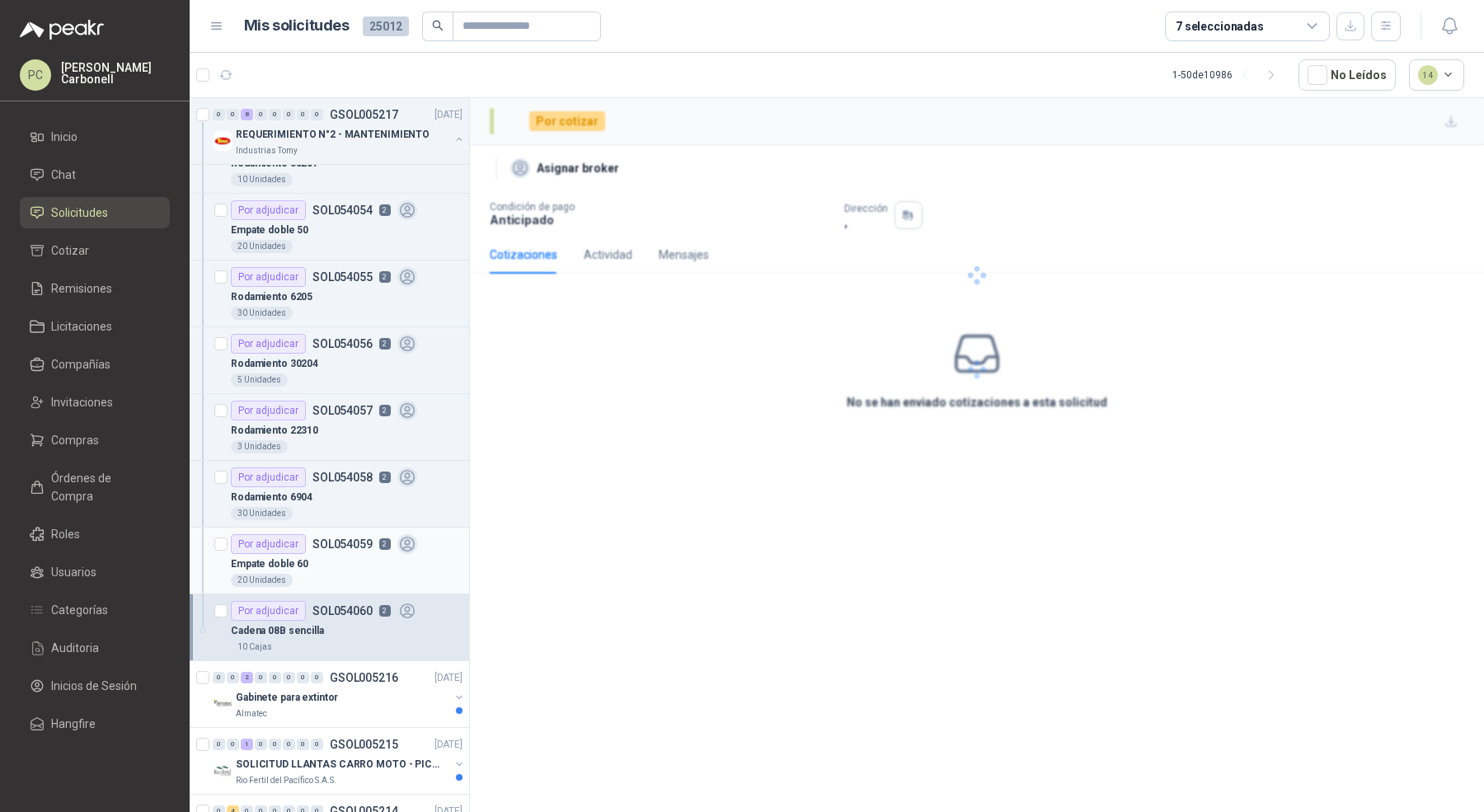
click at [348, 583] on article "Por adjudicar SOL054059 2 Empate doble 60  20 Unidades" at bounding box center [329, 560] width 279 height 67
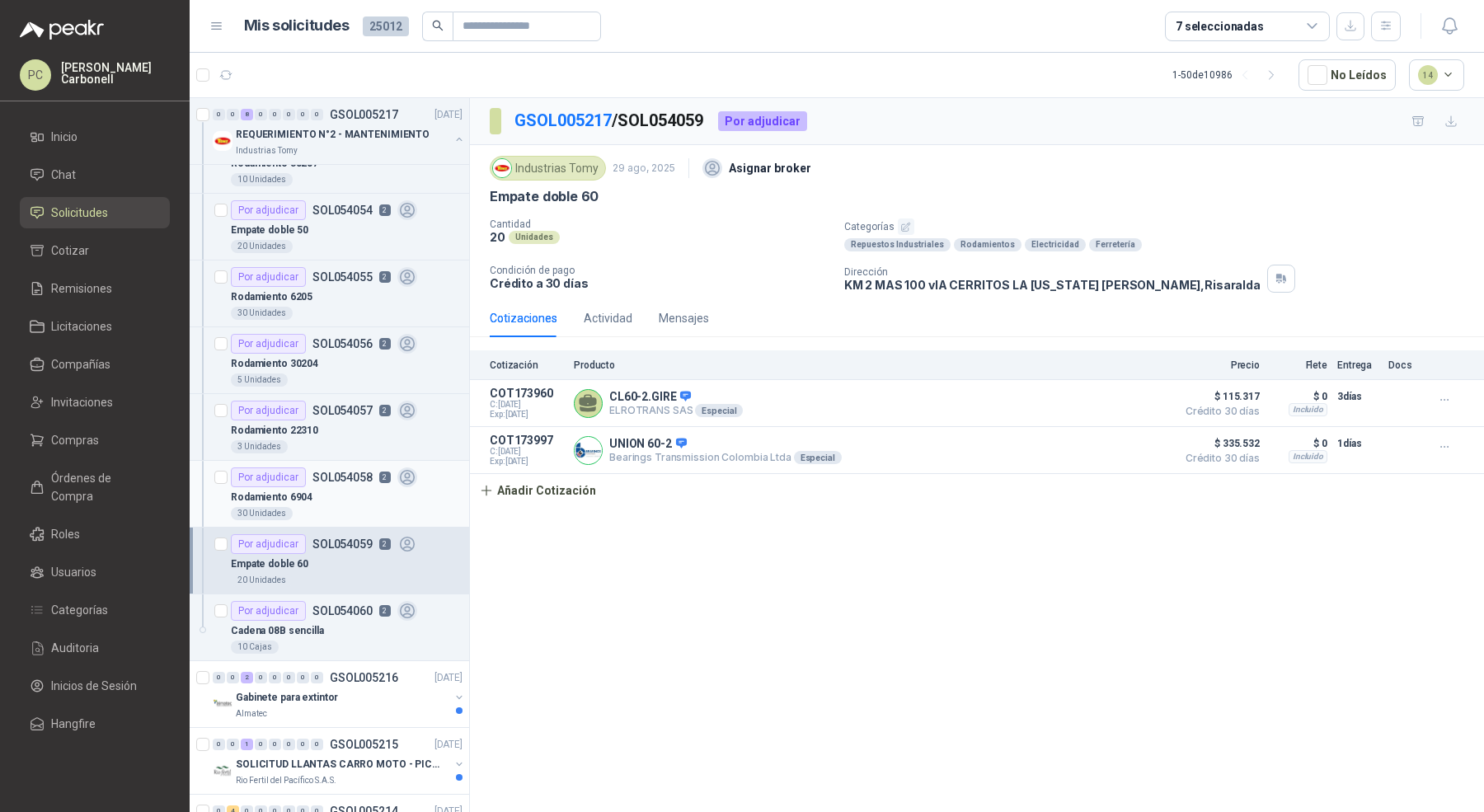
click at [350, 519] on article "Por adjudicar SOL054058 2 Rodamiento 6904  30 Unidades" at bounding box center [329, 493] width 279 height 67
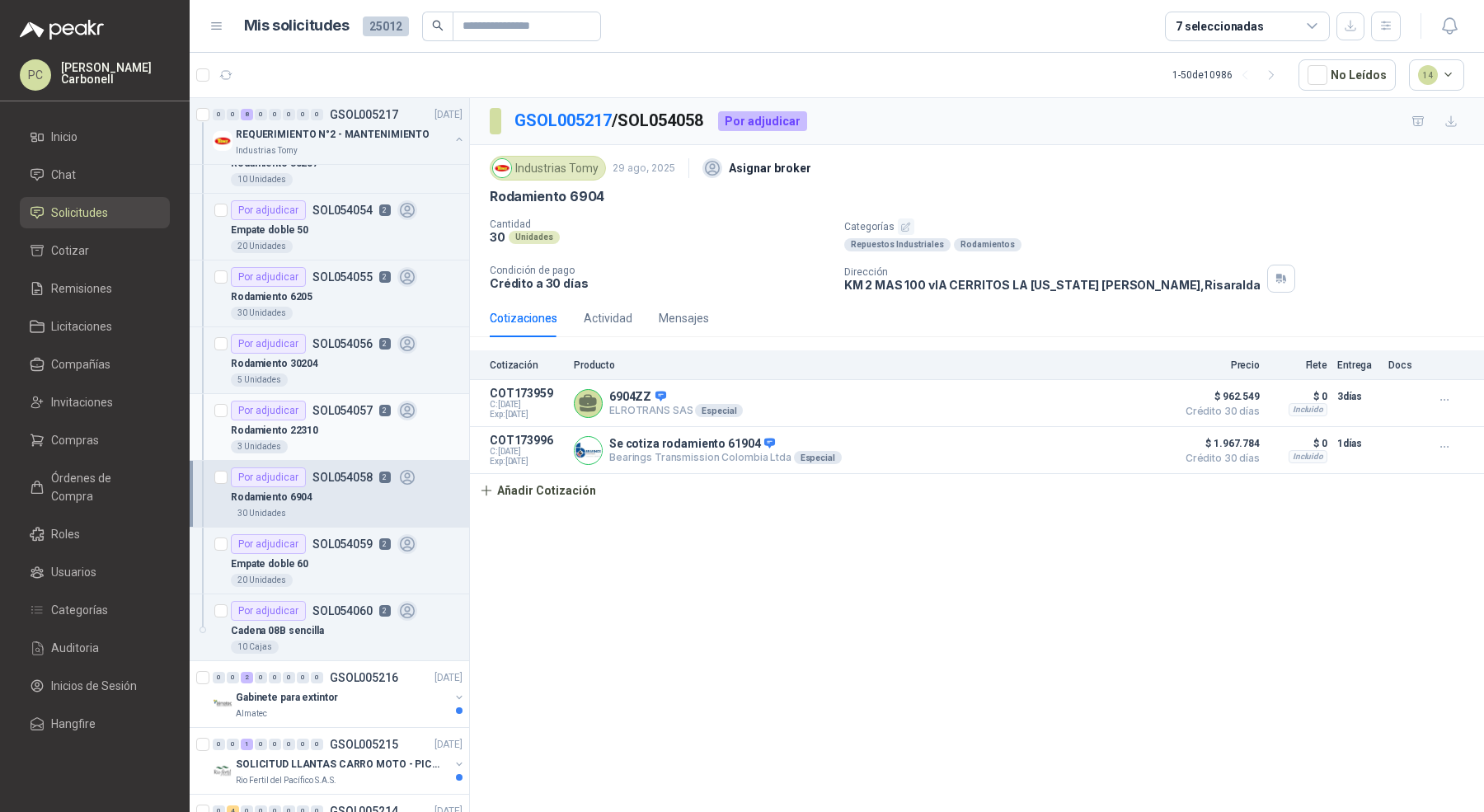
click at [357, 442] on div "3 Unidades" at bounding box center [346, 446] width 232 height 13
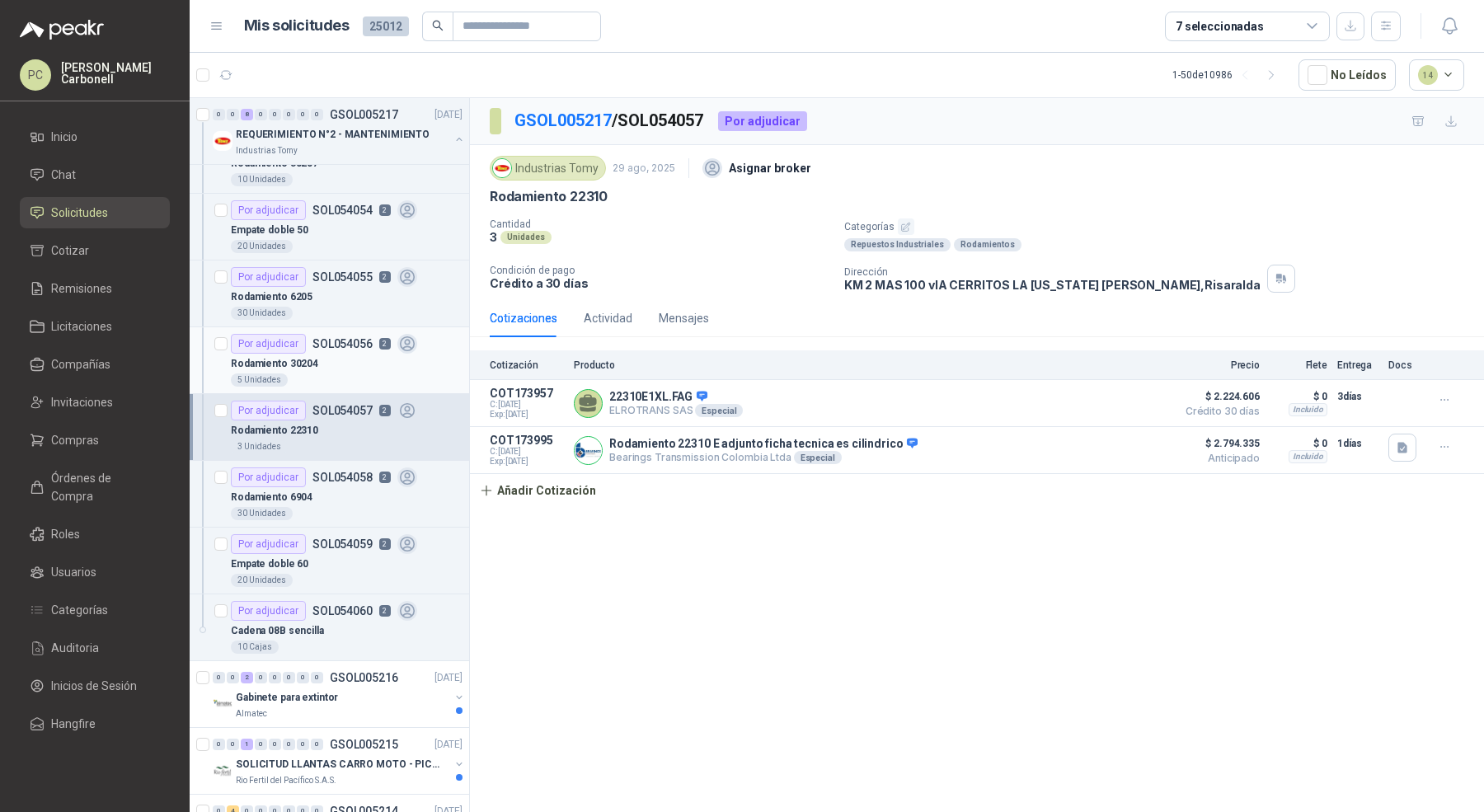
click at [356, 379] on div "5 Unidades" at bounding box center [346, 379] width 232 height 13
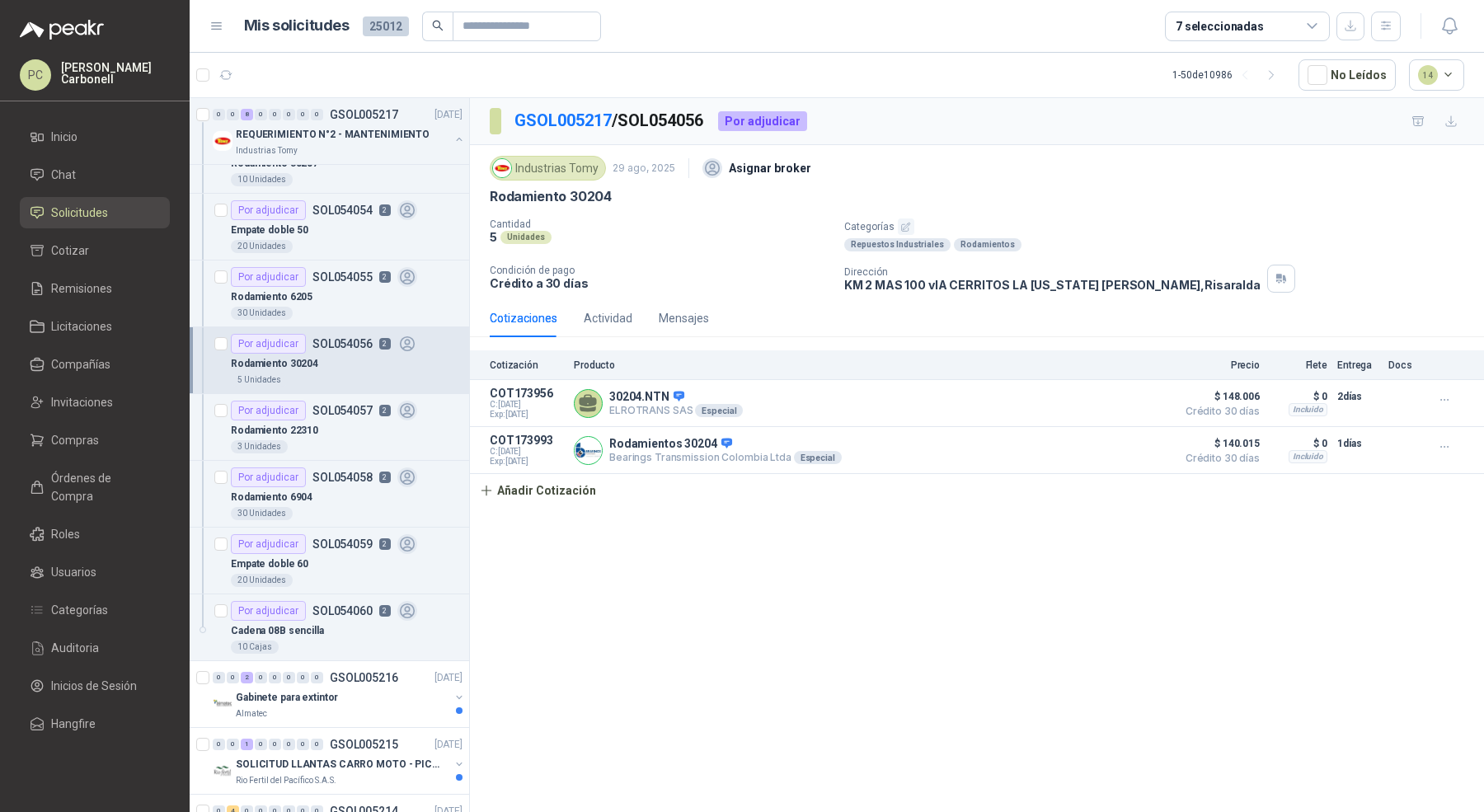
click at [117, 212] on li "Solicitudes" at bounding box center [95, 213] width 130 height 18
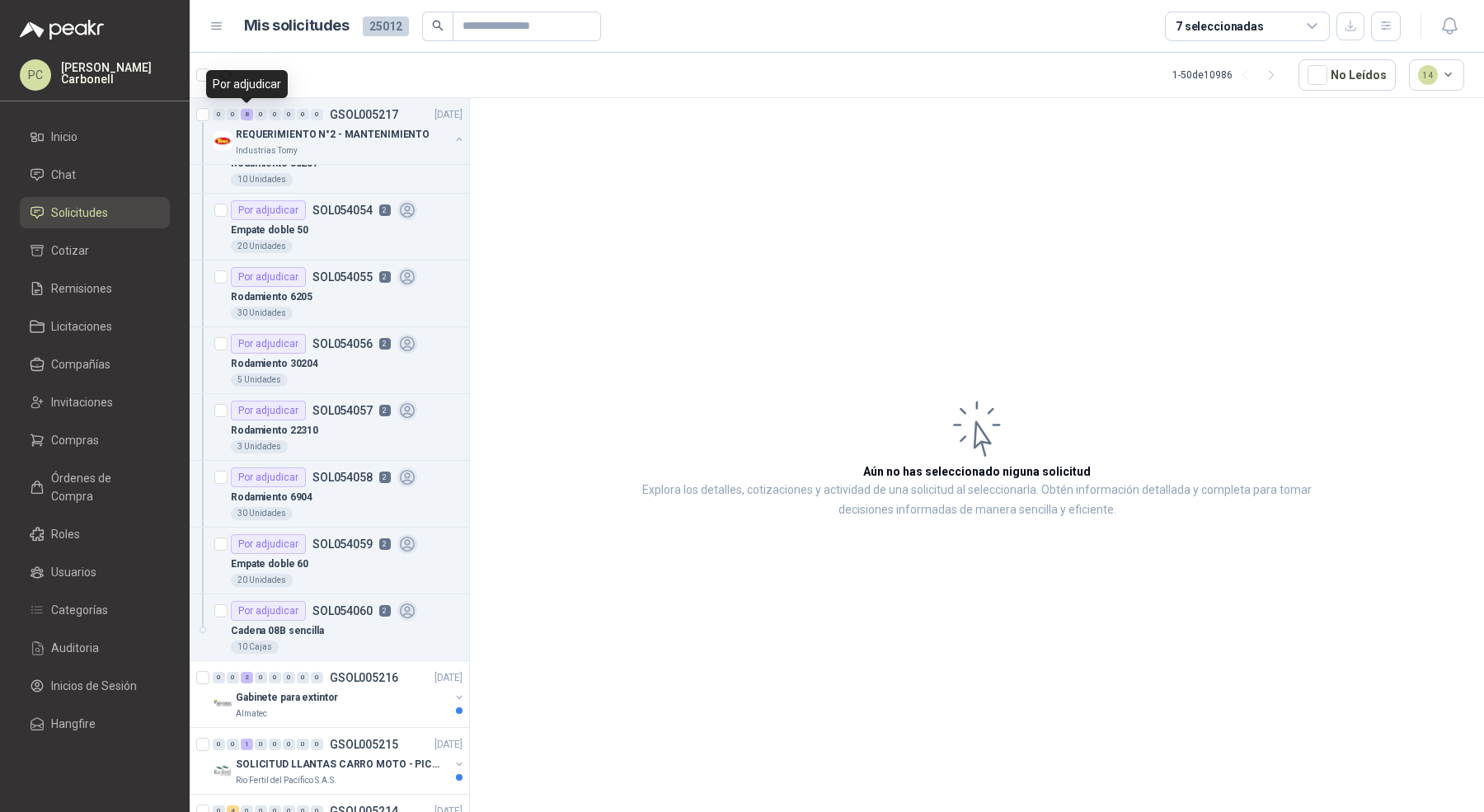
click at [221, 76] on div "Por adjudicar" at bounding box center [246, 84] width 82 height 28
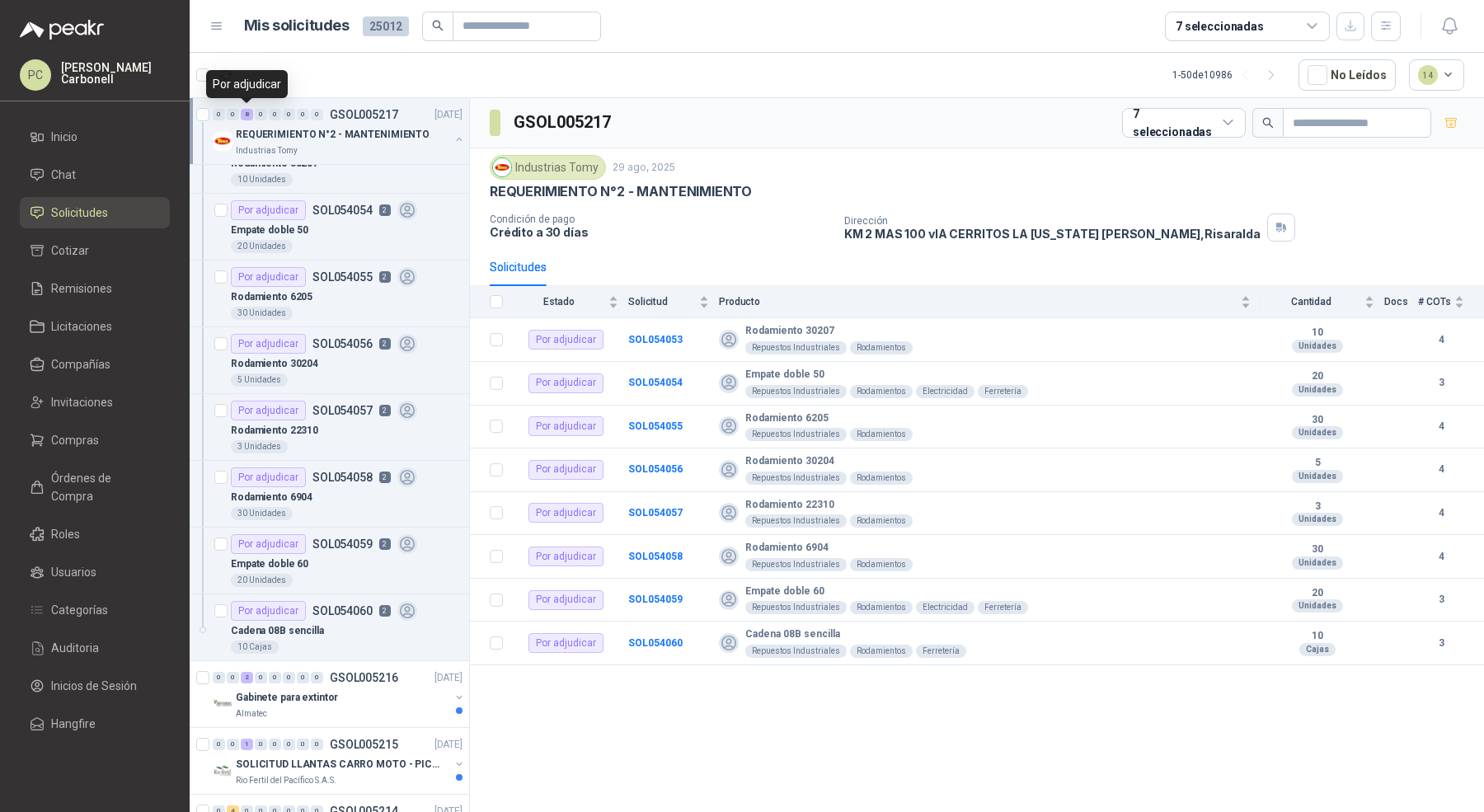
click at [226, 78] on div "Por adjudicar" at bounding box center [246, 84] width 82 height 28
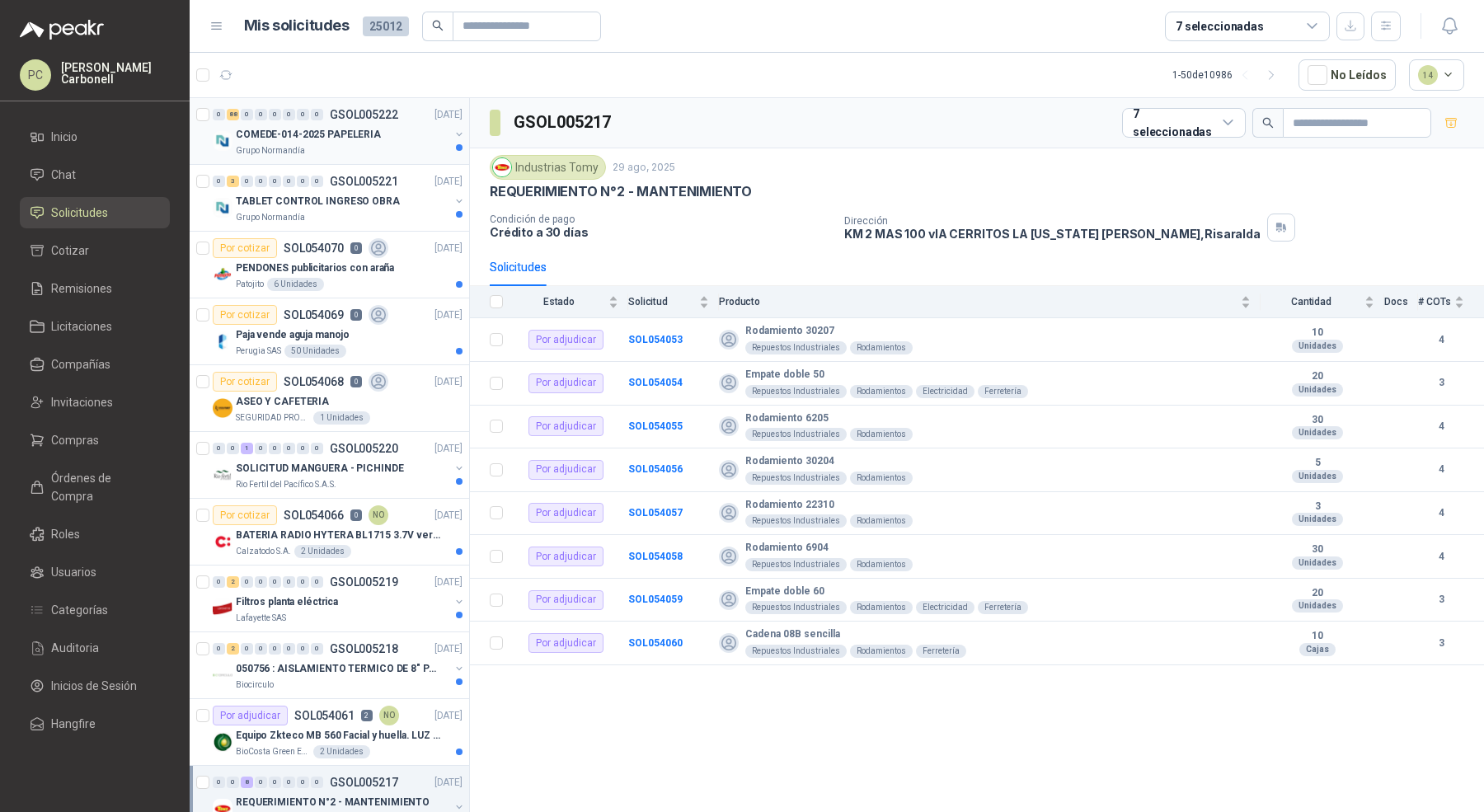
click at [345, 146] on div "Grupo Normandía" at bounding box center [343, 151] width 213 height 13
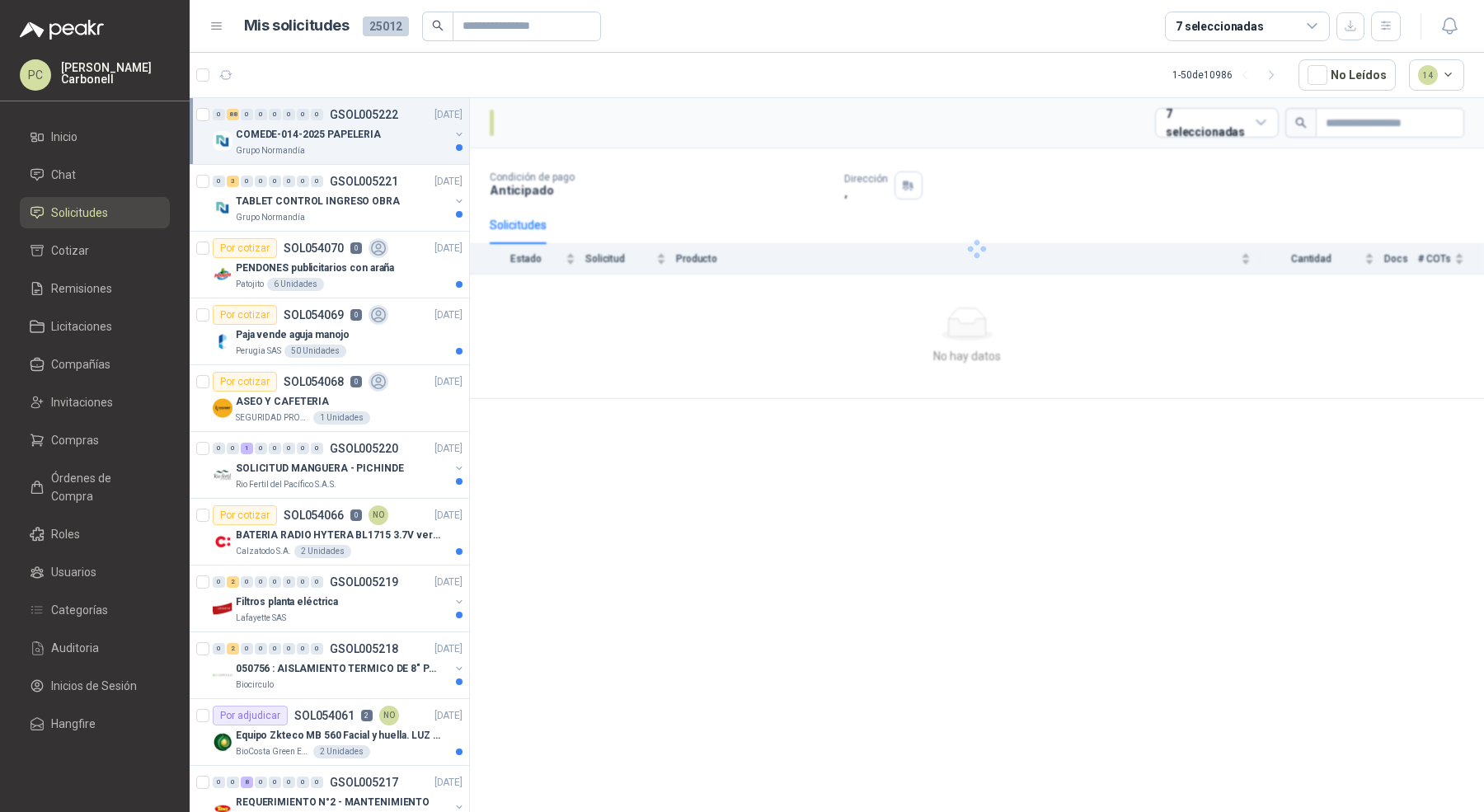
click at [345, 146] on div "Grupo Normandía" at bounding box center [343, 151] width 213 height 13
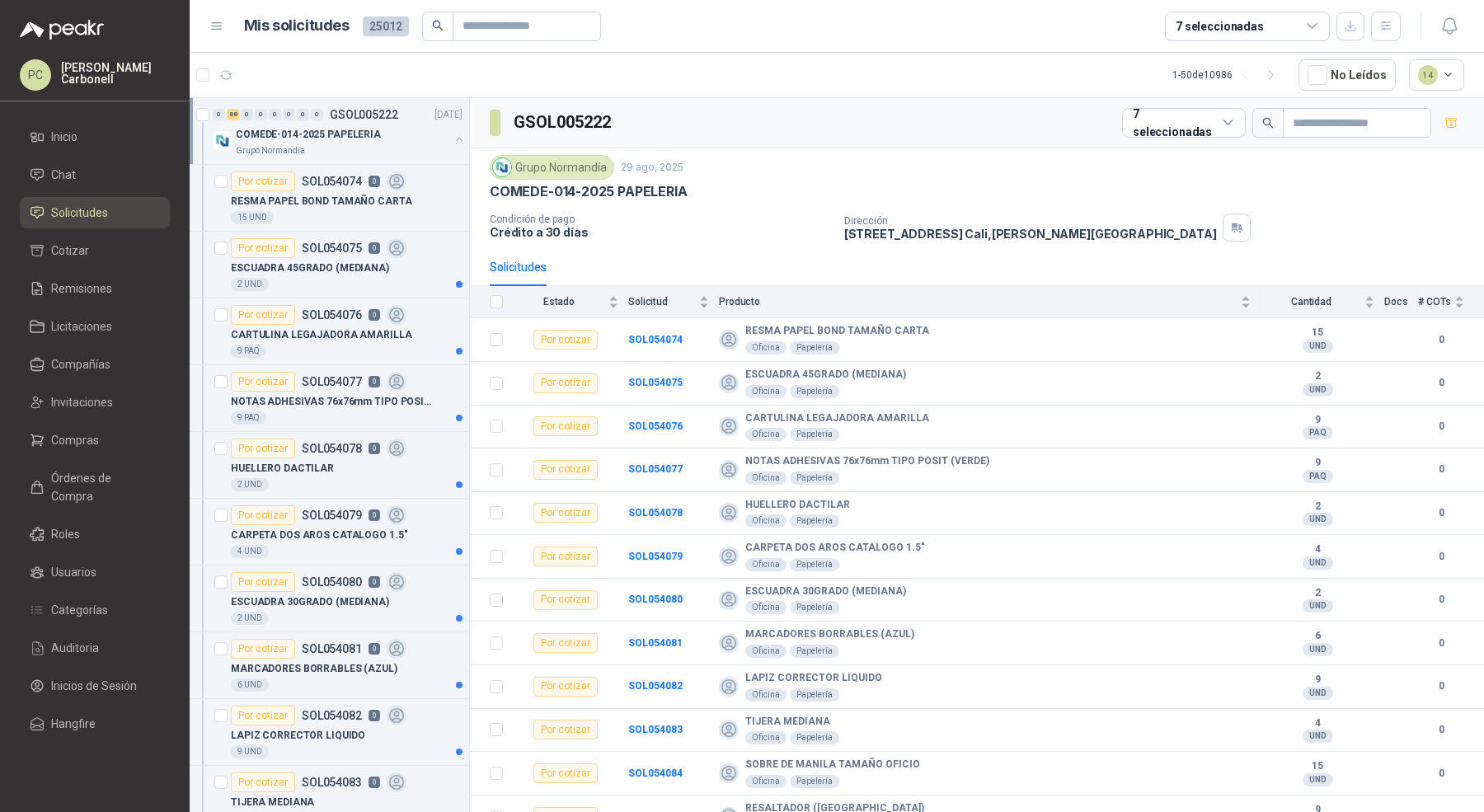
scroll to position [4, 0]
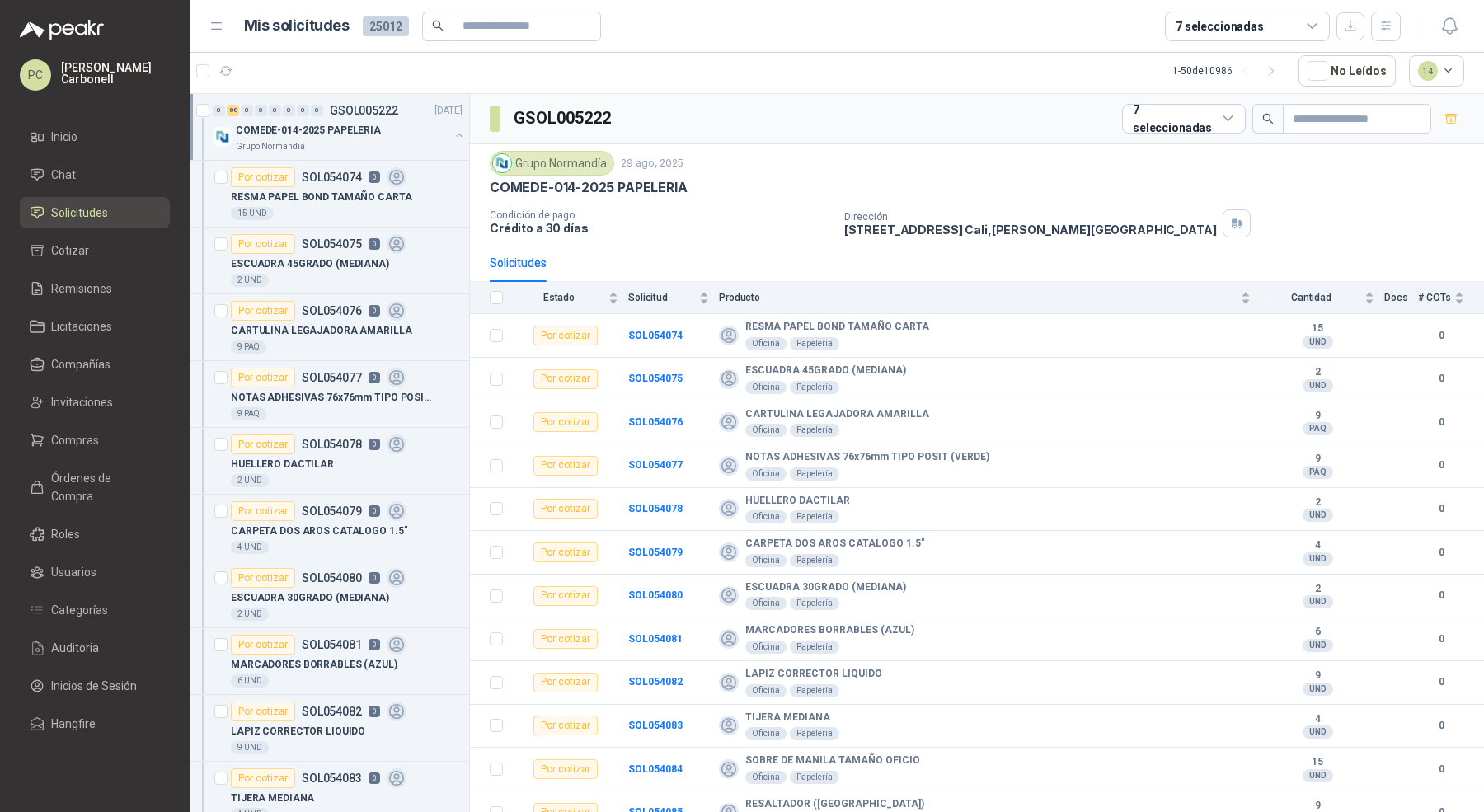
click at [345, 146] on div "Grupo Normandía" at bounding box center [343, 146] width 213 height 13
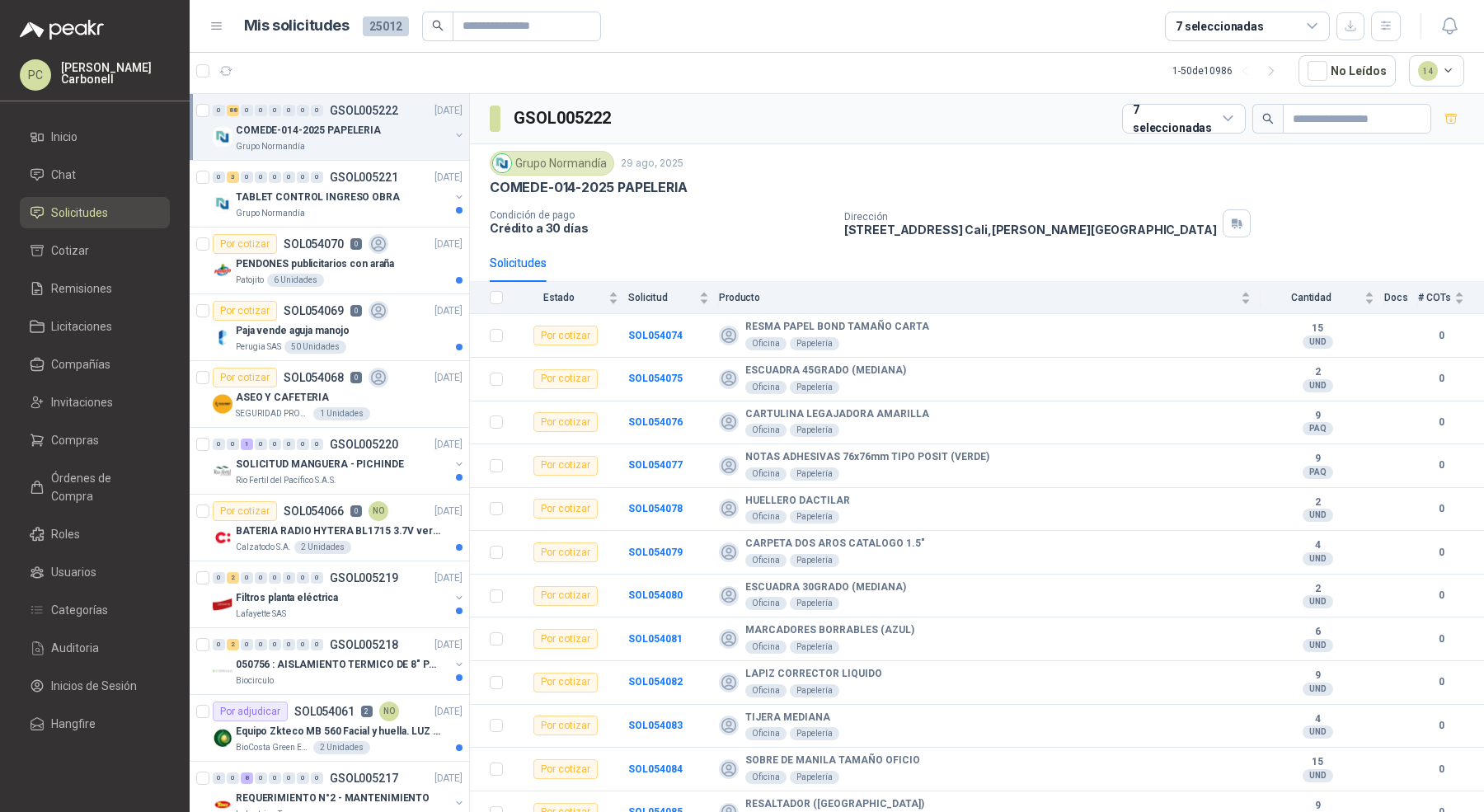
click at [345, 148] on div "Grupo Normandía" at bounding box center [343, 146] width 213 height 13
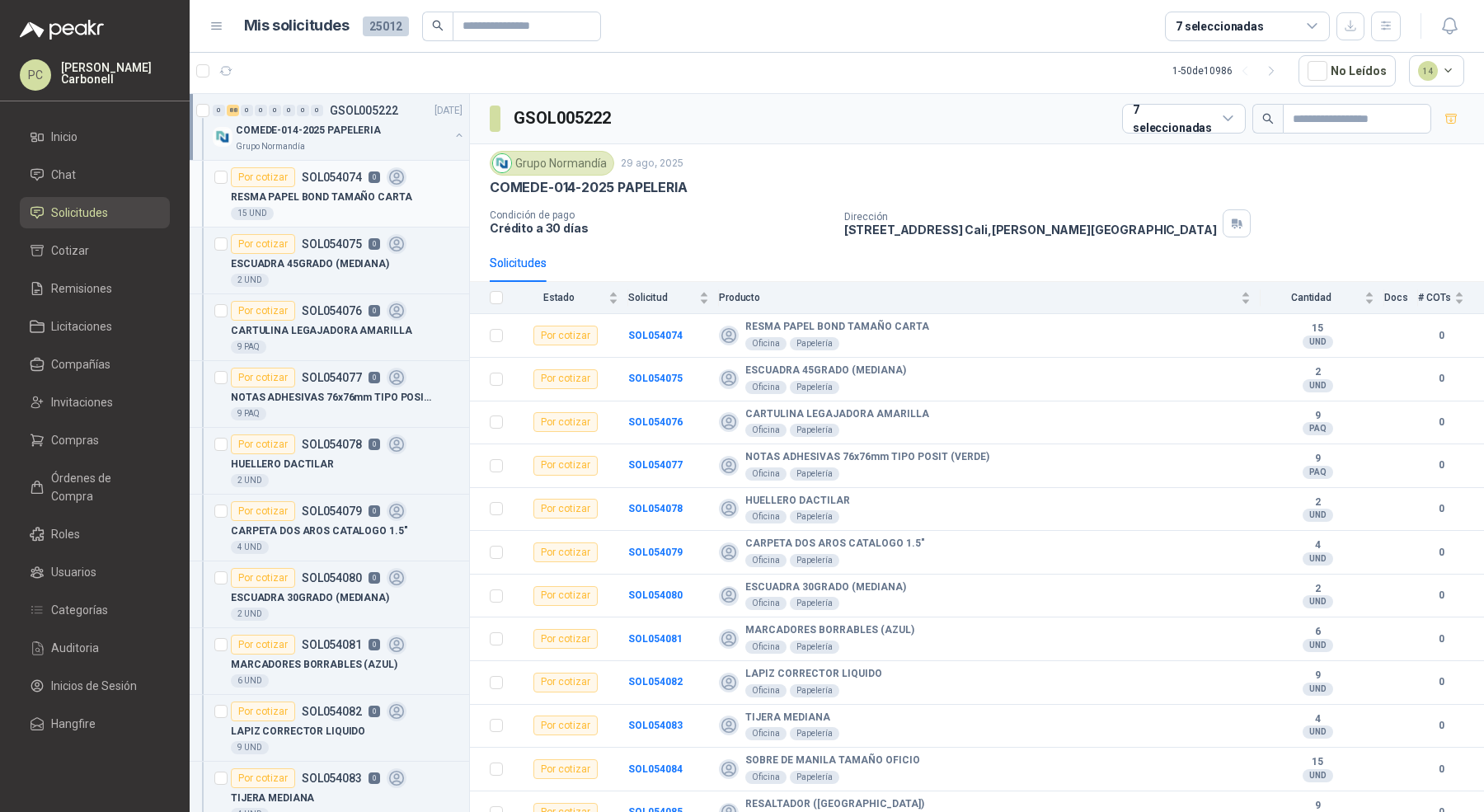
click at [413, 221] on article "Por cotizar SOL054074 0 RESMA PAPEL BOND TAMAÑO CARTA 15 UND" at bounding box center [329, 194] width 279 height 67
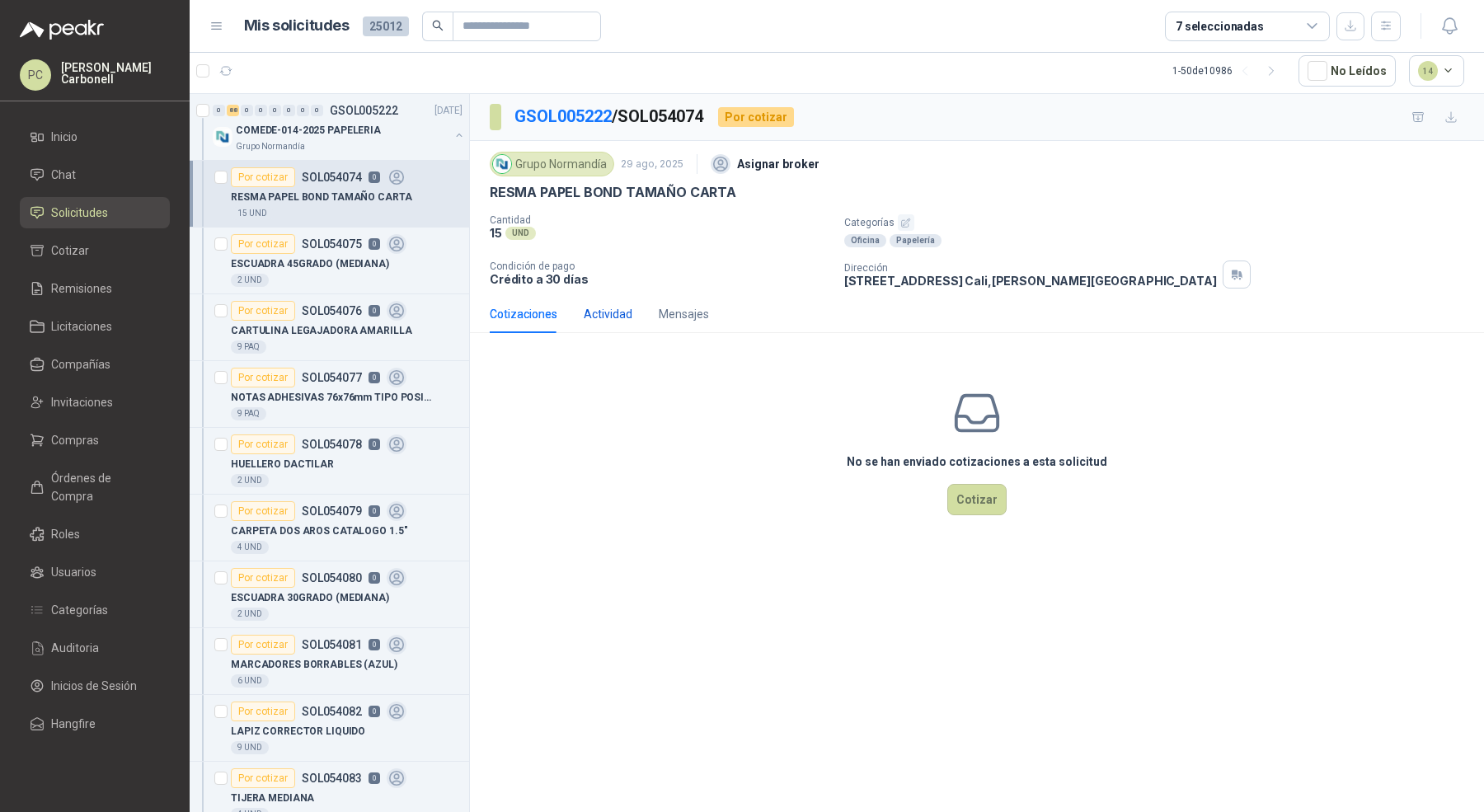
click at [600, 305] on div "Actividad" at bounding box center [607, 314] width 49 height 18
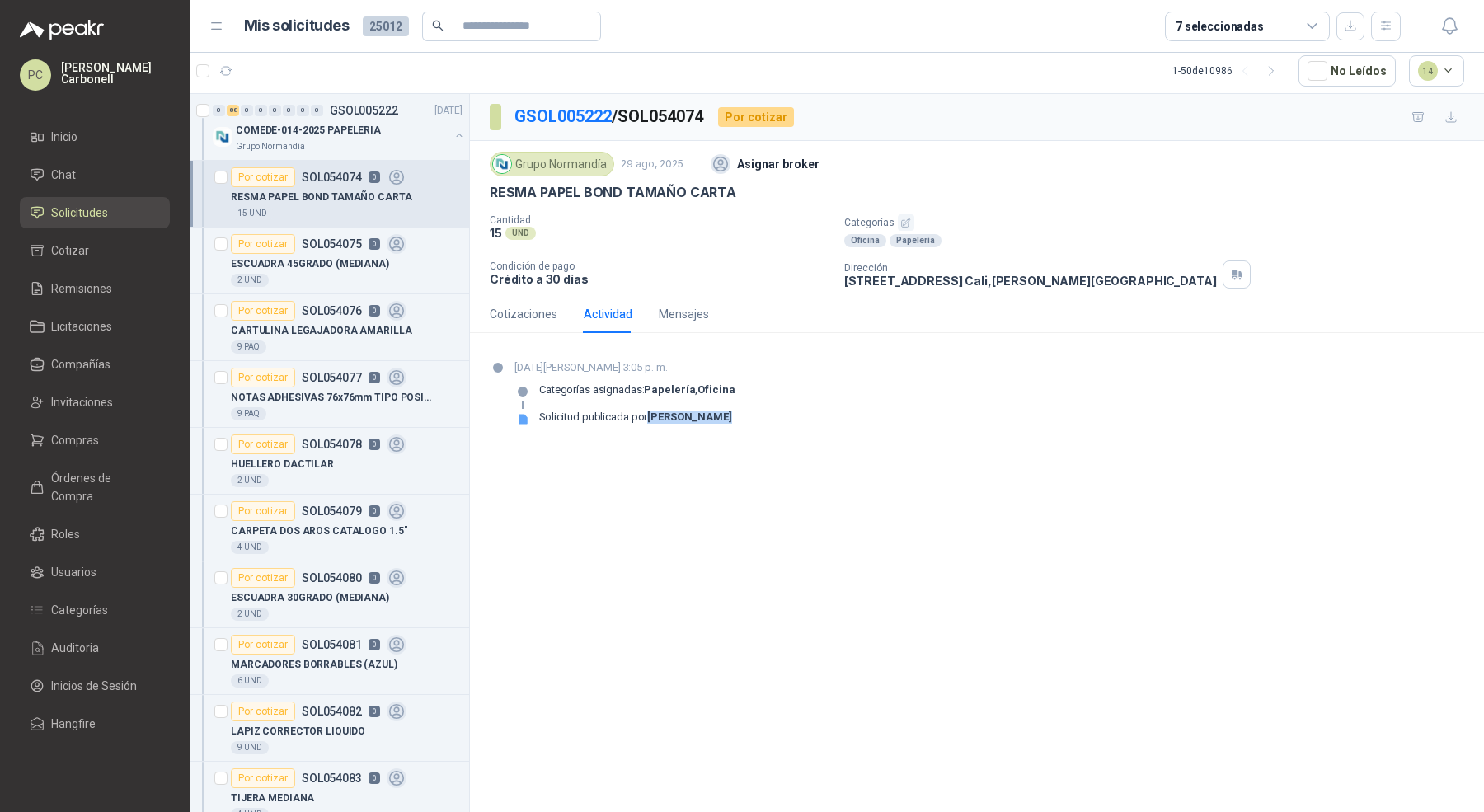
drag, startPoint x: 651, startPoint y: 415, endPoint x: 737, endPoint y: 417, distance: 86.0
click at [737, 417] on div "[DATE][PERSON_NAME] 3:05 p. m. Categorías asignadas: Papelería , Oficina Solici…" at bounding box center [977, 399] width 974 height 79
